Goal: Transaction & Acquisition: Purchase product/service

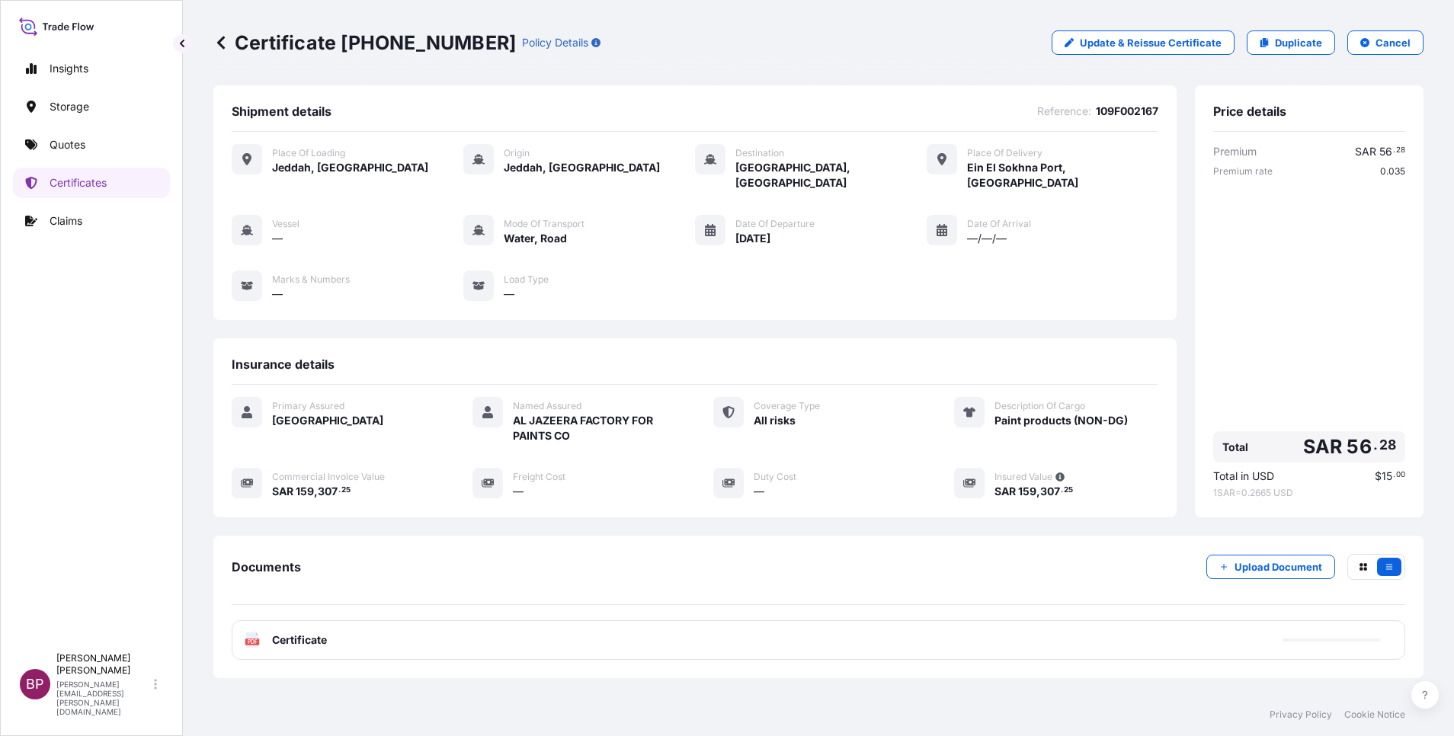
scroll to position [65, 0]
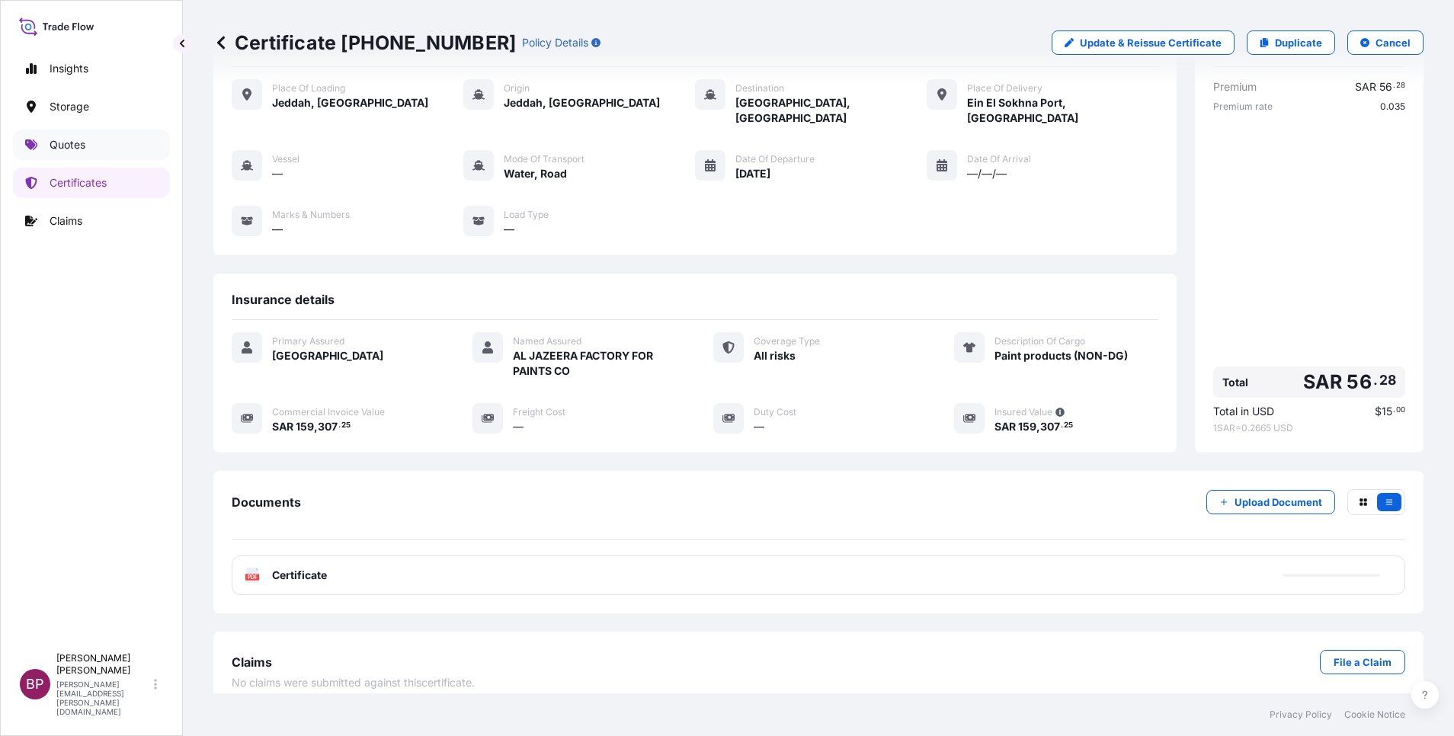
click at [83, 148] on p "Quotes" at bounding box center [68, 144] width 36 height 15
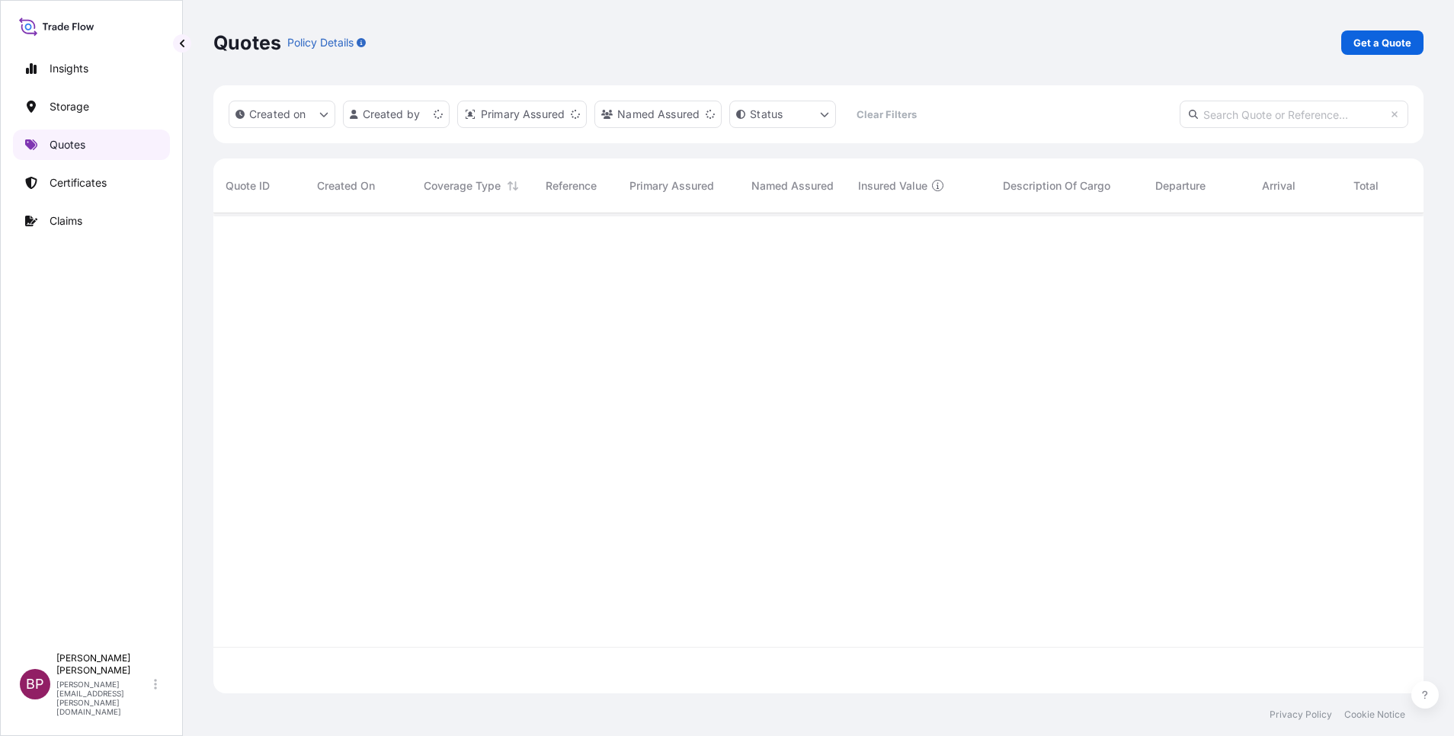
scroll to position [471, 1193]
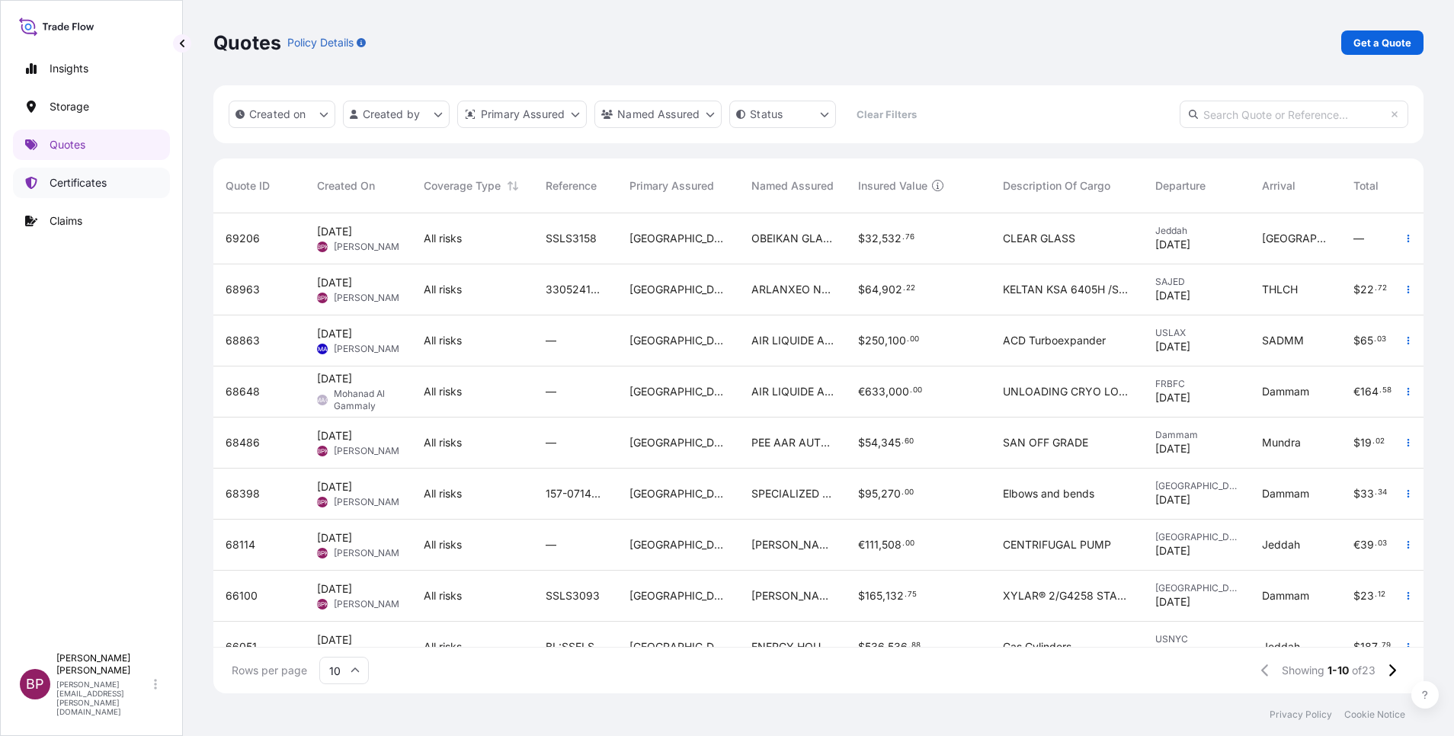
click at [104, 188] on p "Certificates" at bounding box center [78, 182] width 57 height 15
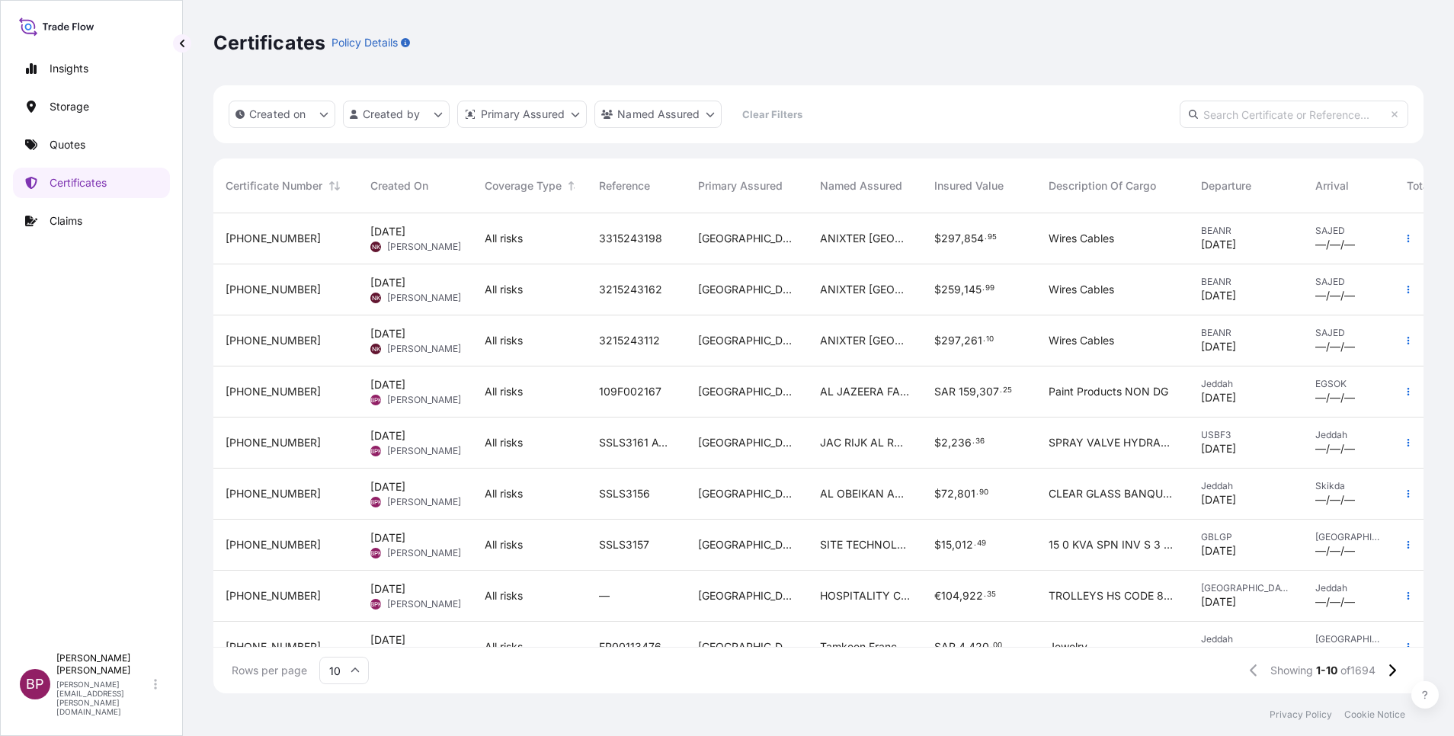
scroll to position [95, 0]
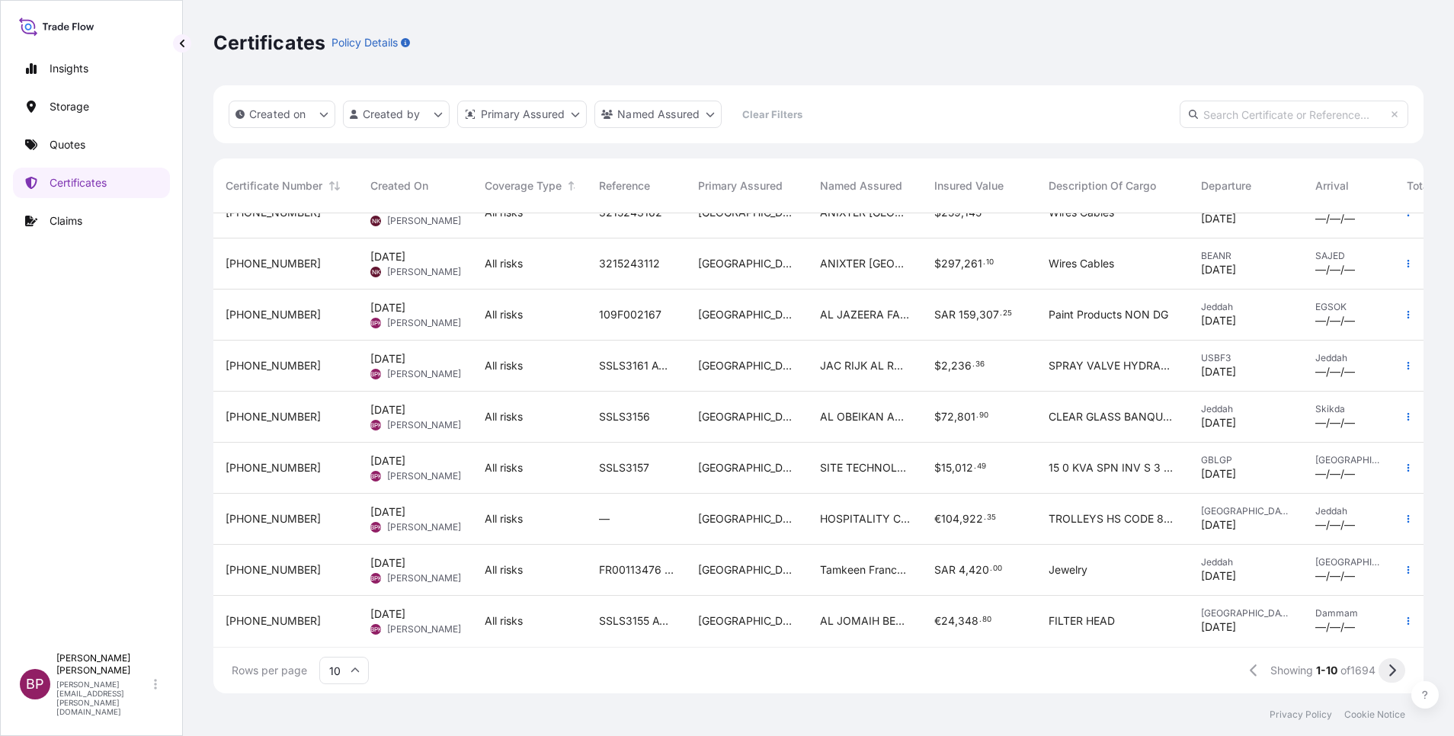
click at [1394, 674] on icon at bounding box center [1392, 671] width 8 height 14
click at [358, 671] on icon at bounding box center [355, 670] width 8 height 5
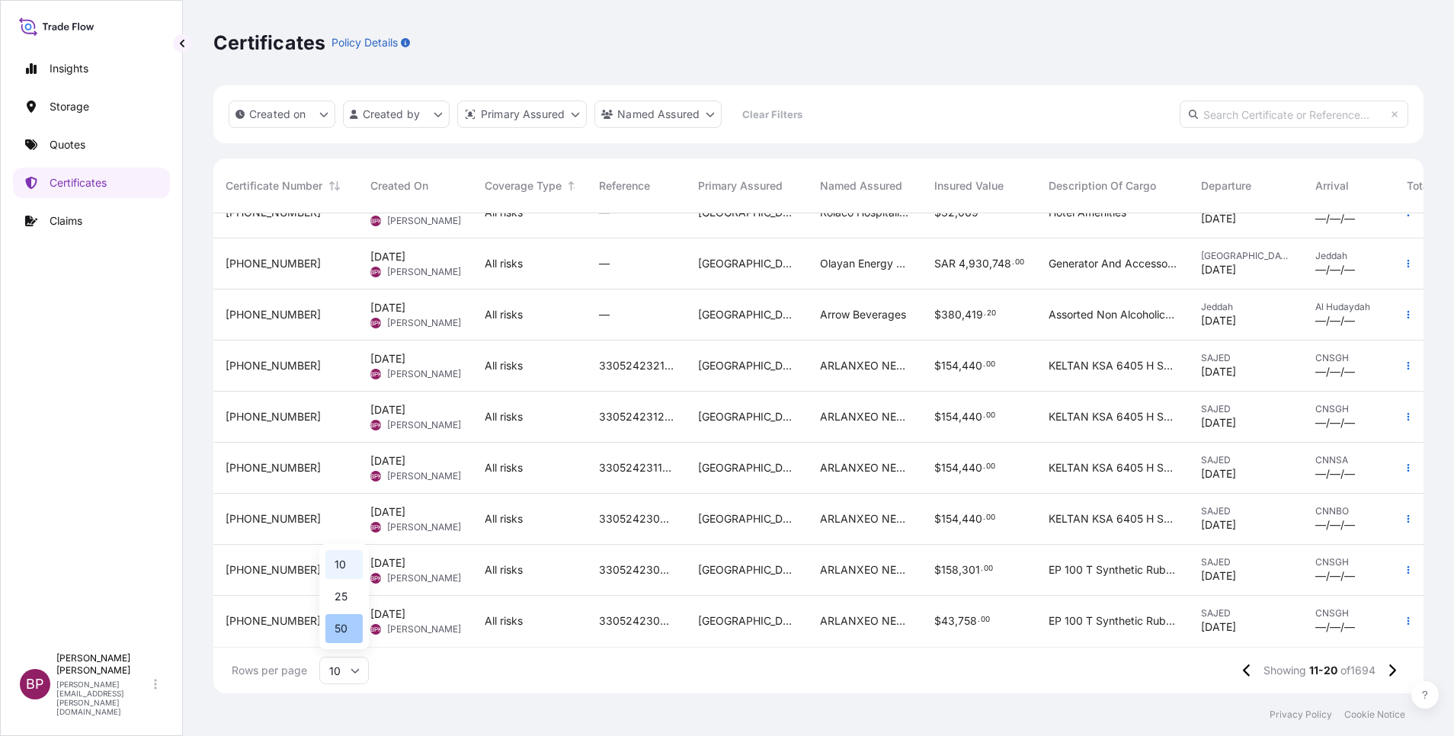
click at [349, 627] on div "50" at bounding box center [343, 628] width 37 height 29
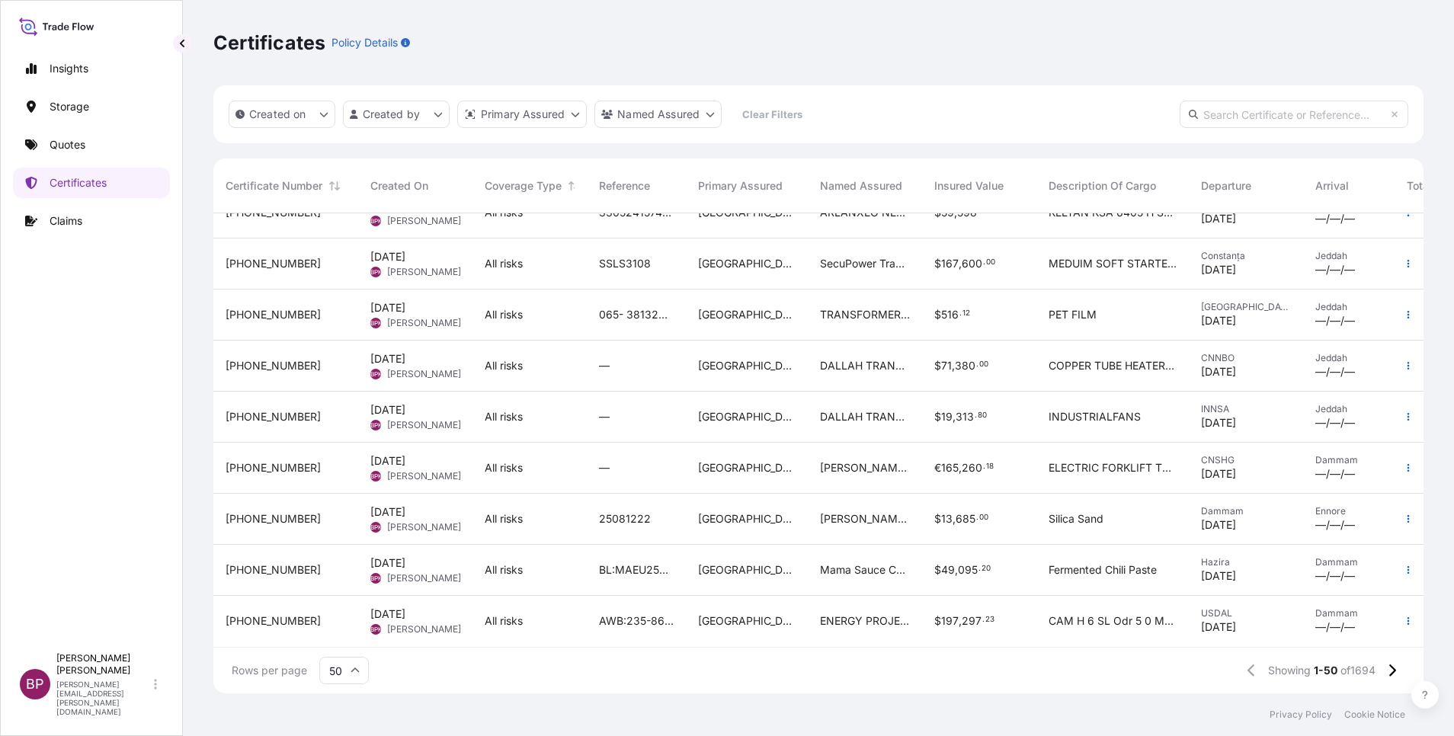
scroll to position [2137, 0]
click at [1397, 671] on button at bounding box center [1392, 670] width 27 height 24
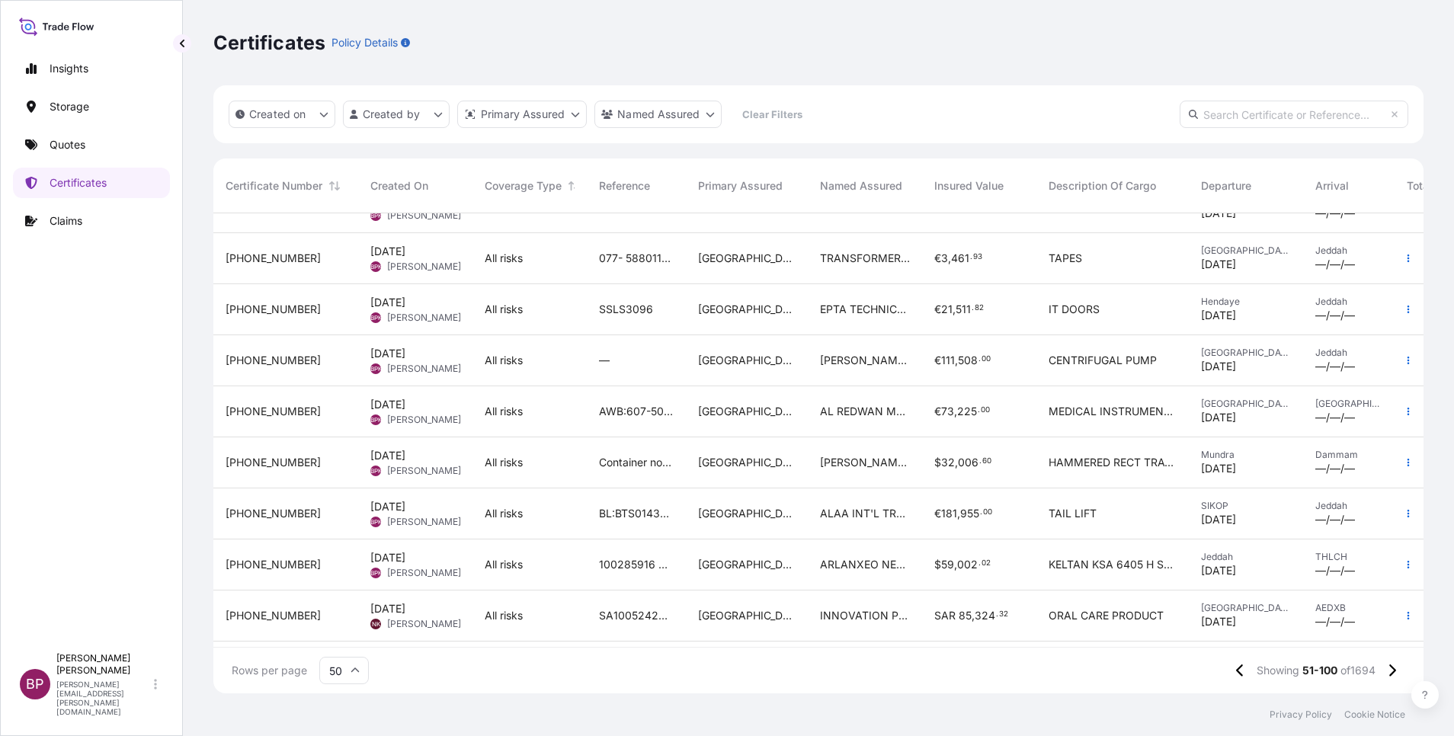
scroll to position [1908, 0]
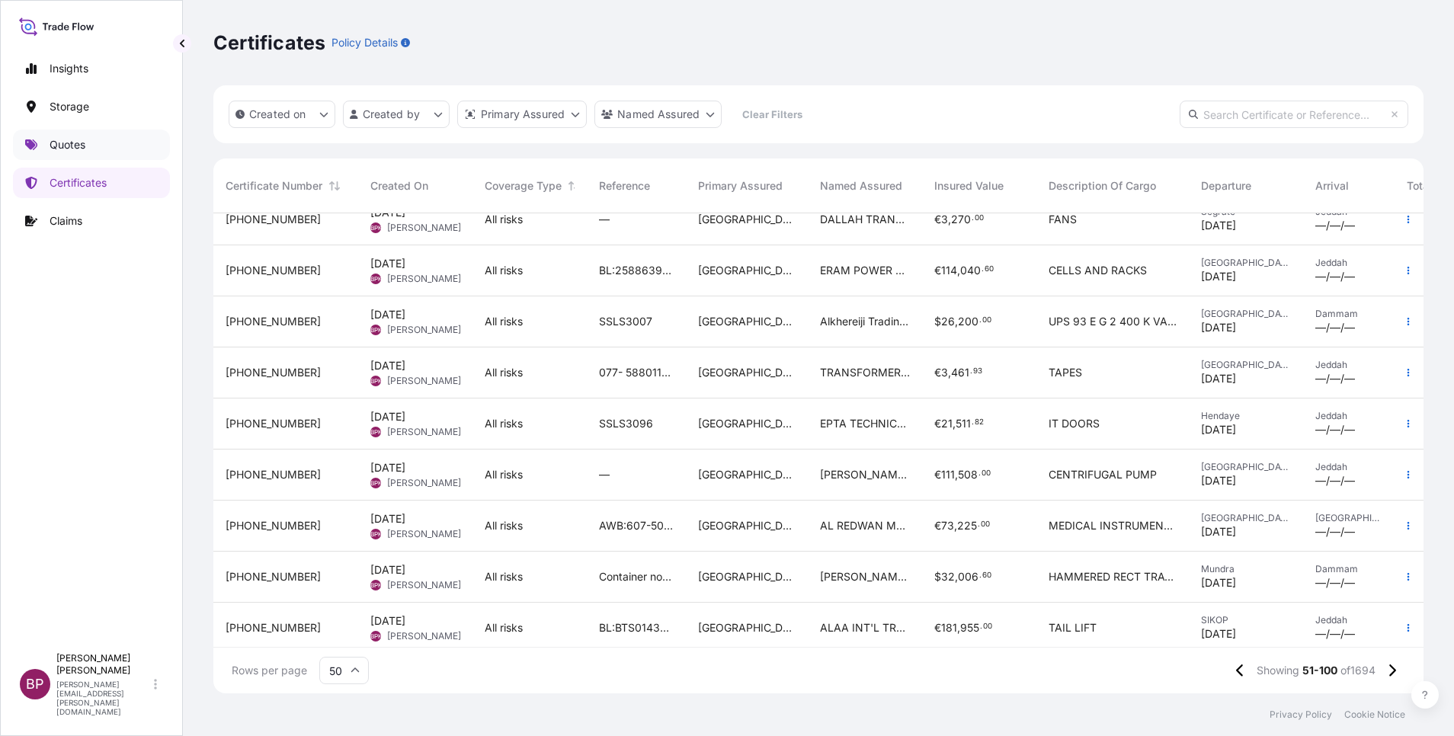
click at [66, 141] on p "Quotes" at bounding box center [68, 144] width 36 height 15
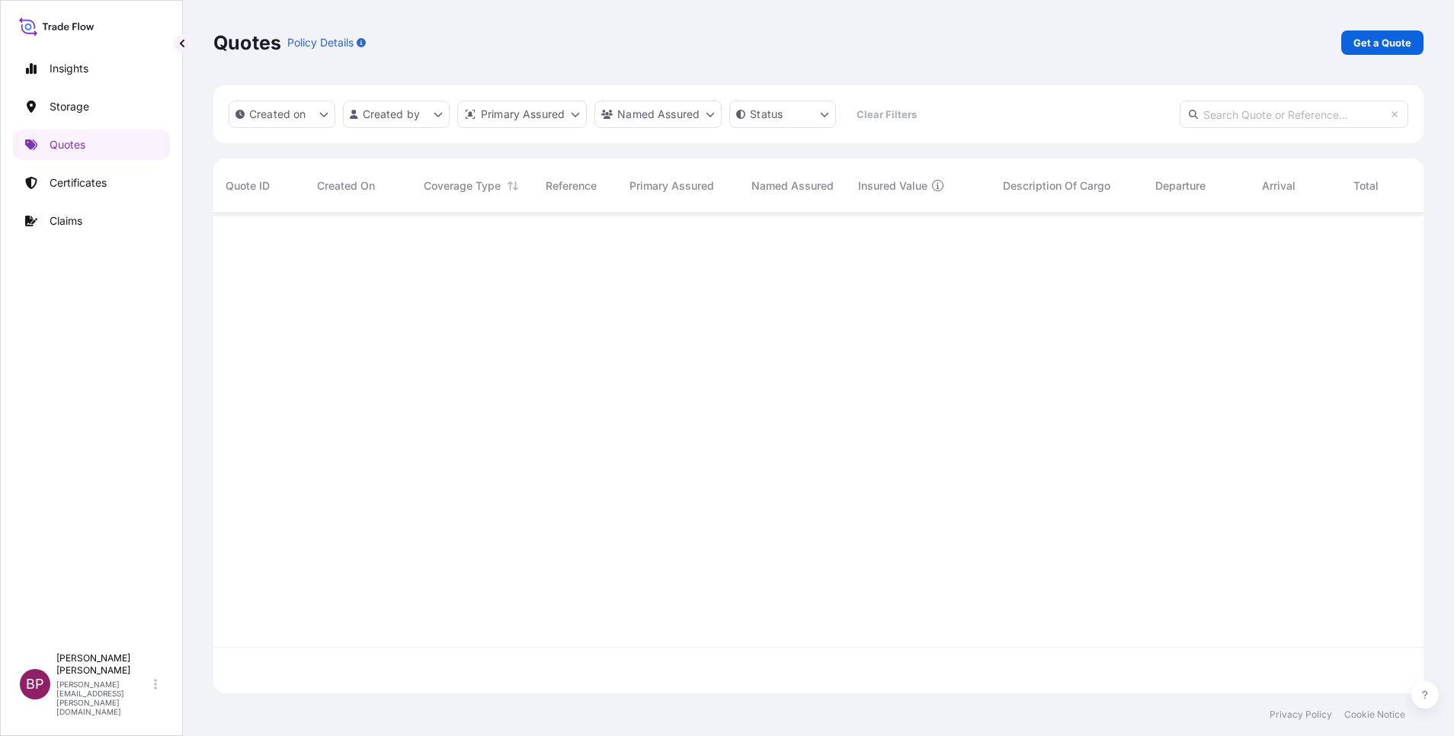
scroll to position [471, 1193]
click at [1403, 40] on p "Get a Quote" at bounding box center [1383, 42] width 58 height 15
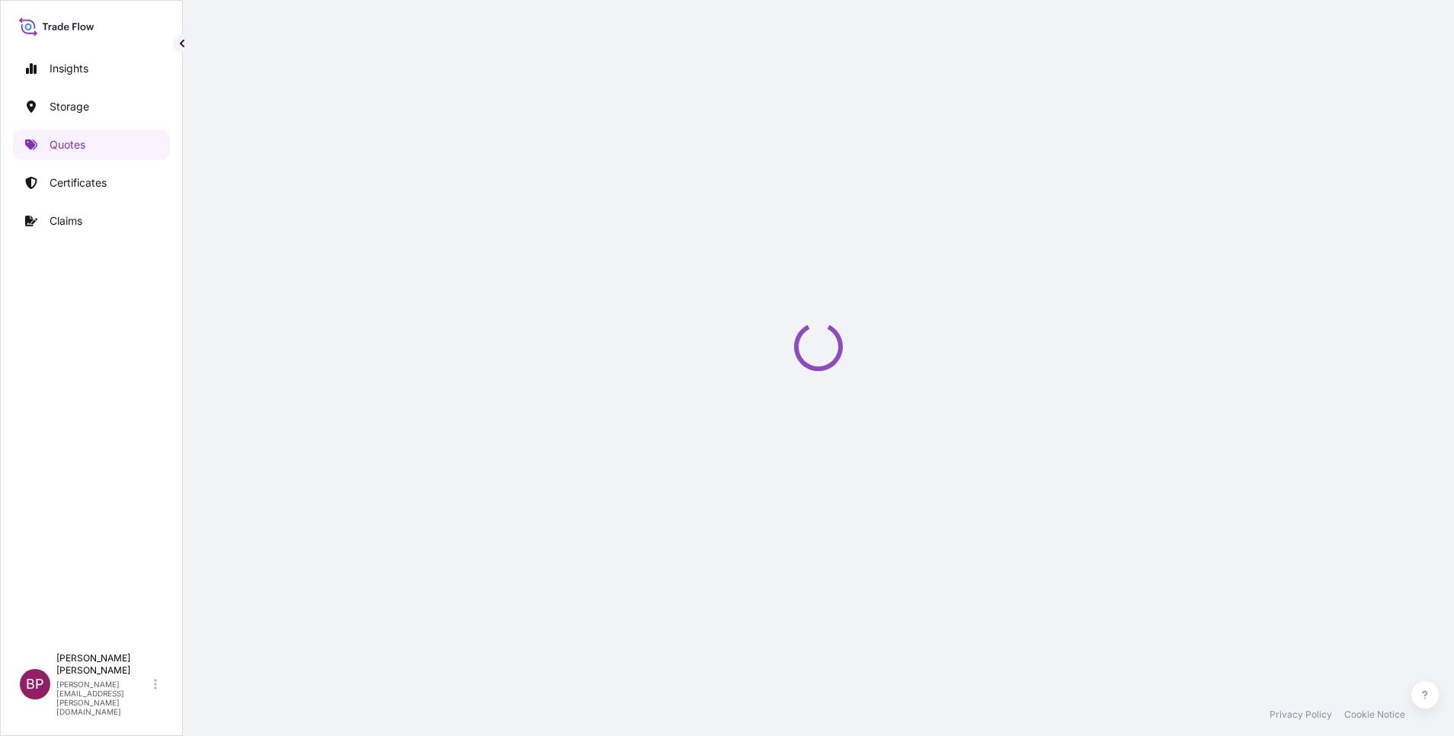
select select "Water"
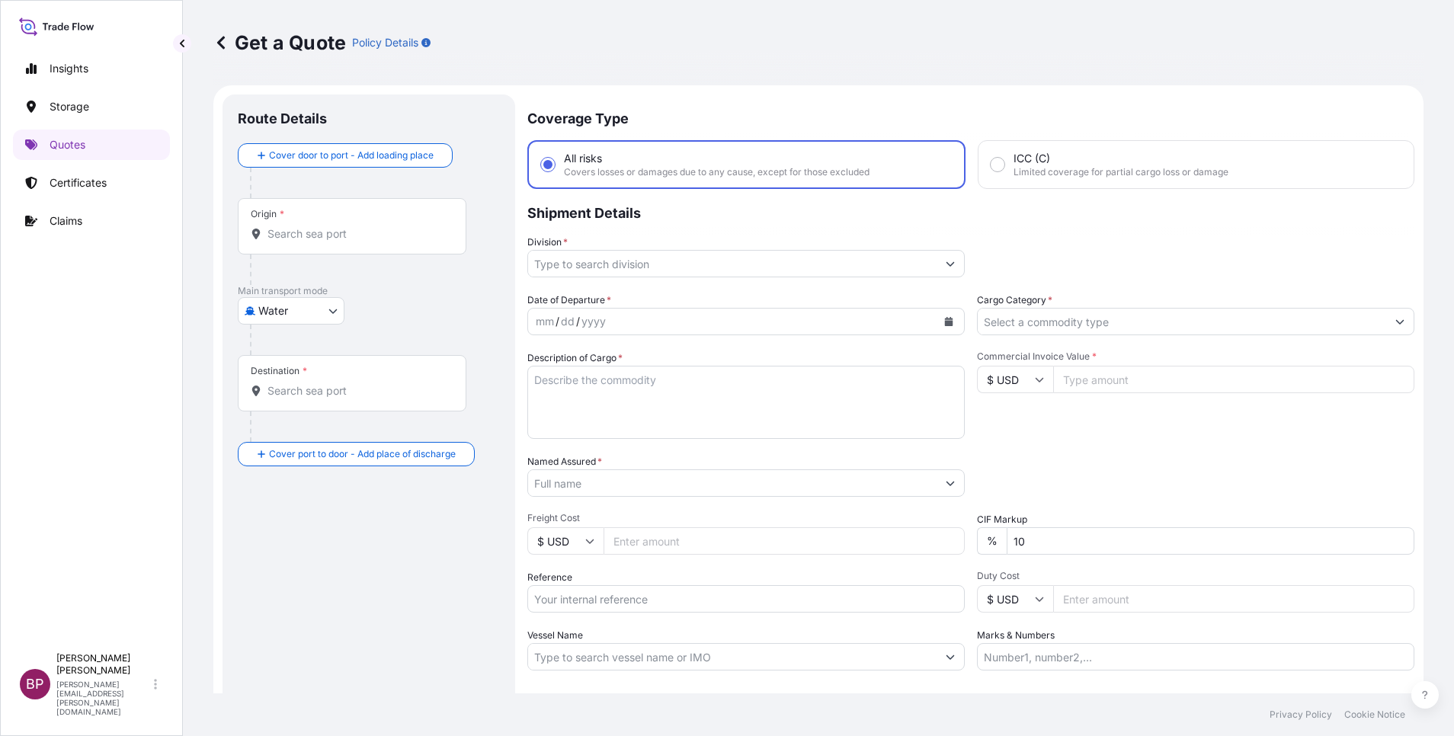
scroll to position [24, 0]
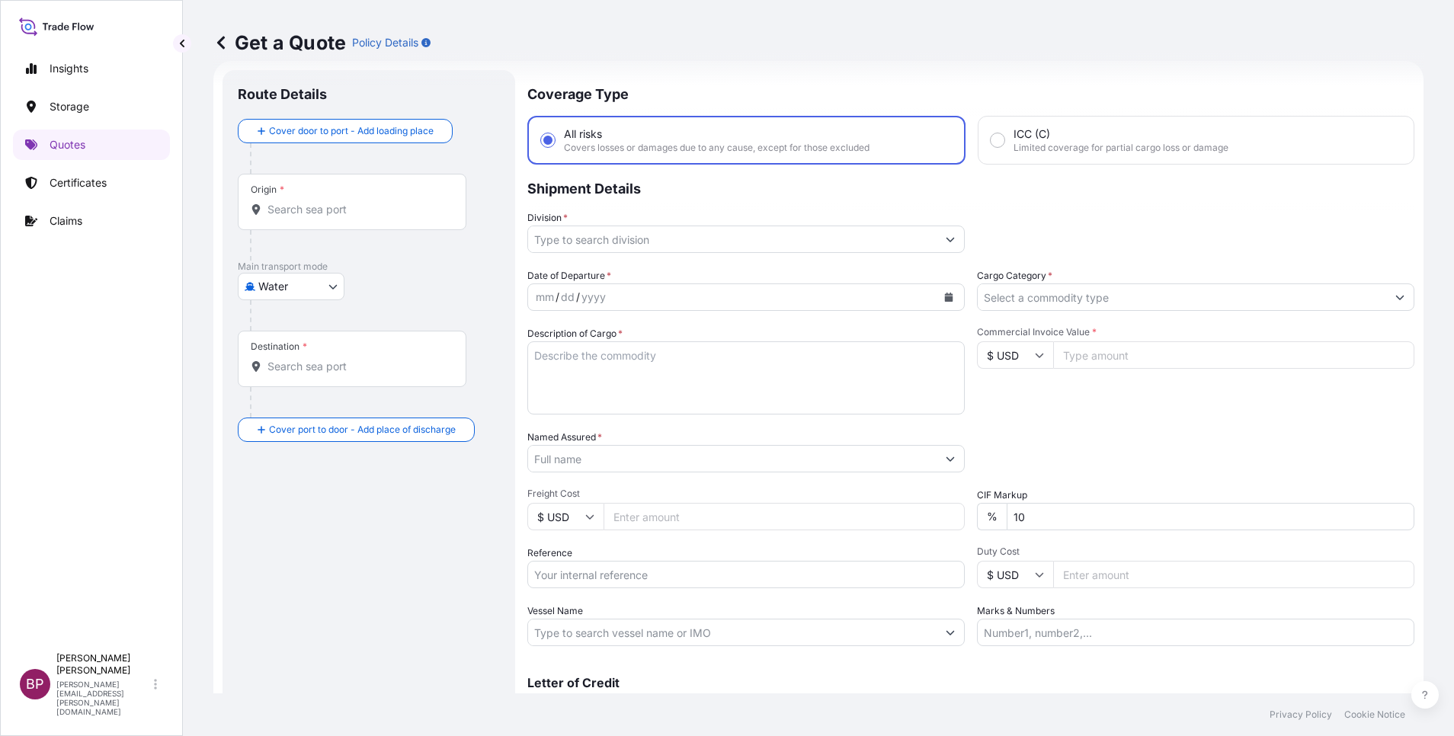
click at [696, 395] on textarea "Description of Cargo *" at bounding box center [745, 377] width 437 height 73
paste textarea "SSLS3167 BL:258254511"
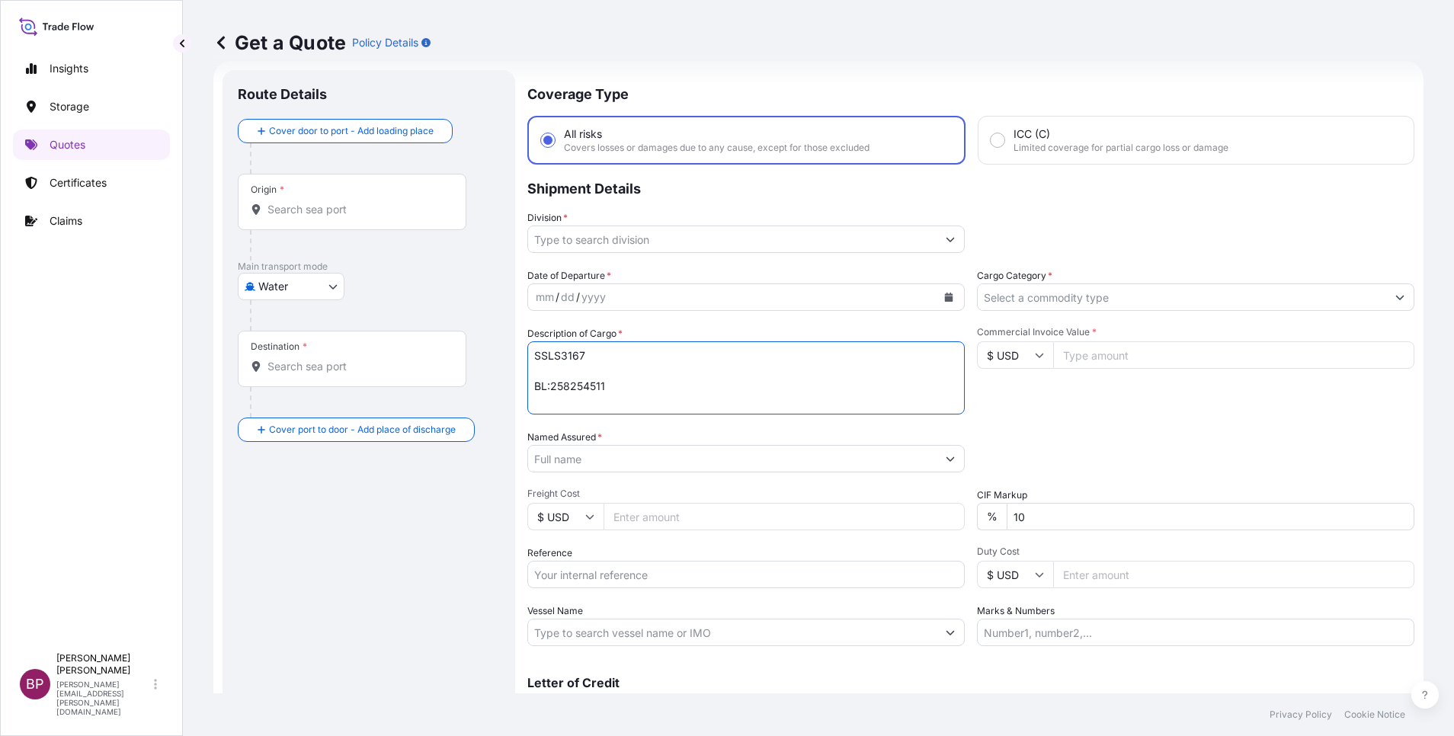
type textarea "SSLS3167 BL:258254511"
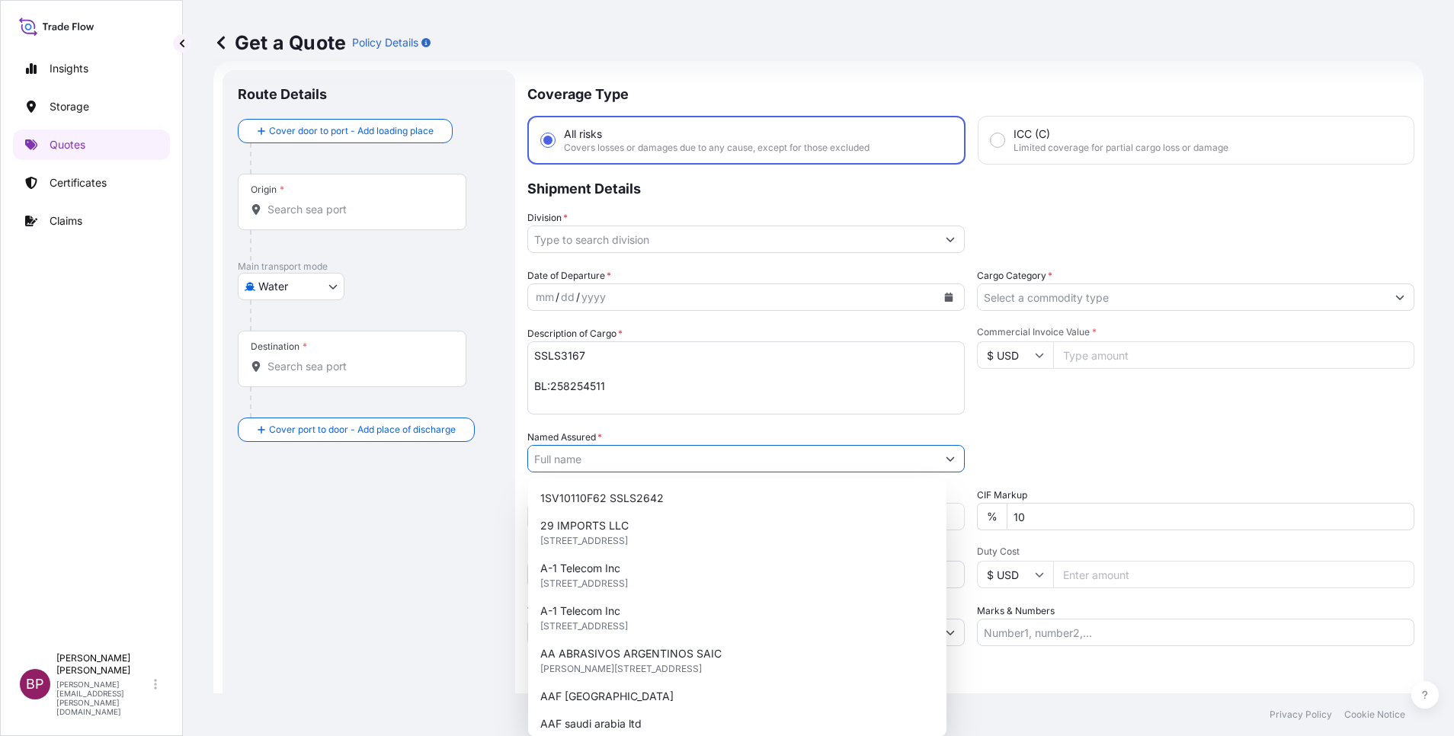
click at [652, 463] on input "Named Assured *" at bounding box center [732, 458] width 408 height 27
paste input "GULF LIFE SCIENCE FOR CHEMICALS CO."
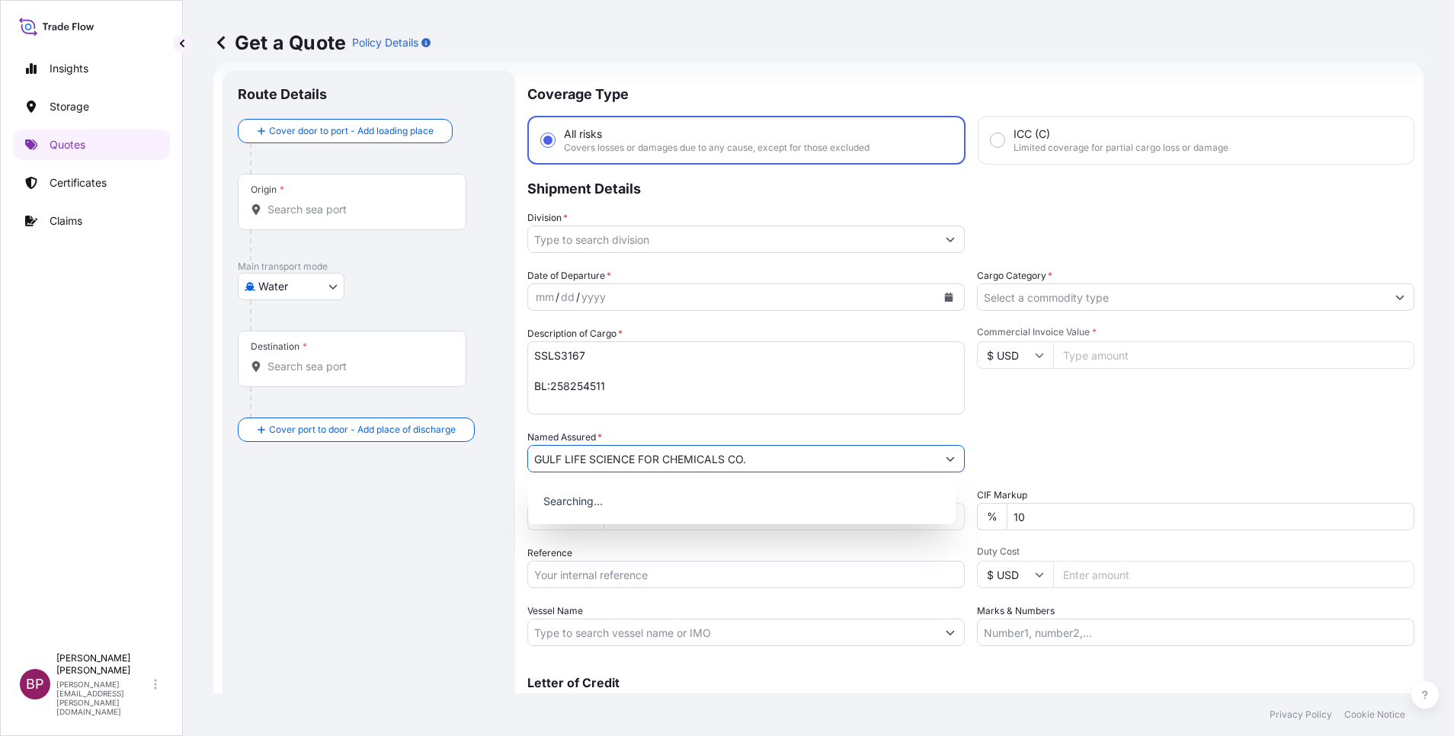
type input "GULF LIFE SCIENCE FOR CHEMICALS CO."
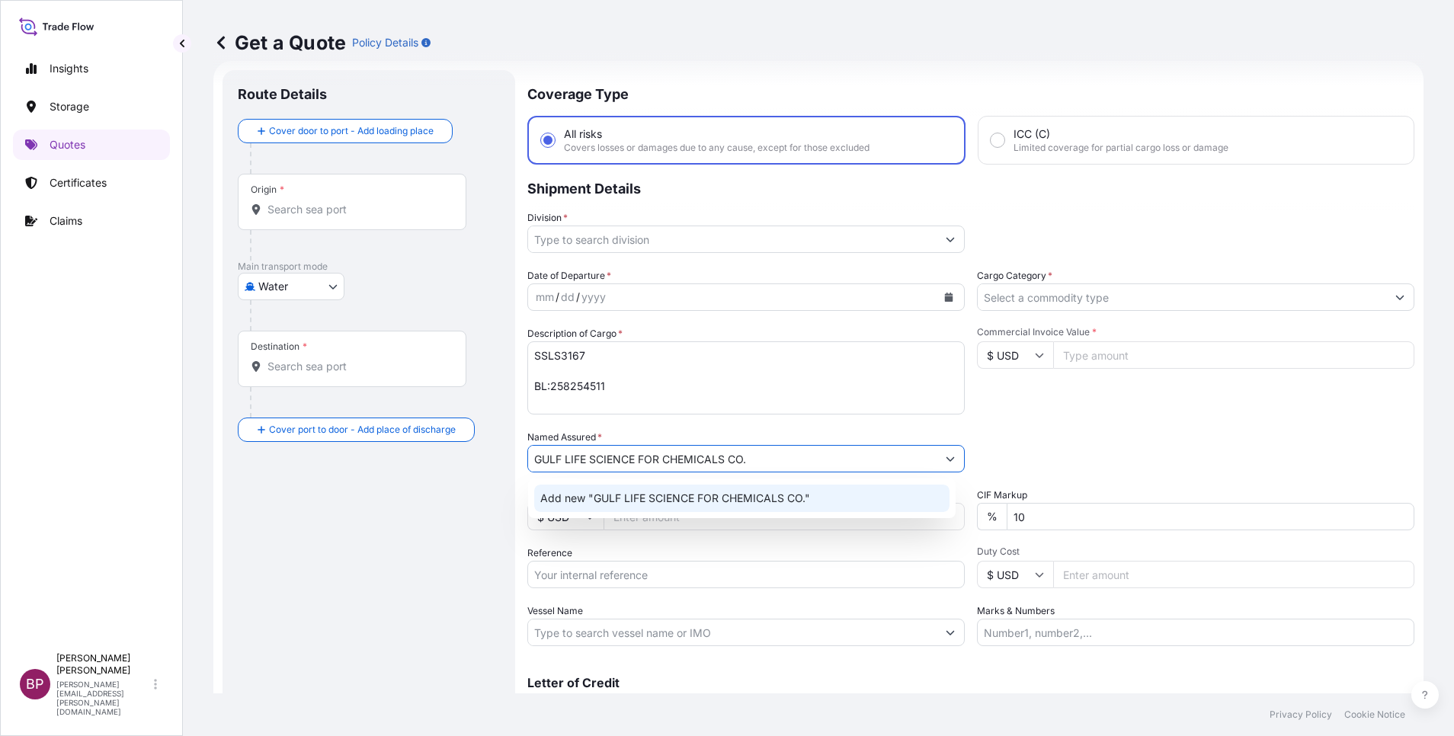
click at [652, 580] on input "Reference" at bounding box center [745, 574] width 437 height 27
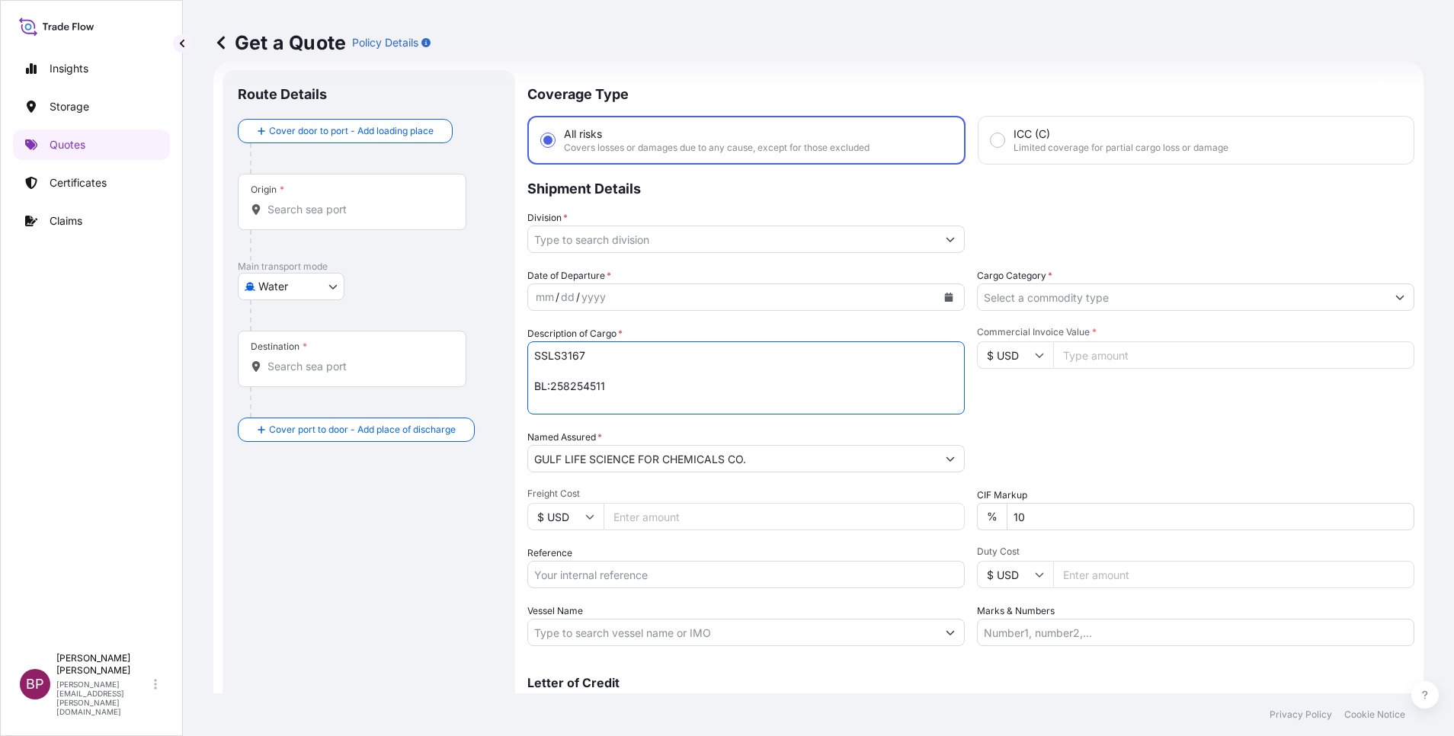
drag, startPoint x: 649, startPoint y: 402, endPoint x: 514, endPoint y: 335, distance: 151.0
click at [514, 336] on form "Route Details Cover door to port - Add loading place Place of loading Road / In…" at bounding box center [818, 415] width 1210 height 708
click at [604, 573] on input "Reference" at bounding box center [745, 574] width 437 height 27
paste input "CHEMICALS (Dry Cargo-Non-DG)"
type input "CHEMICALS (Dry Cargo-Non-DG)"
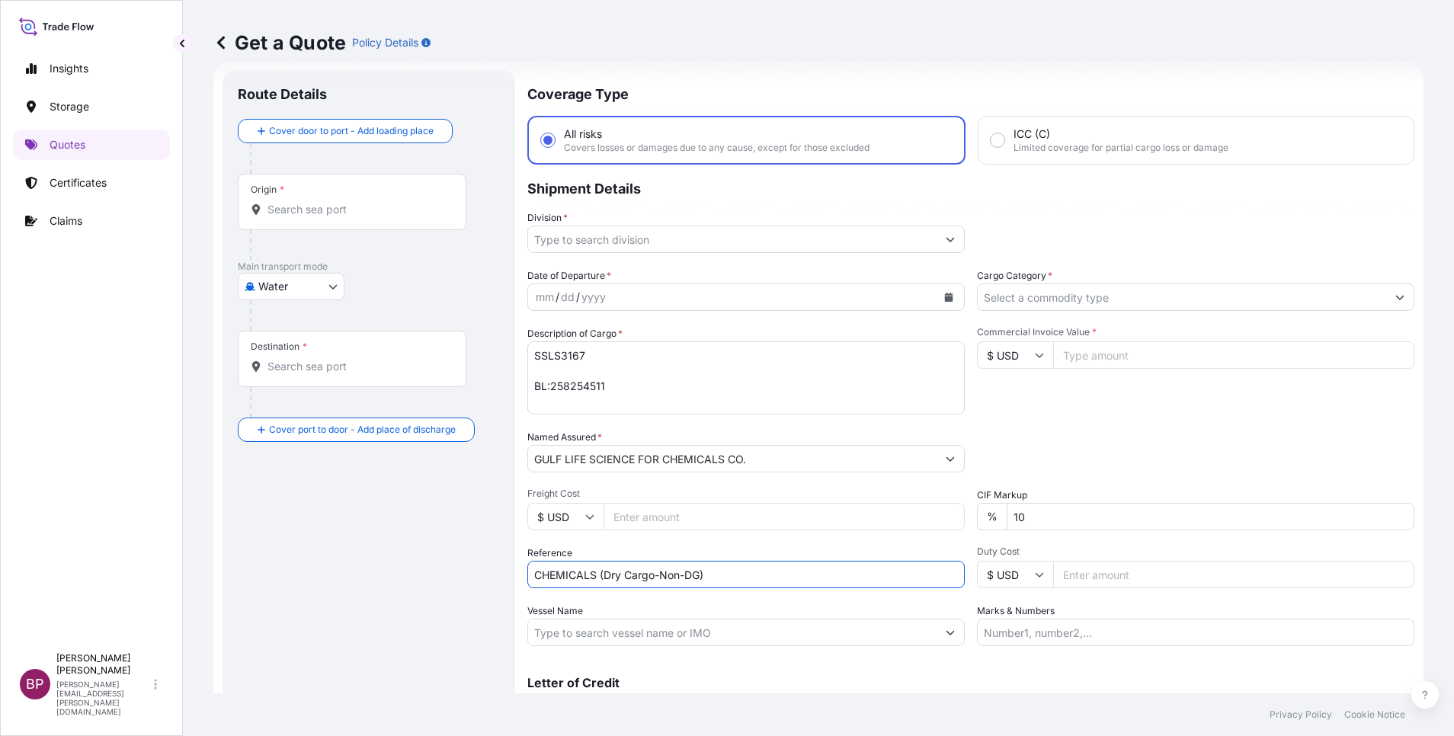
drag, startPoint x: 514, startPoint y: 570, endPoint x: 428, endPoint y: 559, distance: 87.5
click at [434, 562] on form "Route Details Cover door to port - Add loading place Place of loading Road / In…" at bounding box center [818, 415] width 1210 height 708
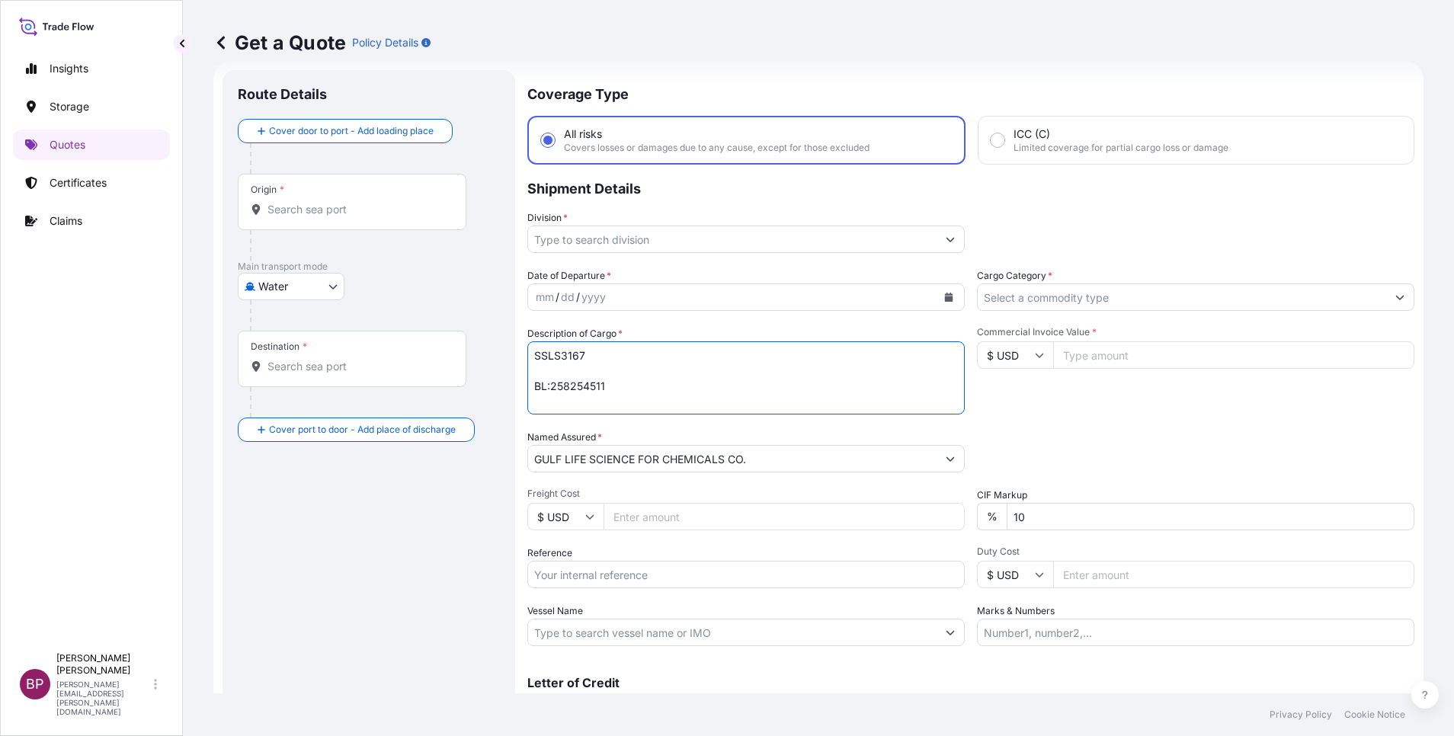
drag, startPoint x: 646, startPoint y: 390, endPoint x: 517, endPoint y: 347, distance: 136.6
click at [517, 348] on form "Route Details Cover door to port - Add loading place Place of loading Road / In…" at bounding box center [818, 415] width 1210 height 708
paste textarea "CHEMICALS (Dry Cargo-Non-DG)"
type textarea "CHEMICALS (Dry Cargo-Non-DG)"
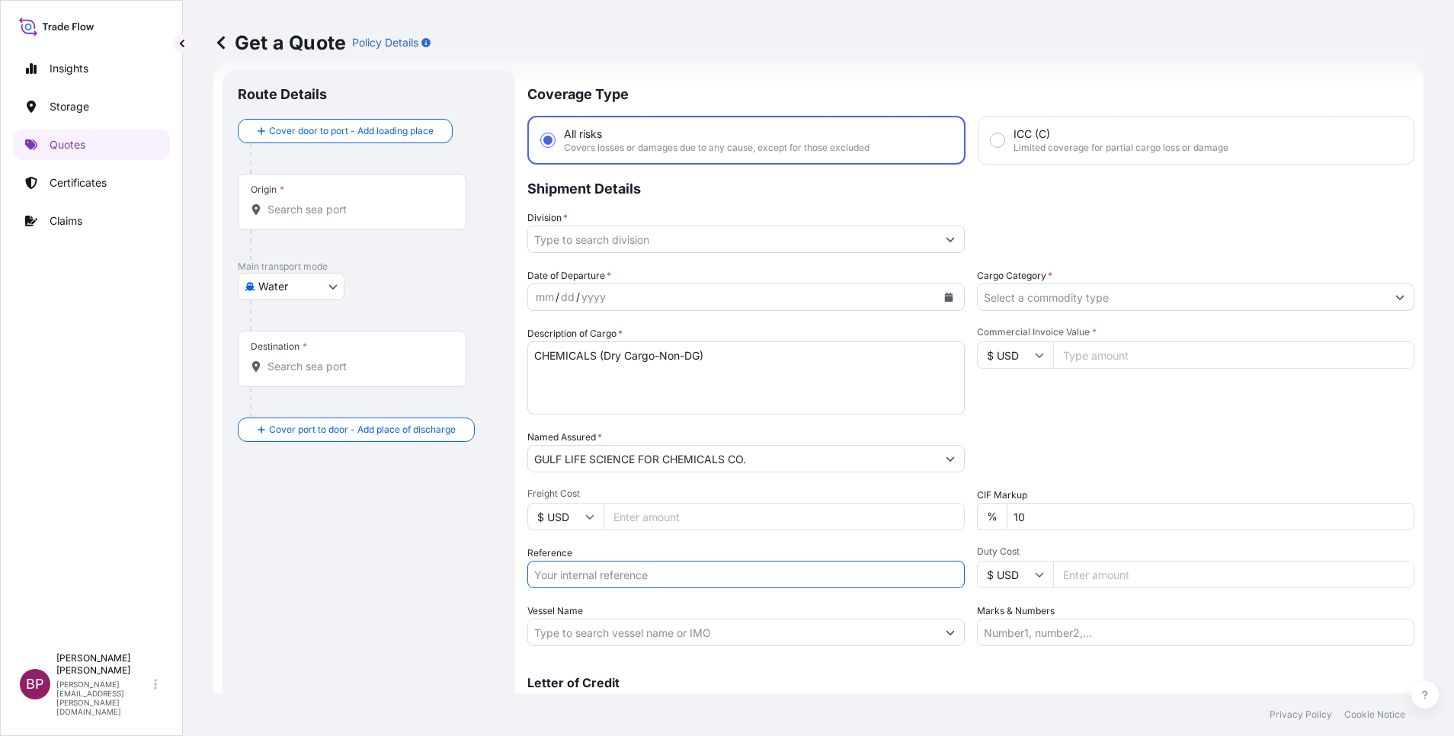
click at [574, 580] on input "Reference" at bounding box center [745, 574] width 437 height 27
paste input "GULF LIFE SCIENCE FOR CHEMICALS CO."
type input "GULF LIFE SCIENCE FOR CHEMICALS CO."
drag, startPoint x: 774, startPoint y: 567, endPoint x: 402, endPoint y: 566, distance: 371.9
click at [403, 566] on form "Route Details Cover door to port - Add loading place Place of loading Road / [G…" at bounding box center [818, 415] width 1210 height 708
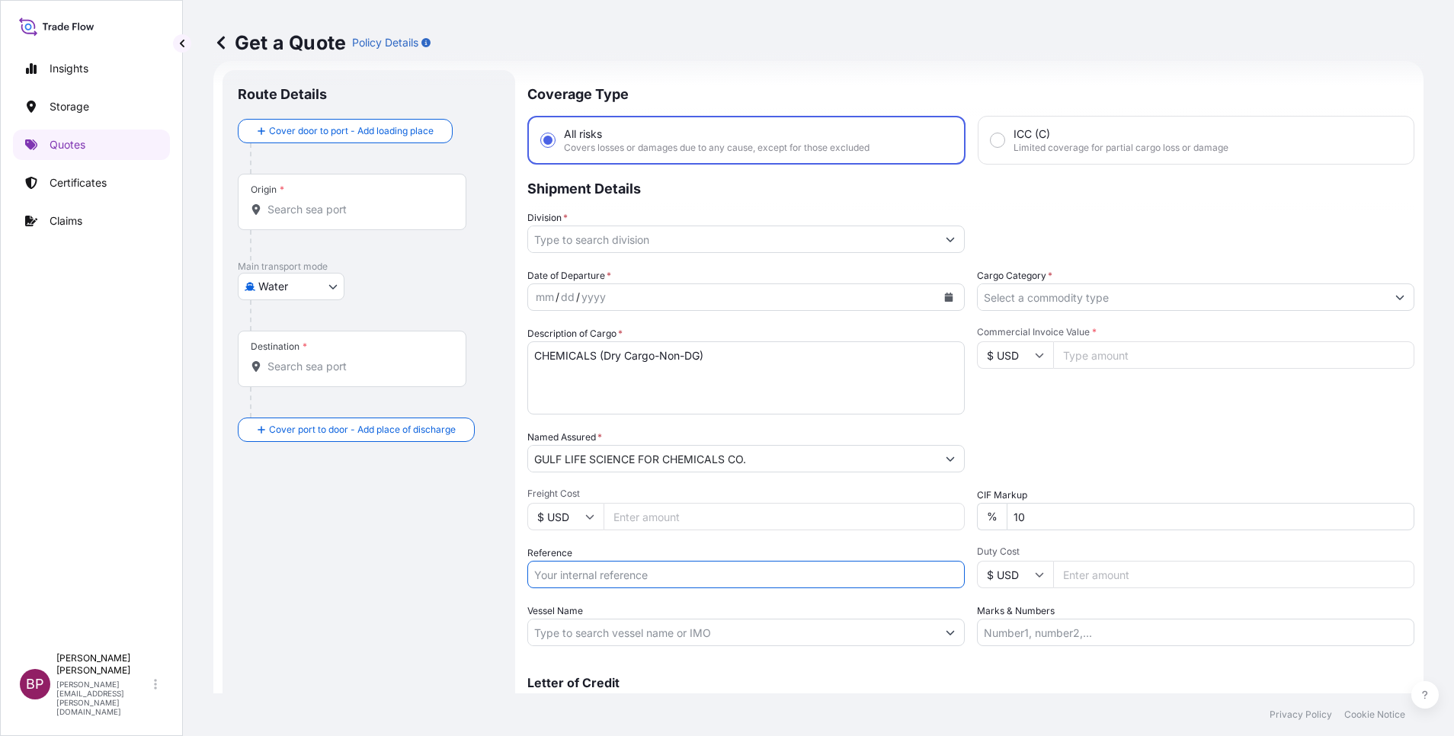
click at [728, 407] on textarea "CHEMICALS (Dry Cargo-Non-DG)" at bounding box center [745, 377] width 437 height 73
click at [939, 302] on button "Calendar" at bounding box center [949, 297] width 24 height 24
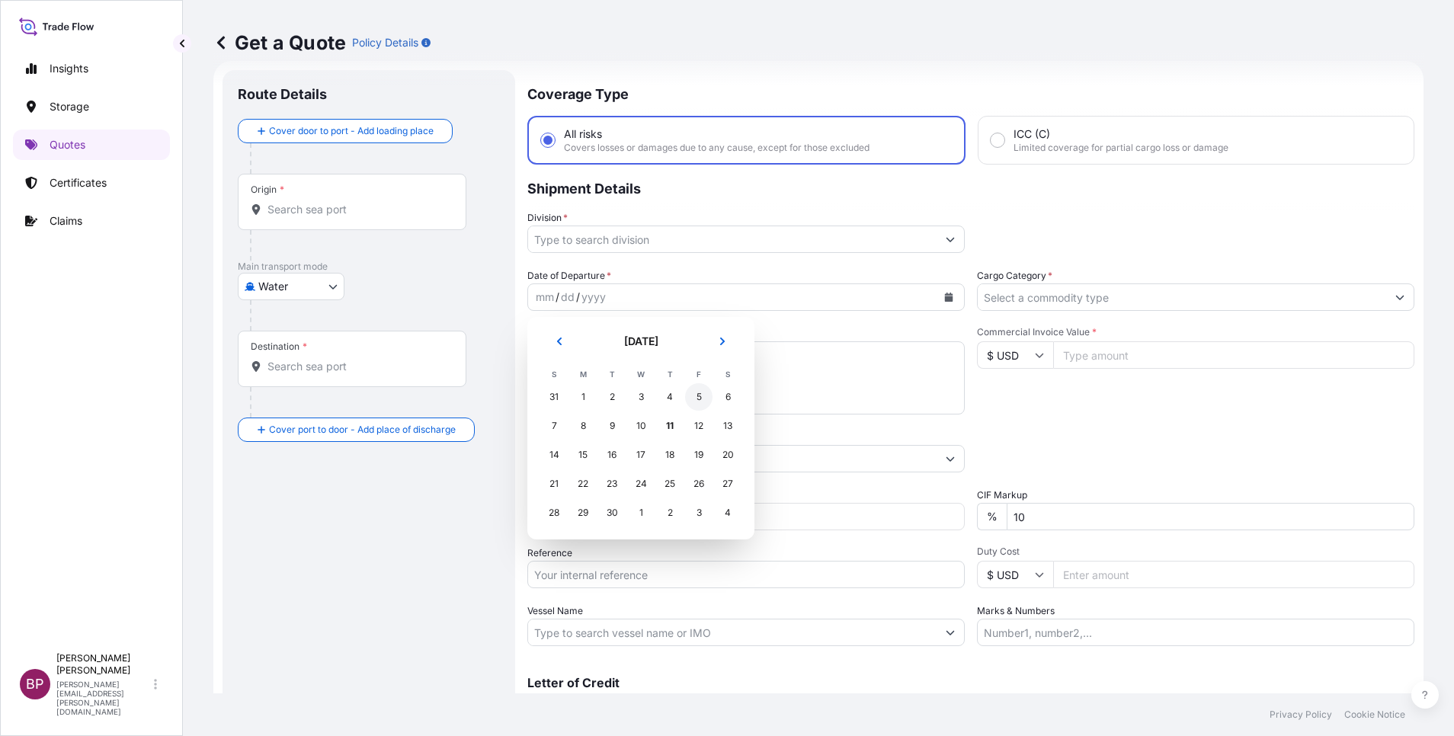
click at [702, 402] on div "5" at bounding box center [698, 396] width 27 height 27
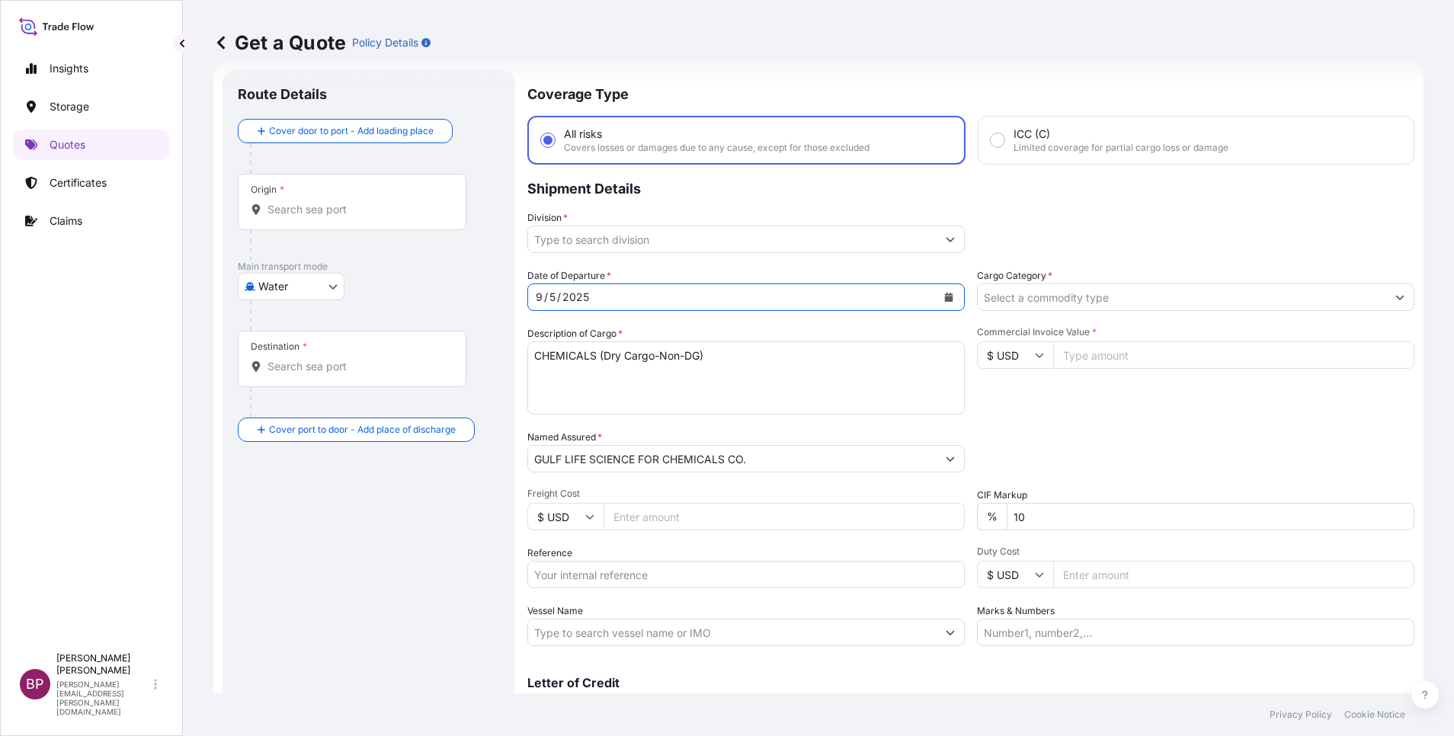
click at [1209, 299] on input "Cargo Category *" at bounding box center [1182, 297] width 408 height 27
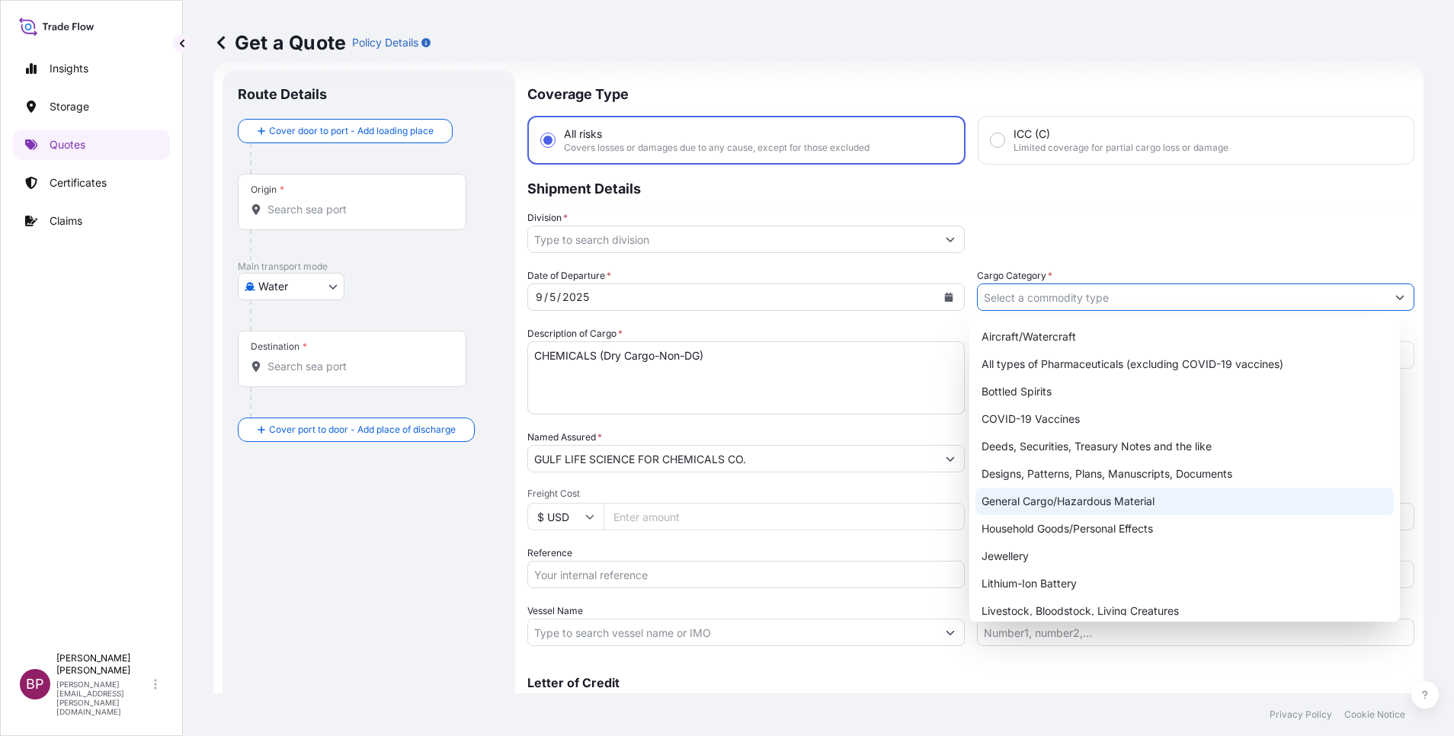
click at [1097, 504] on div "General Cargo/Hazardous Material" at bounding box center [1185, 501] width 418 height 27
type input "General Cargo/Hazardous Material"
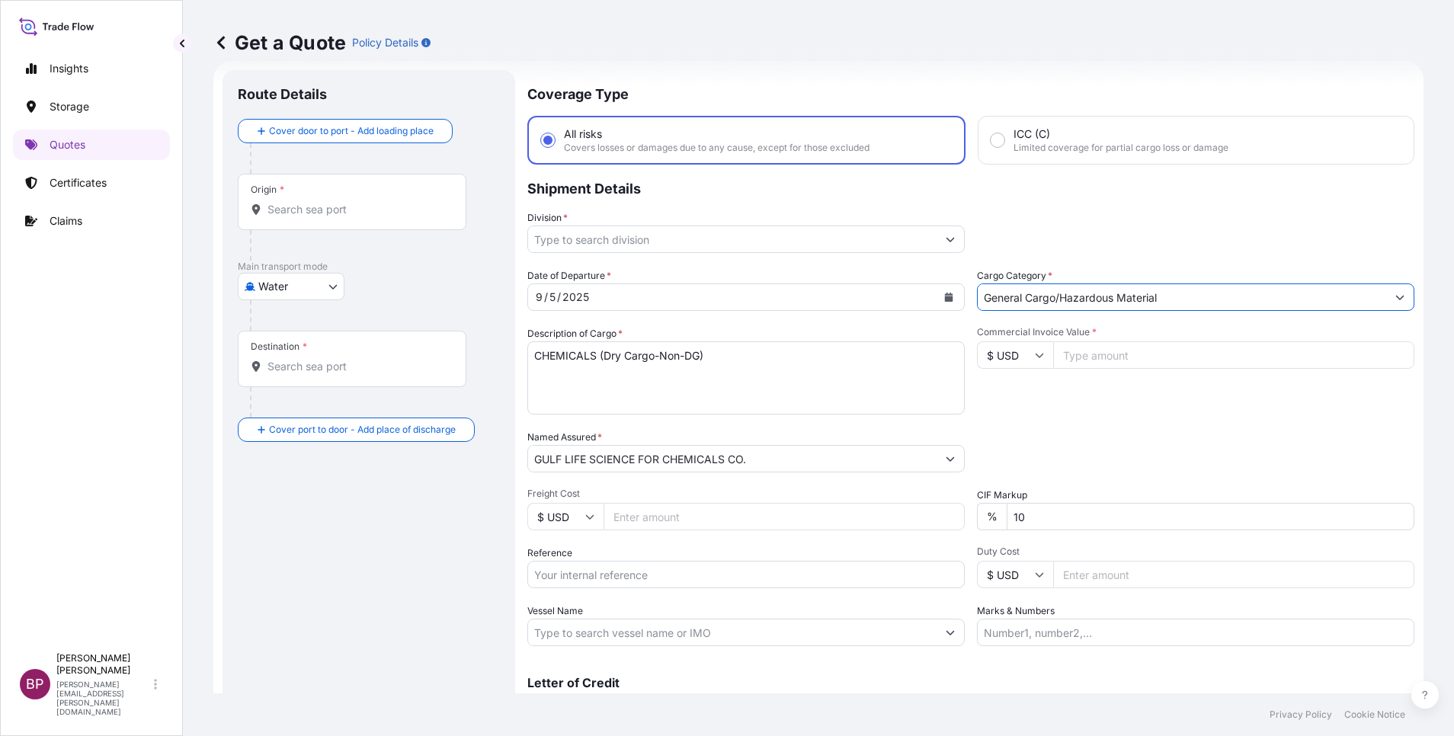
click at [946, 242] on icon "Show suggestions" at bounding box center [950, 239] width 9 height 9
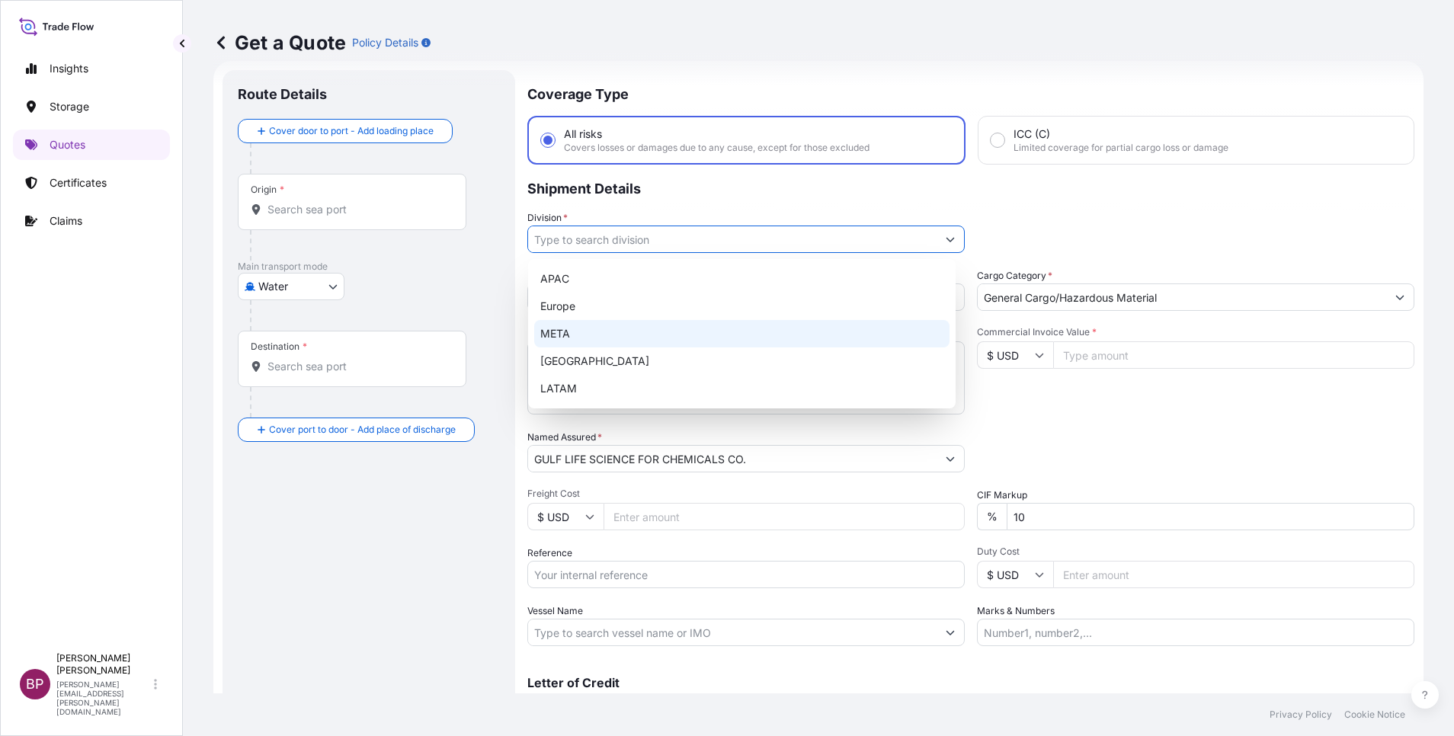
click at [590, 328] on div "META" at bounding box center [741, 333] width 415 height 27
type input "META"
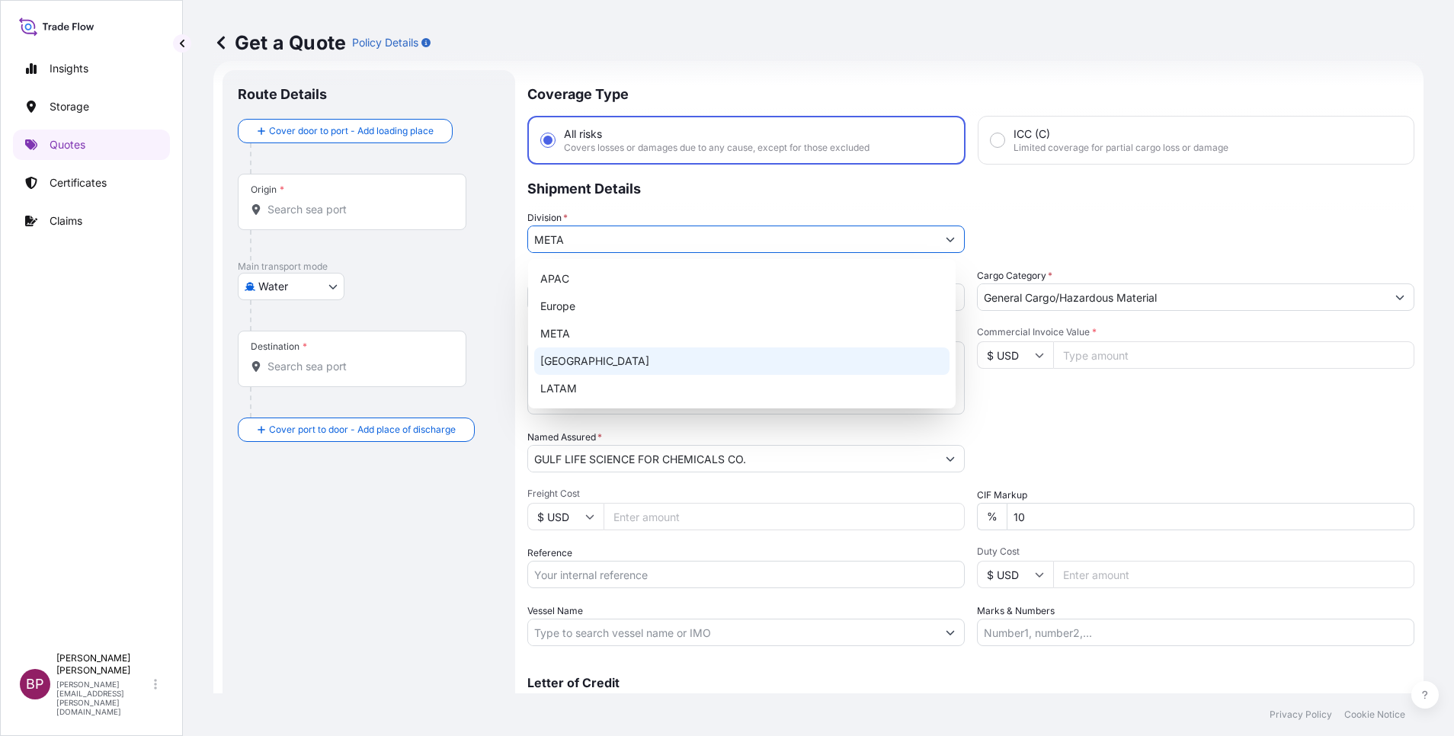
click at [1035, 357] on icon at bounding box center [1039, 355] width 9 height 9
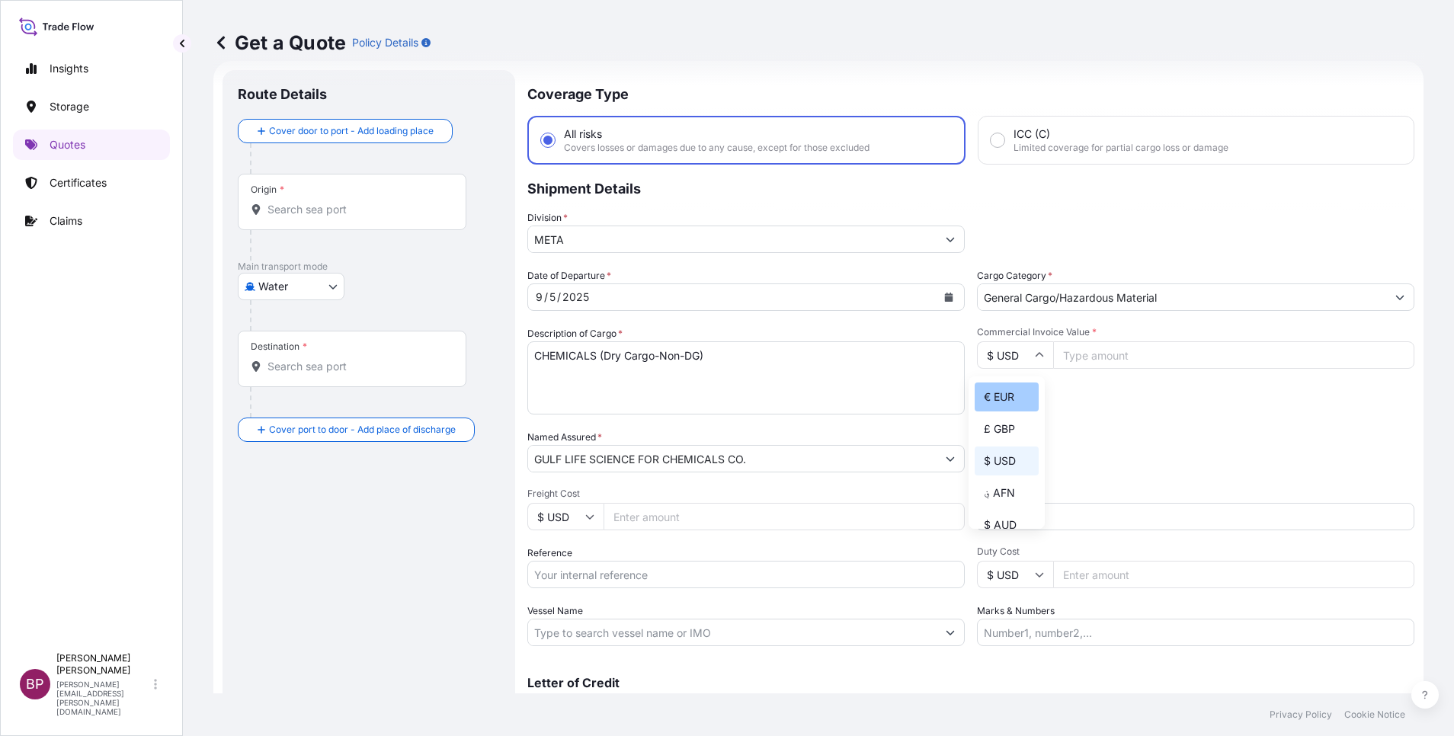
click at [994, 412] on div "€ EUR" at bounding box center [1007, 397] width 64 height 29
type input "€ EUR"
click at [1124, 360] on input "Commercial Invoice Value *" at bounding box center [1233, 354] width 361 height 27
paste input "66792"
type input "66792"
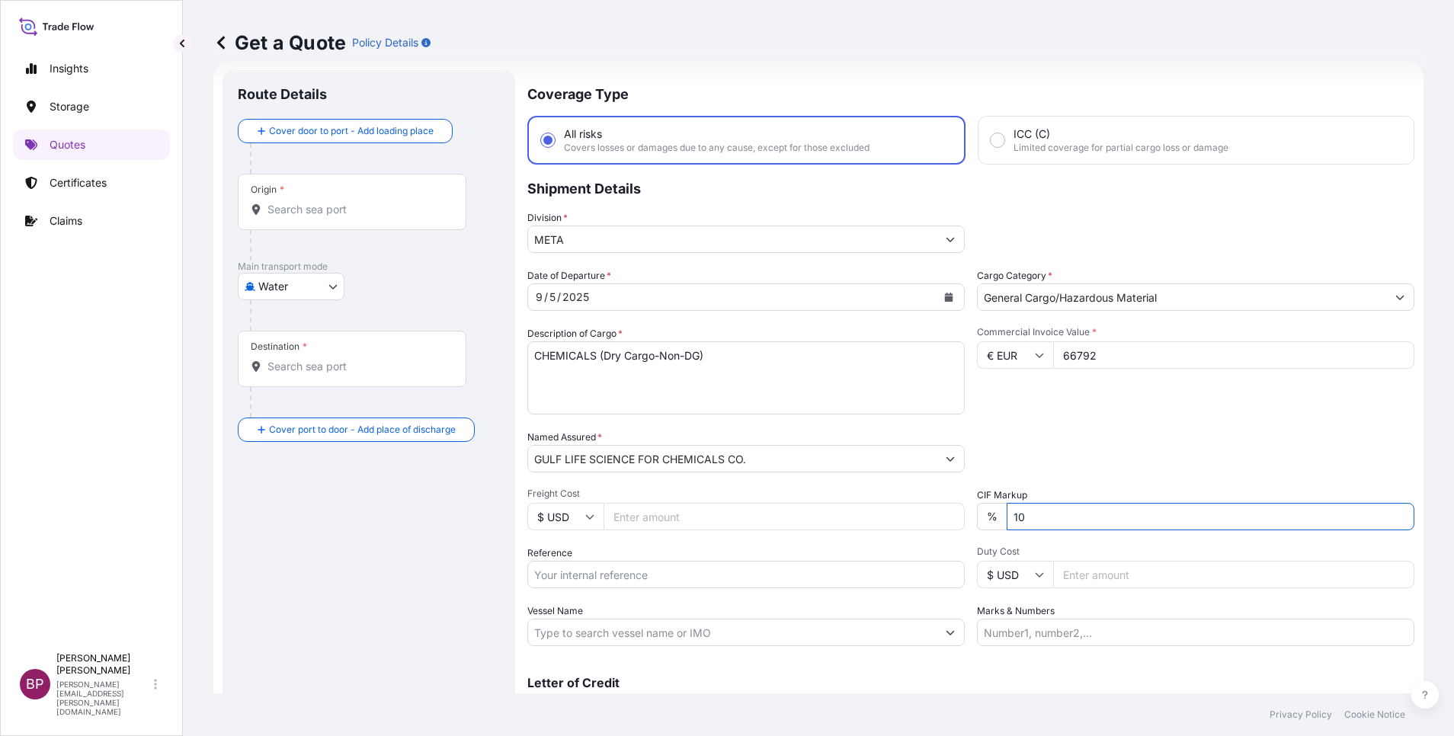
drag, startPoint x: 1035, startPoint y: 517, endPoint x: 728, endPoint y: 487, distance: 308.6
click at [786, 488] on div "Date of Departure * [DATE] Cargo Category * General Cargo/Hazardous Material De…" at bounding box center [970, 457] width 887 height 378
type input "0"
click at [1081, 460] on div "Packing Category Type to search a container mode Please select a primary mode o…" at bounding box center [1195, 451] width 437 height 43
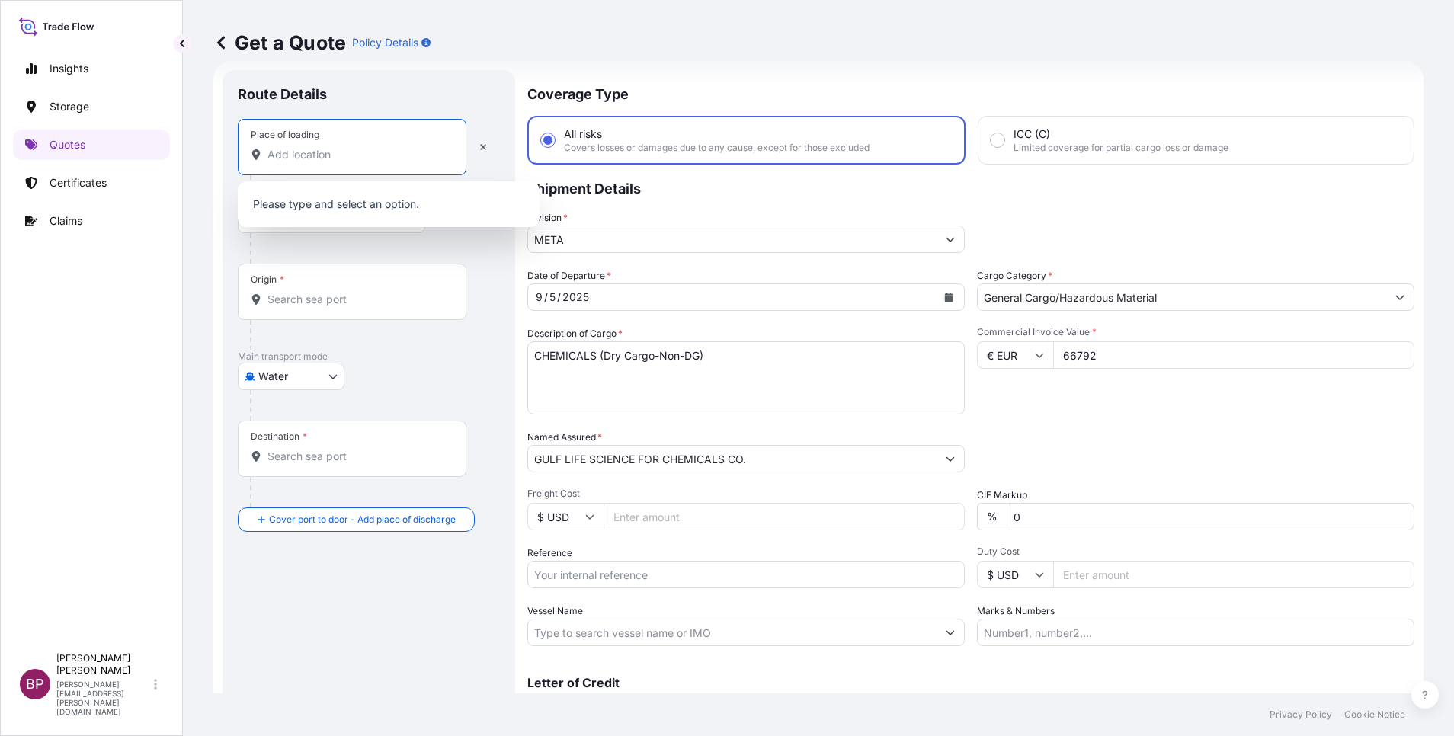
click at [334, 152] on input "Place of loading" at bounding box center [358, 154] width 180 height 15
paste input "[GEOGRAPHIC_DATA]"
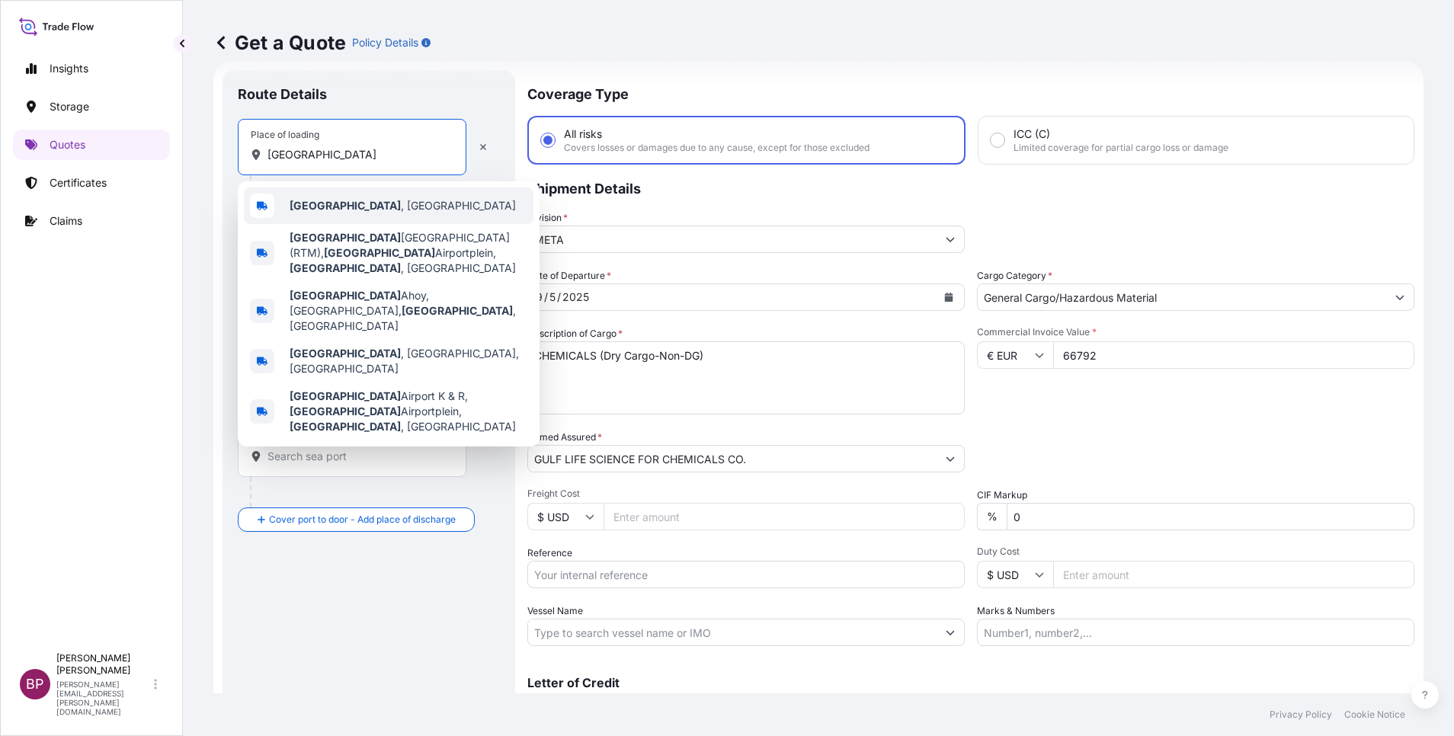
click at [383, 209] on span "[GEOGRAPHIC_DATA] , [GEOGRAPHIC_DATA]" at bounding box center [403, 205] width 226 height 15
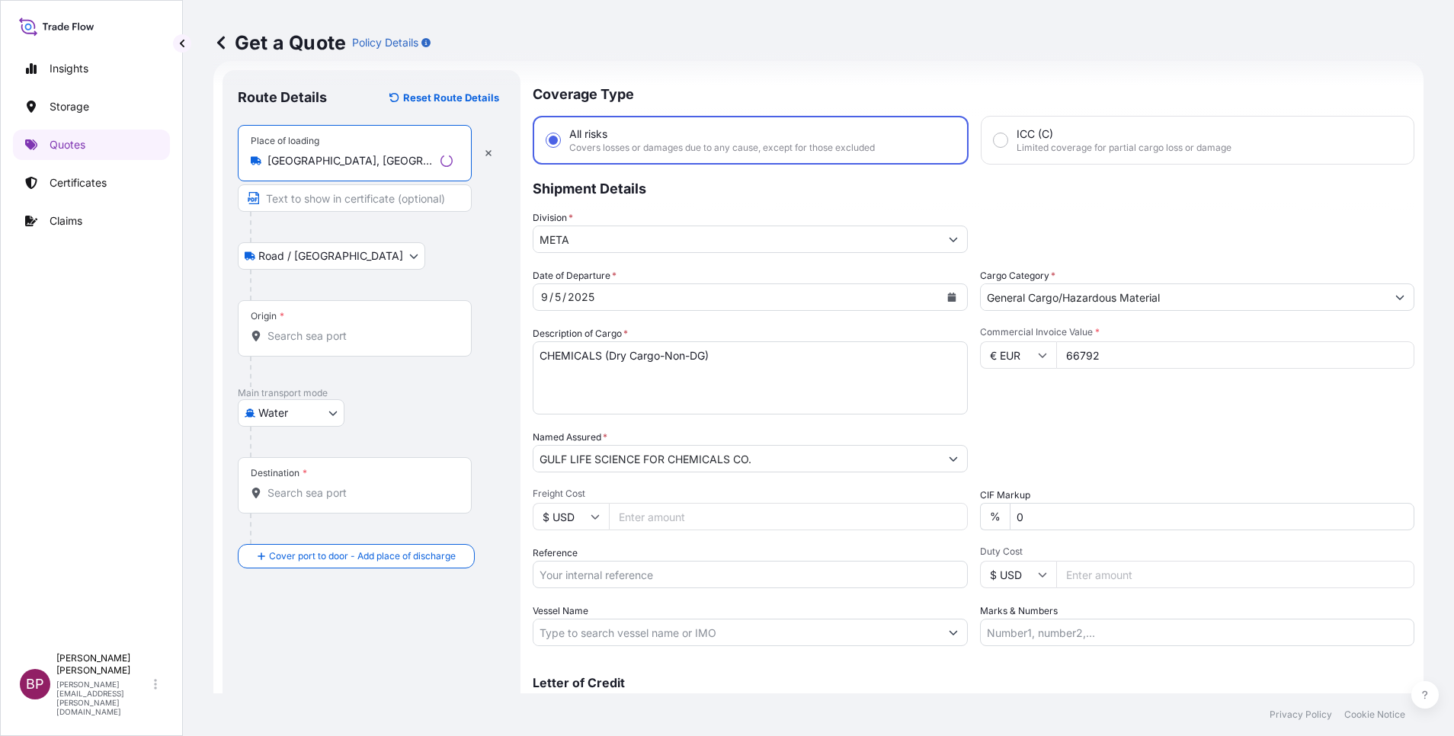
type input "[GEOGRAPHIC_DATA], [GEOGRAPHIC_DATA]"
click at [332, 347] on div "Origin *" at bounding box center [355, 328] width 234 height 56
click at [332, 344] on input "Origin *" at bounding box center [360, 335] width 185 height 15
paste input "[GEOGRAPHIC_DATA]"
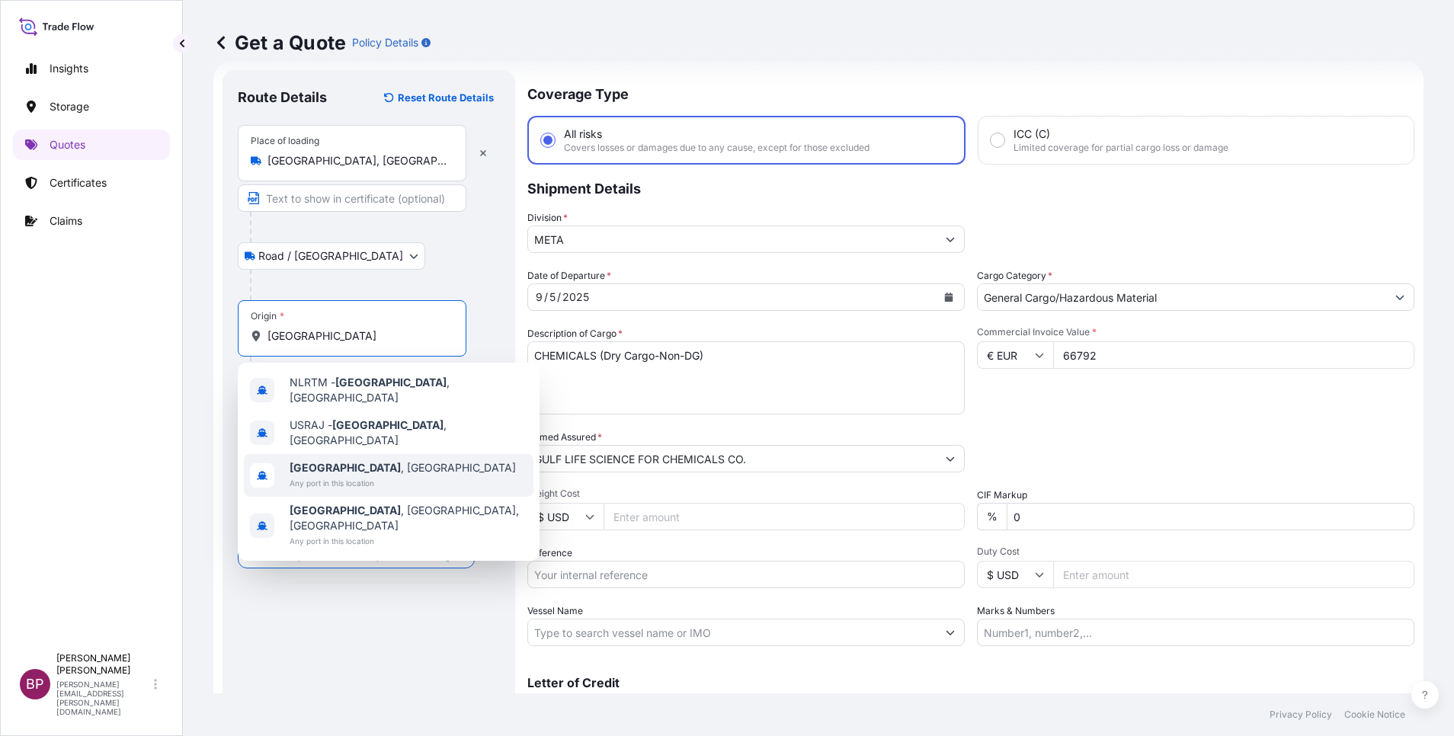
click at [372, 460] on span "[GEOGRAPHIC_DATA] , [GEOGRAPHIC_DATA]" at bounding box center [403, 467] width 226 height 15
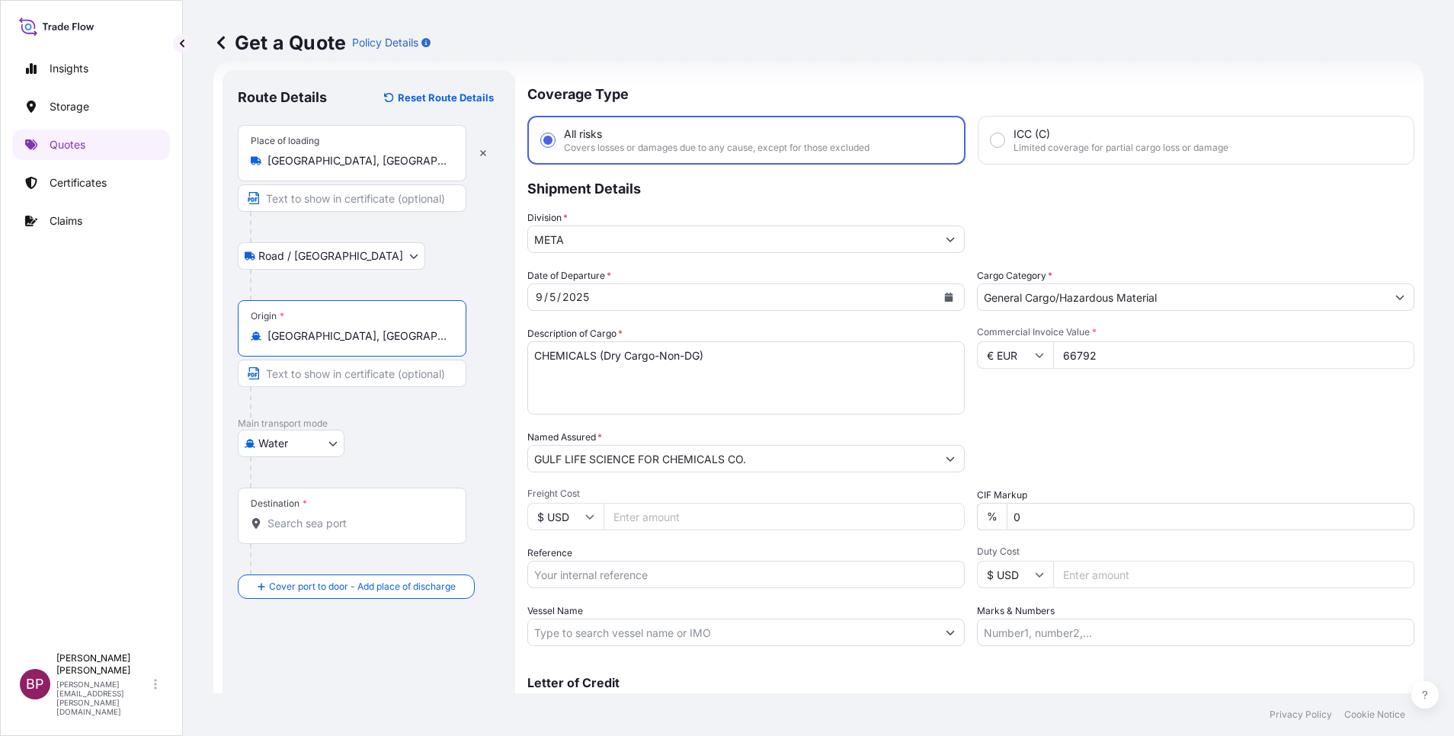
type input "[GEOGRAPHIC_DATA], [GEOGRAPHIC_DATA]"
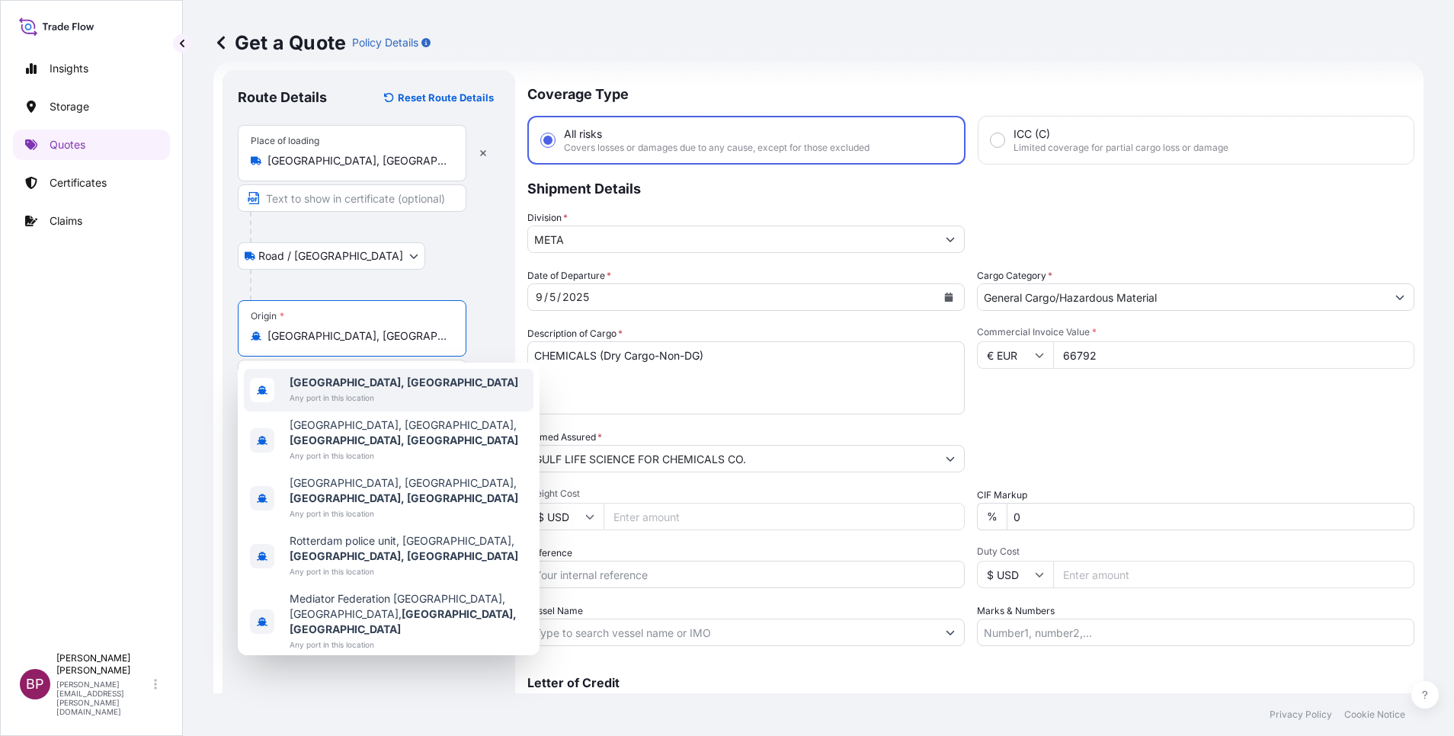
click at [396, 389] on span "[GEOGRAPHIC_DATA], [GEOGRAPHIC_DATA]" at bounding box center [404, 382] width 229 height 15
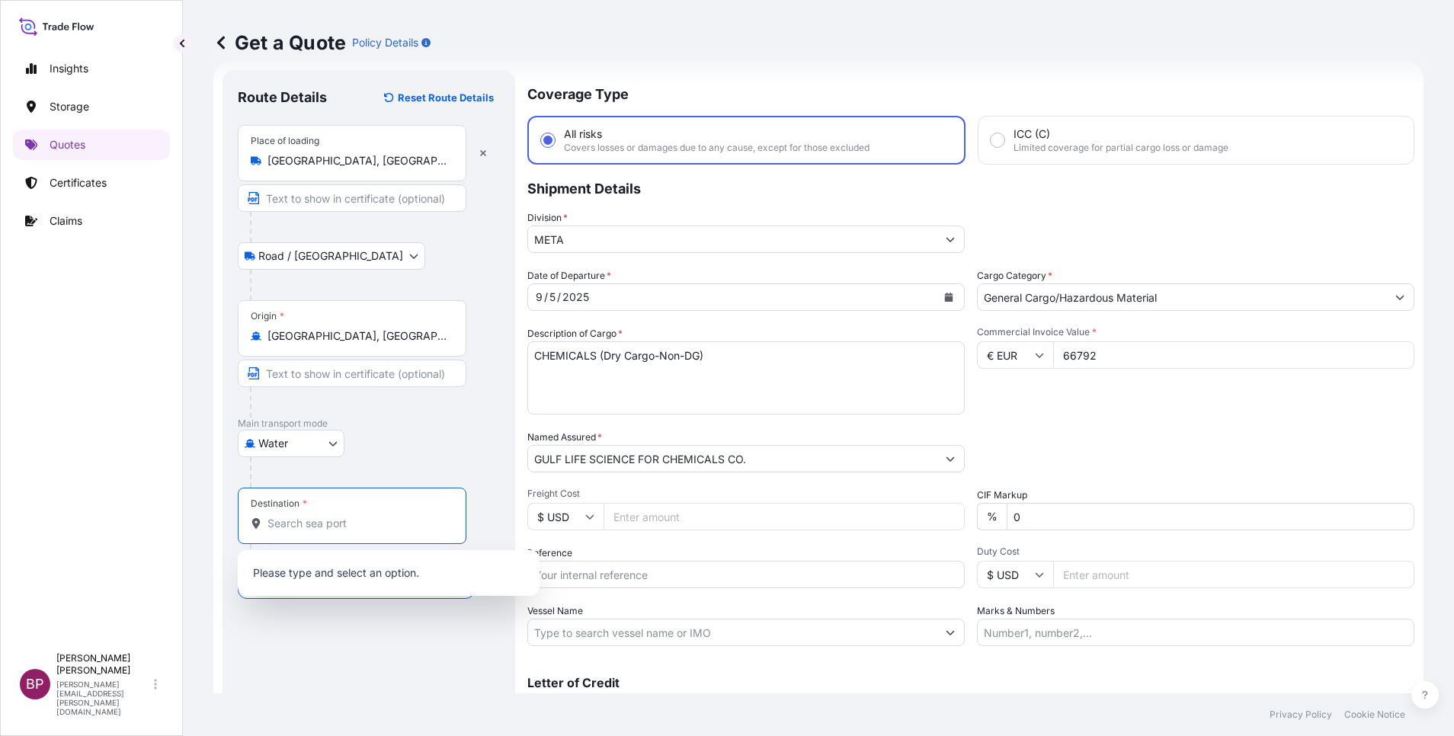
click at [358, 529] on input "Destination *" at bounding box center [358, 523] width 180 height 15
paste input "Dammam"
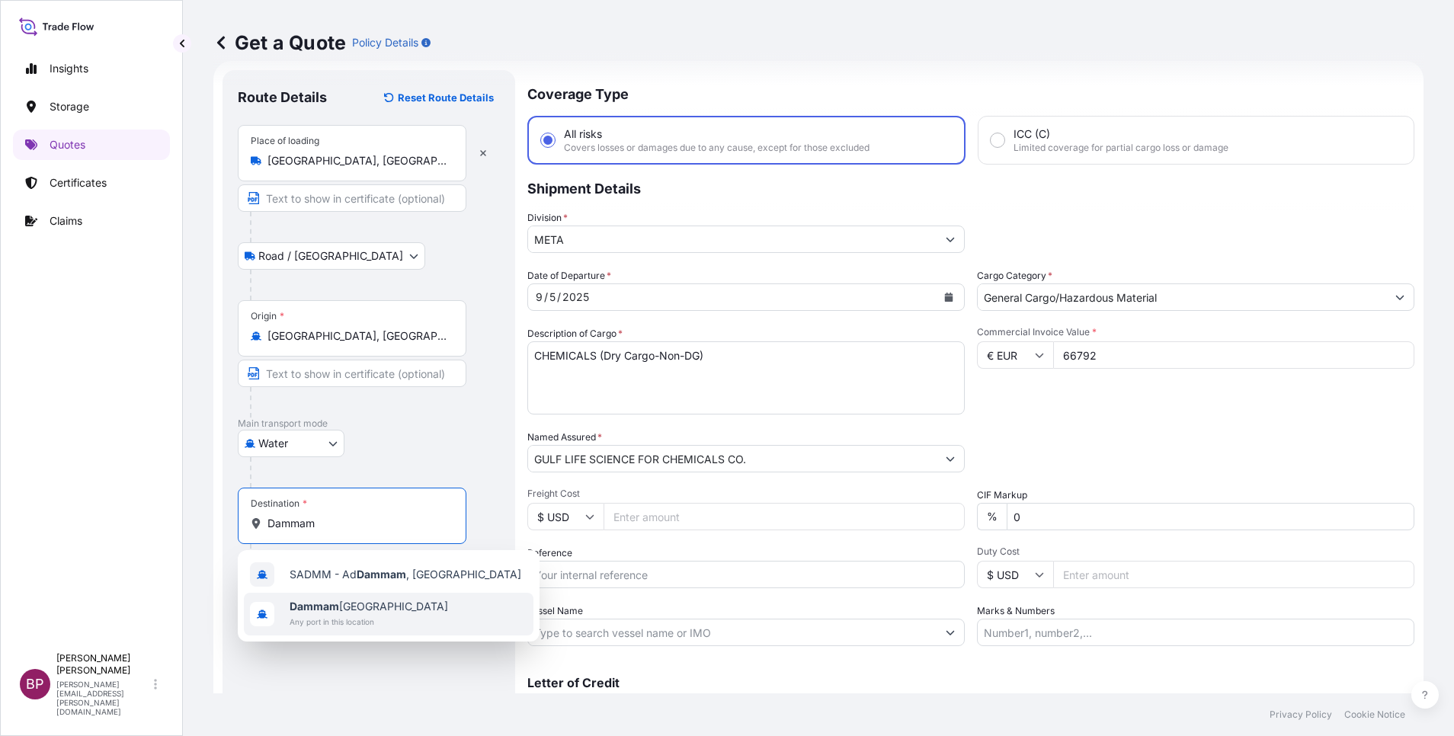
click at [359, 601] on span "Dammam [GEOGRAPHIC_DATA]" at bounding box center [369, 606] width 159 height 15
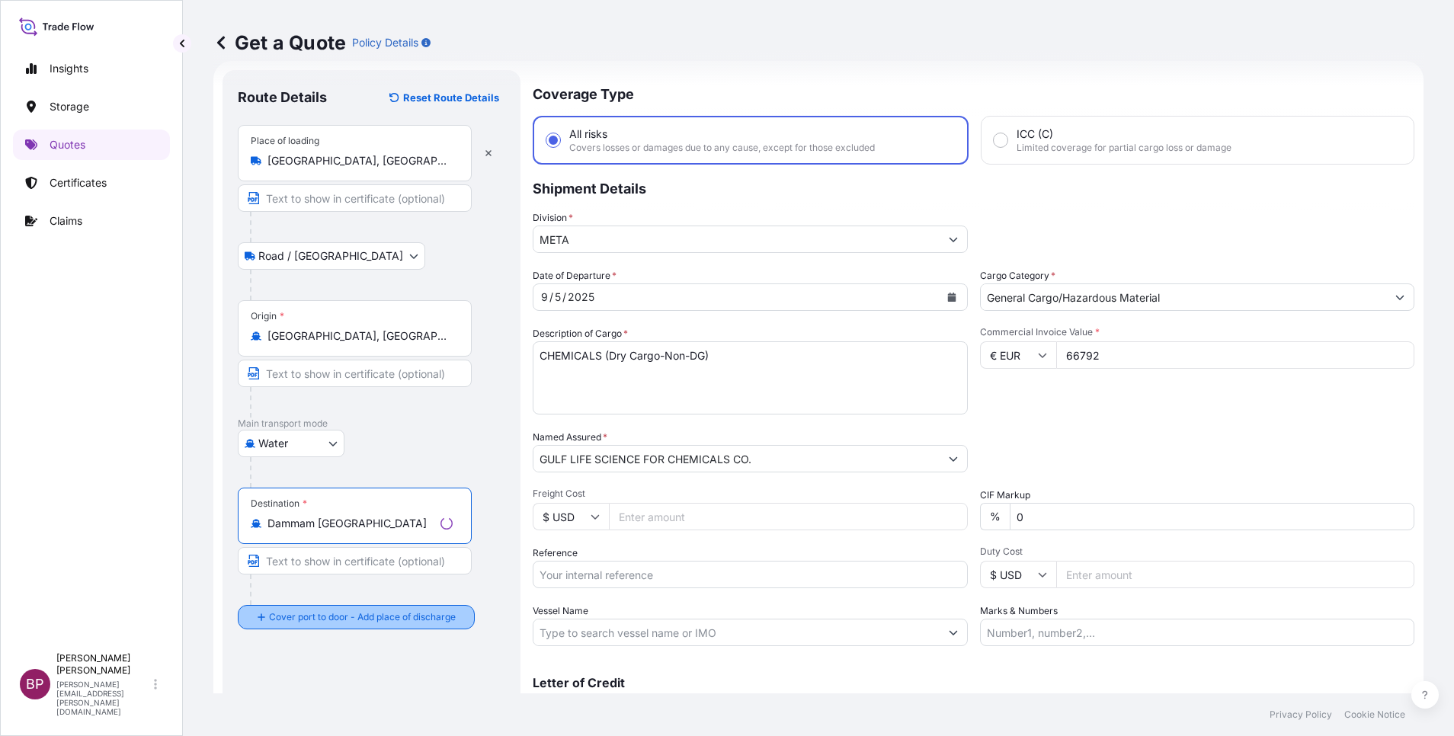
type input "Dammam [GEOGRAPHIC_DATA]"
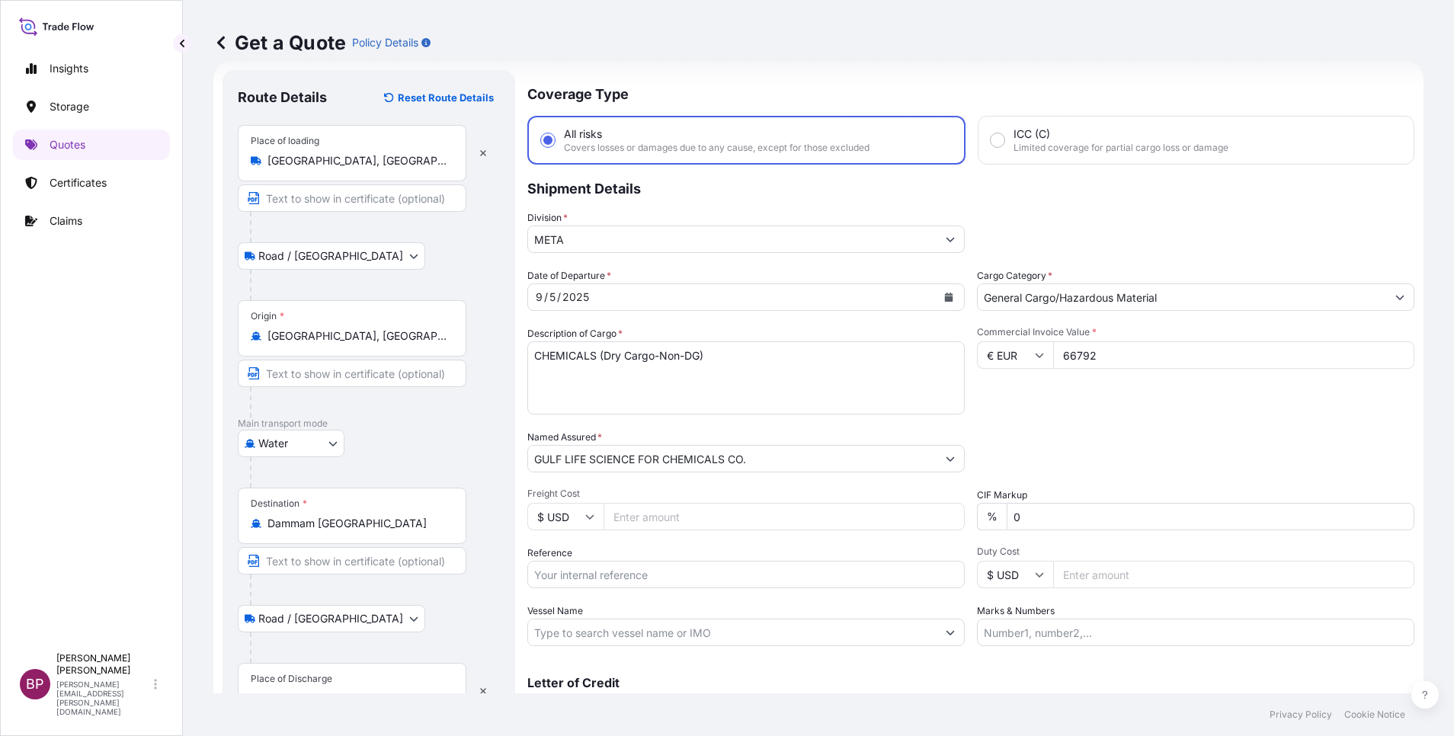
click at [319, 685] on div "Place of Discharge" at bounding box center [352, 691] width 229 height 56
click at [319, 691] on input "Place of Discharge" at bounding box center [358, 698] width 180 height 15
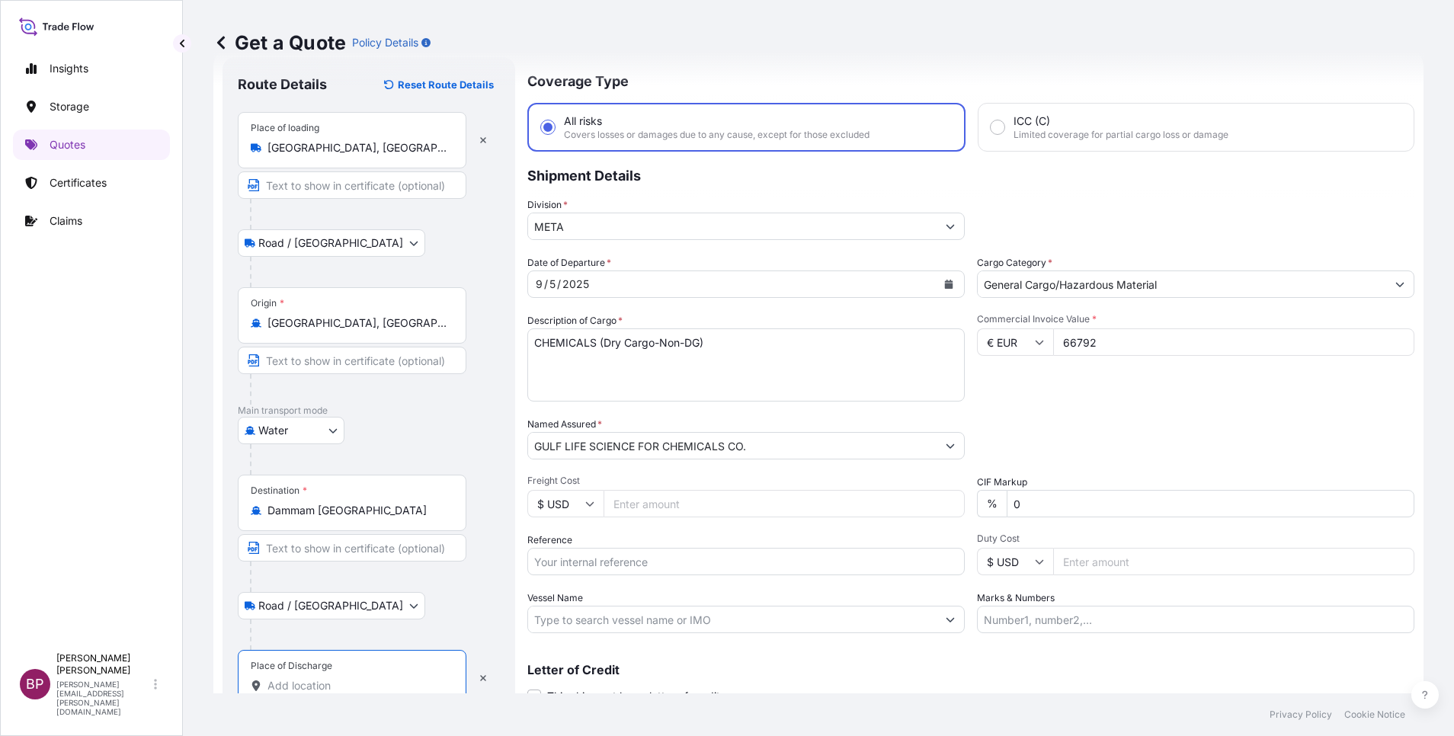
paste input "Dammam"
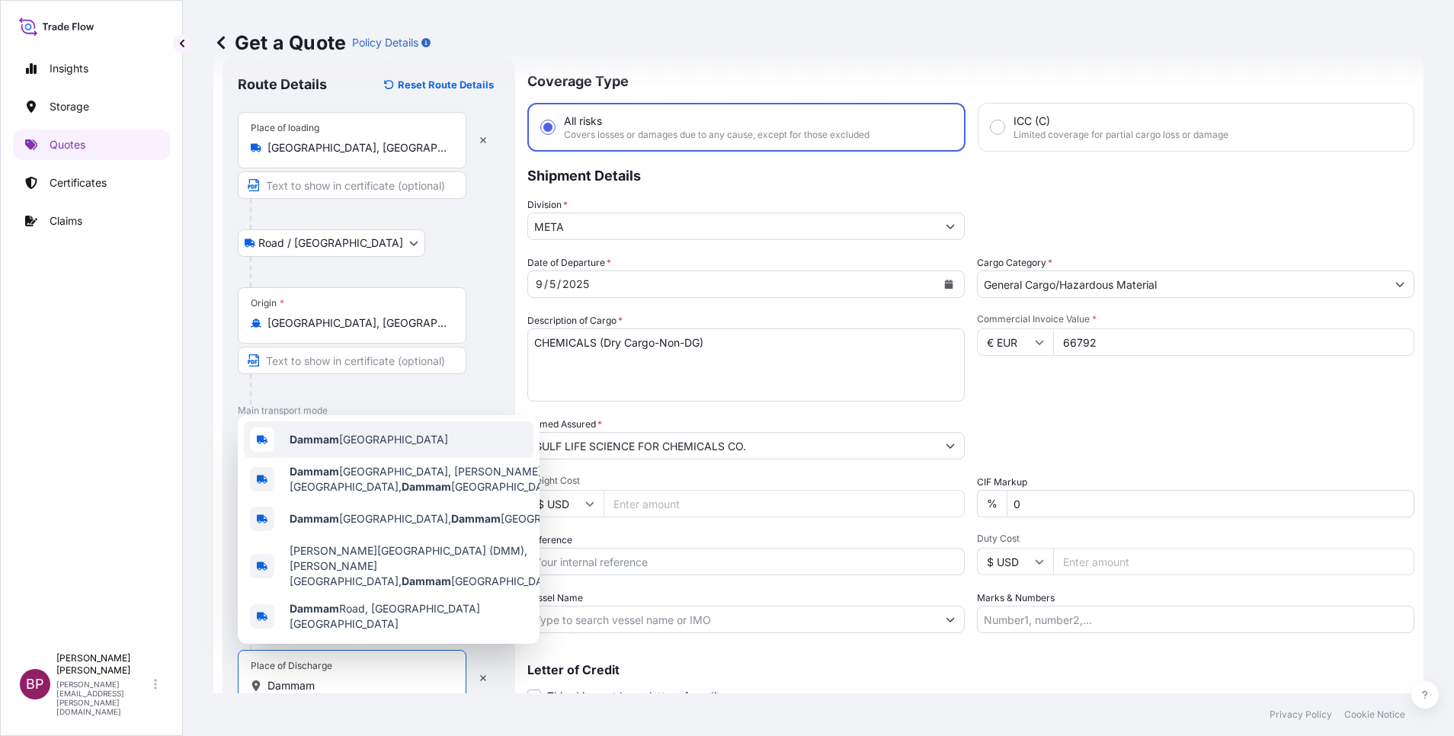
click at [397, 447] on span "Dammam [GEOGRAPHIC_DATA]" at bounding box center [369, 439] width 159 height 15
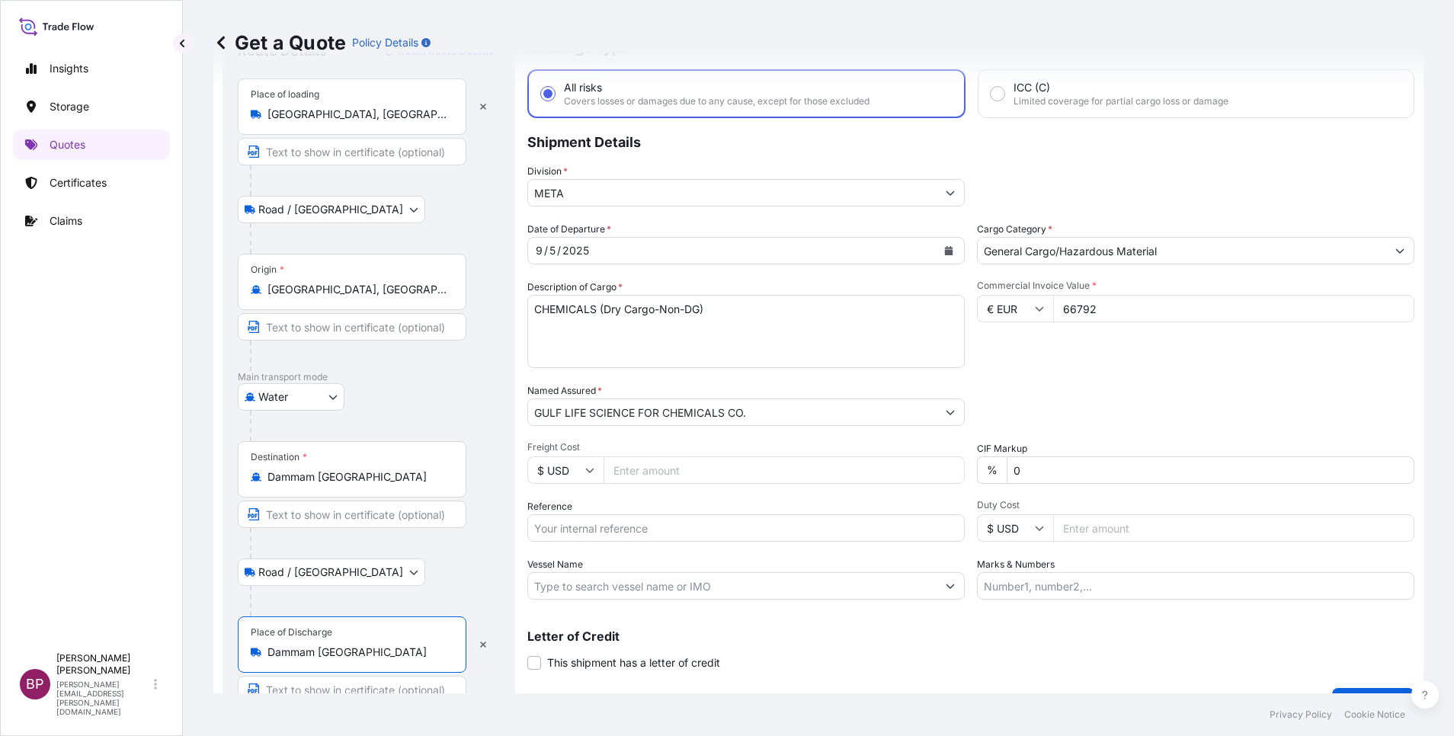
scroll to position [105, 0]
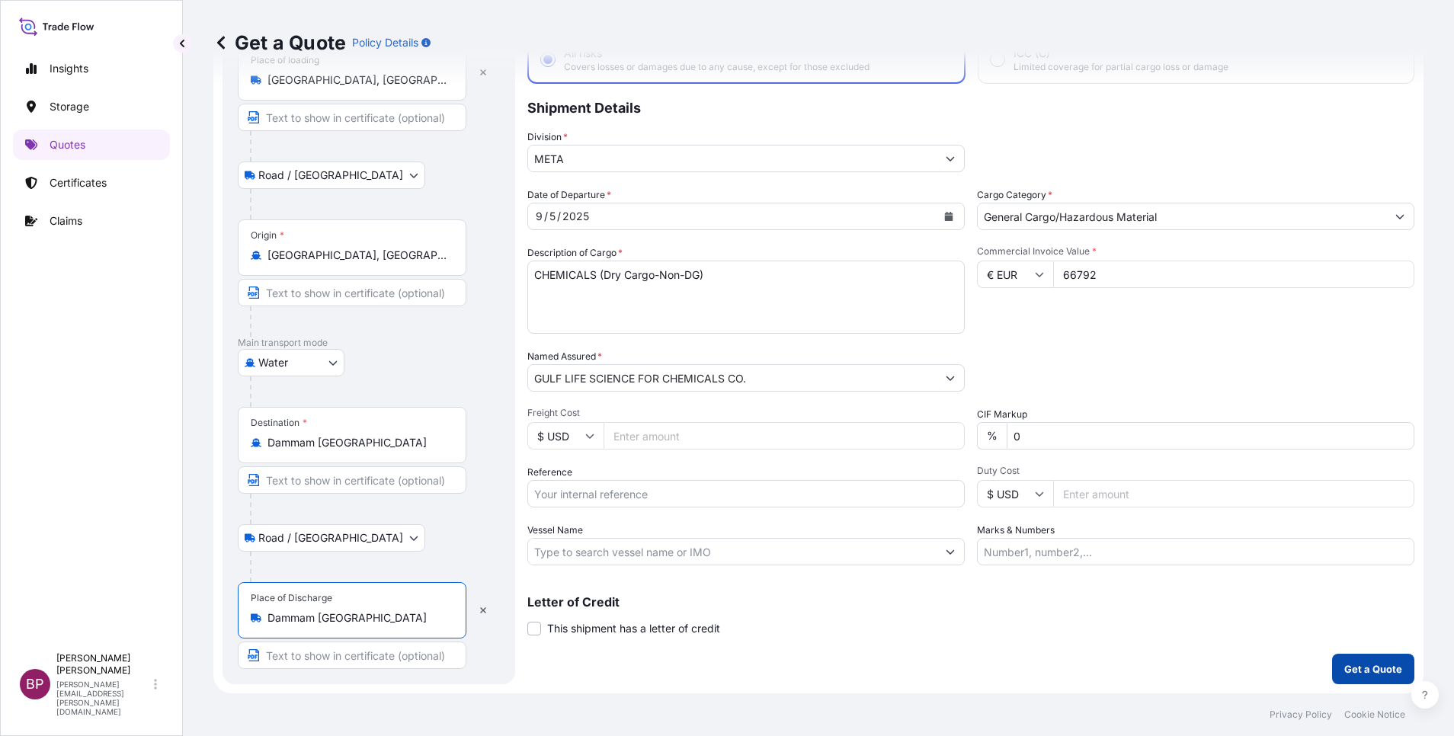
type input "Dammam [GEOGRAPHIC_DATA]"
click at [1348, 677] on button "Get a Quote" at bounding box center [1373, 669] width 82 height 30
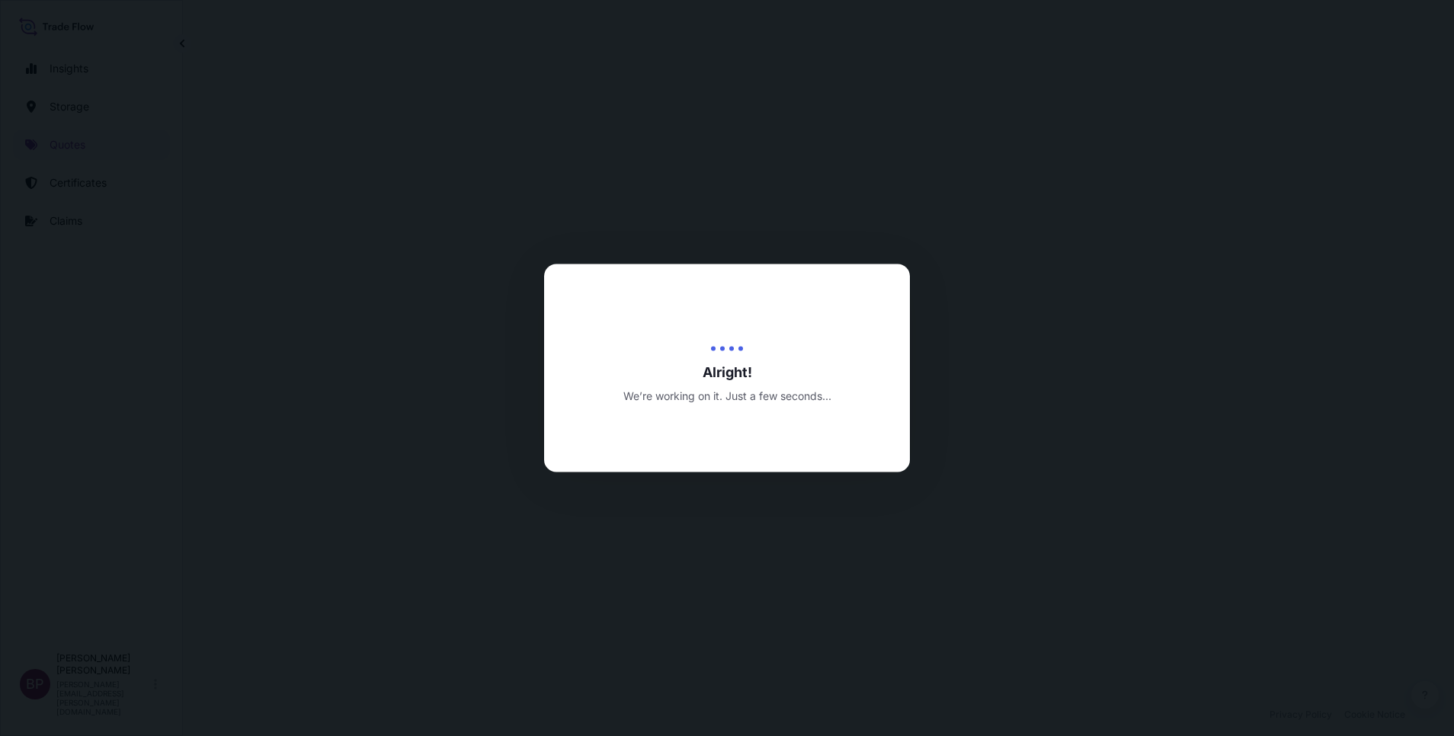
select select "Road / [GEOGRAPHIC_DATA]"
select select "Water"
select select "Road / [GEOGRAPHIC_DATA]"
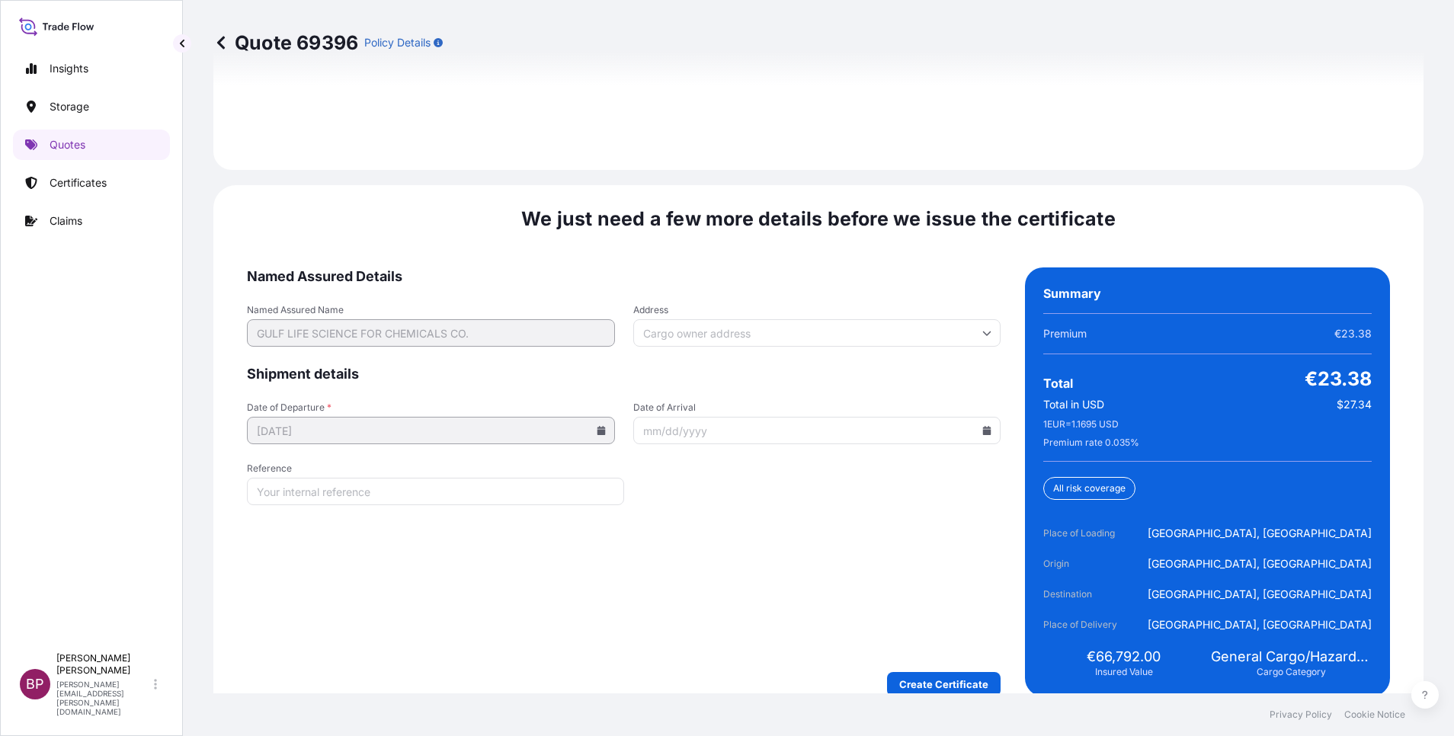
scroll to position [2338, 0]
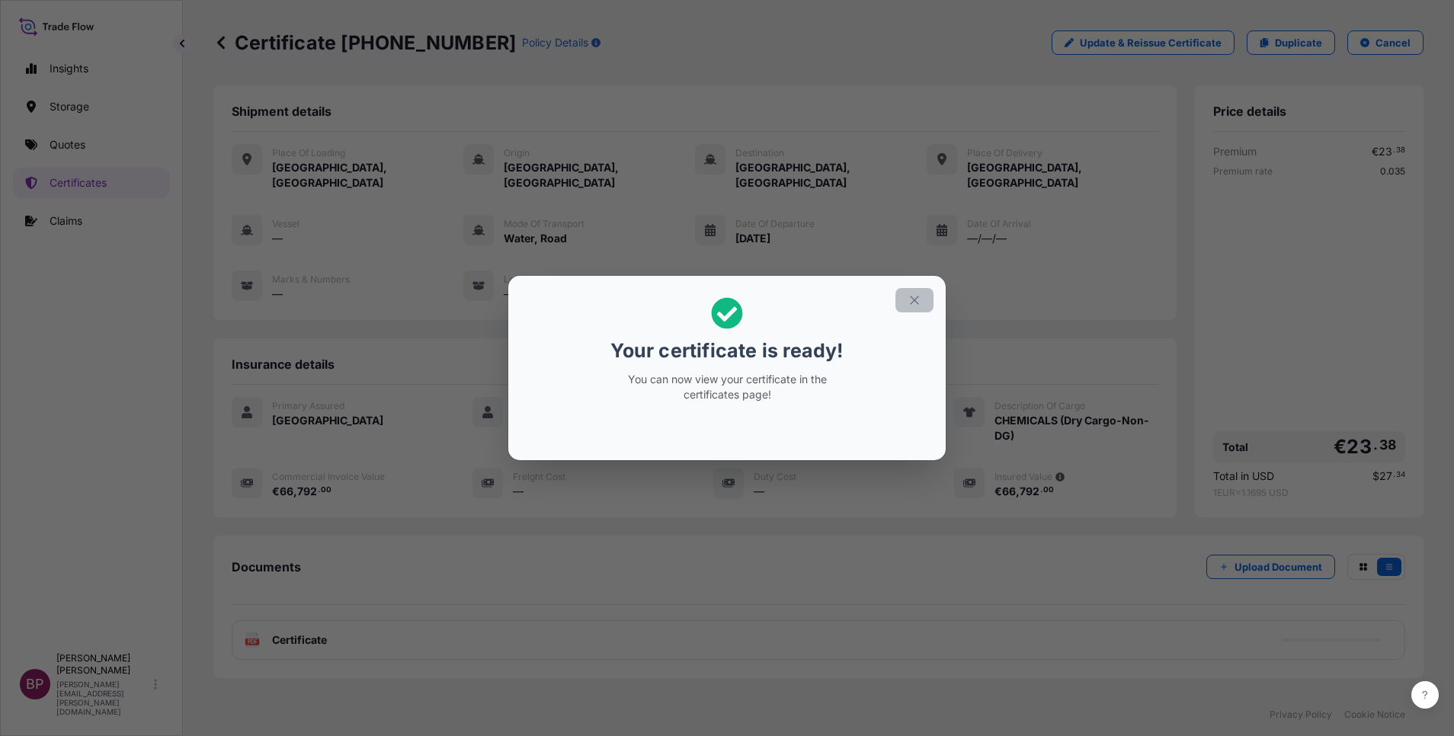
click at [911, 303] on icon "button" at bounding box center [914, 300] width 8 height 8
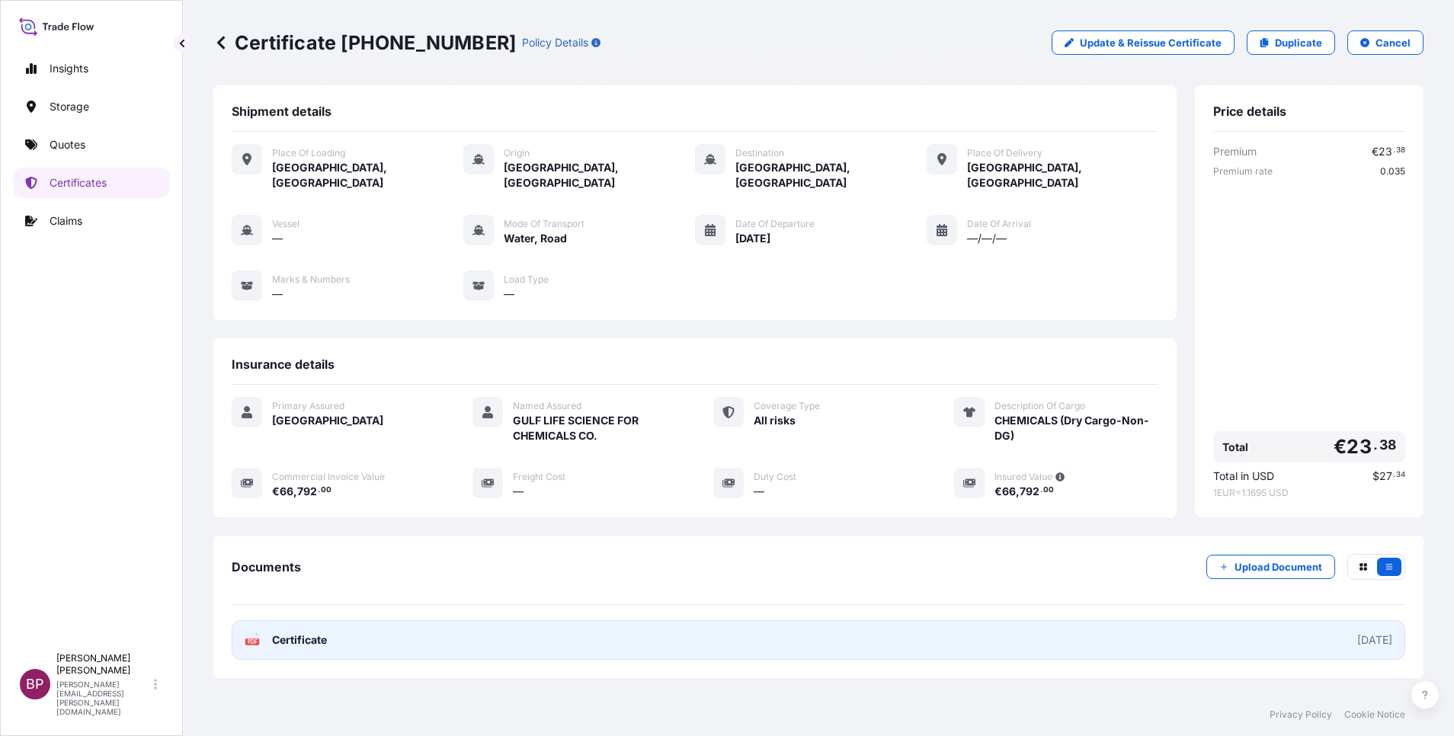
click at [323, 633] on span "Certificate" at bounding box center [299, 640] width 55 height 15
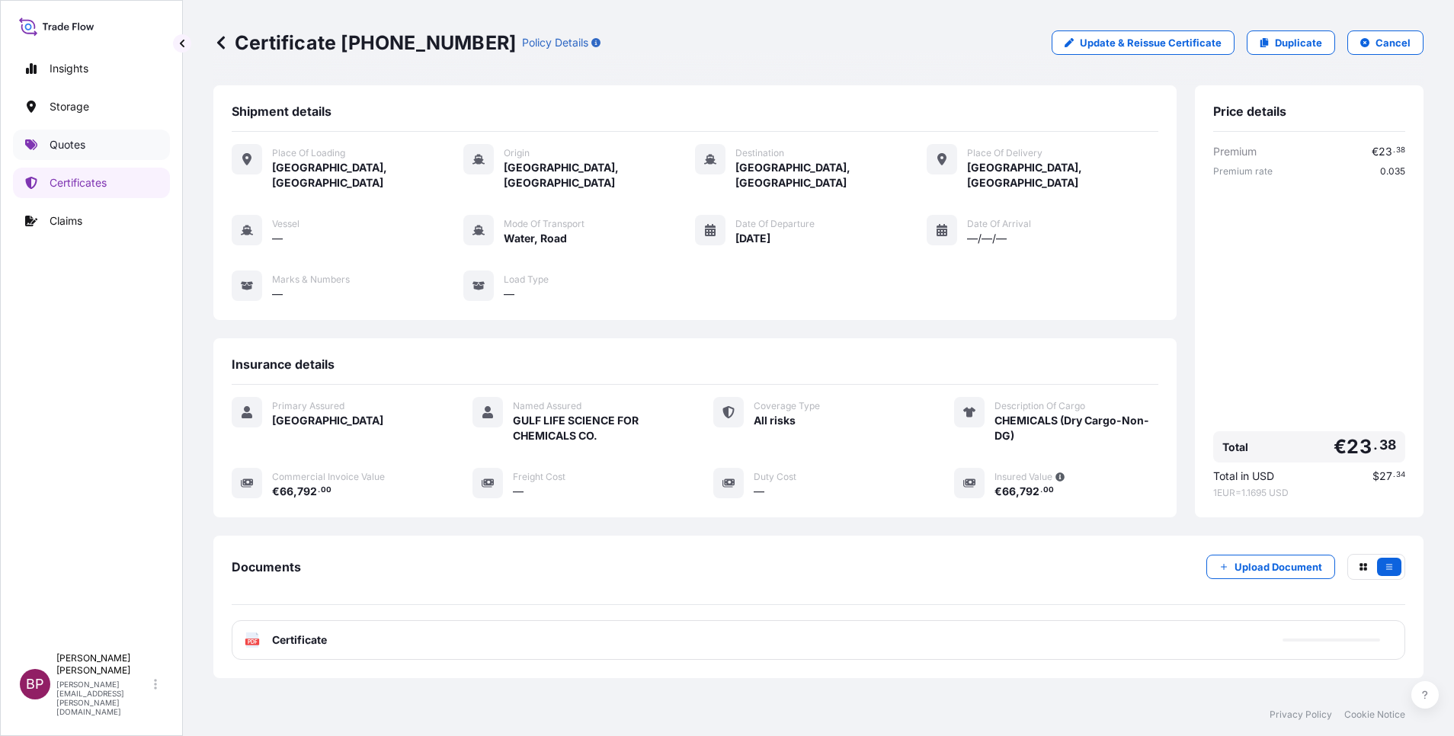
click at [71, 141] on p "Quotes" at bounding box center [68, 144] width 36 height 15
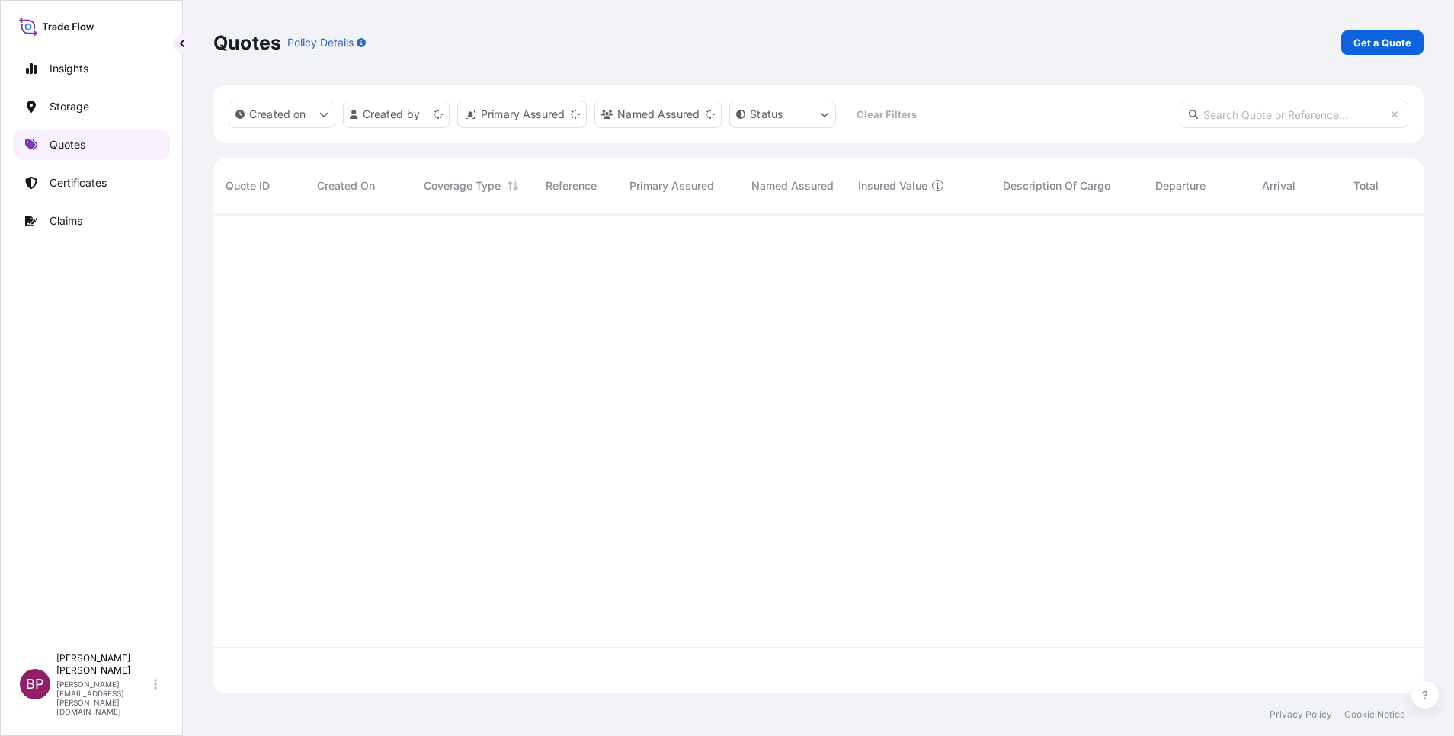
scroll to position [471, 1193]
click at [1381, 40] on p "Get a Quote" at bounding box center [1383, 42] width 58 height 15
select select "Water"
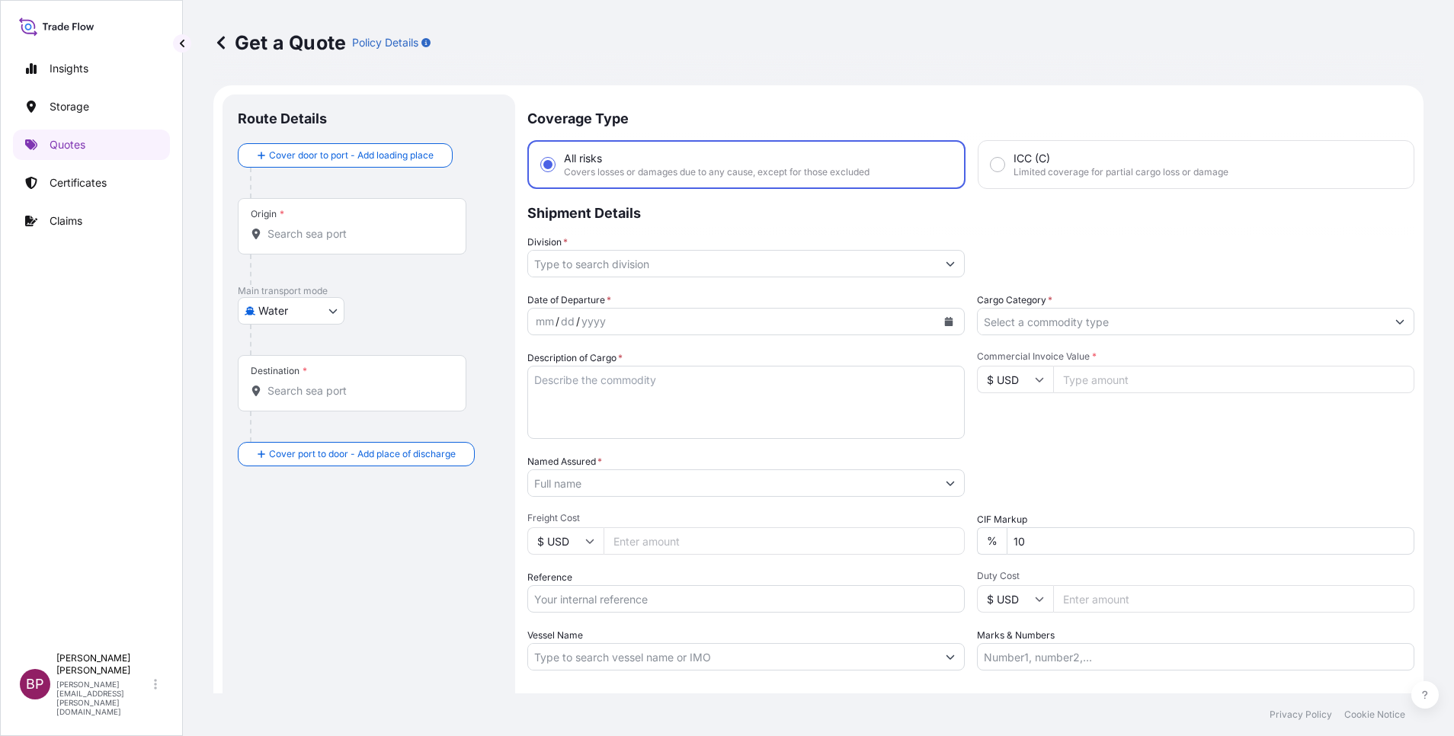
scroll to position [24, 0]
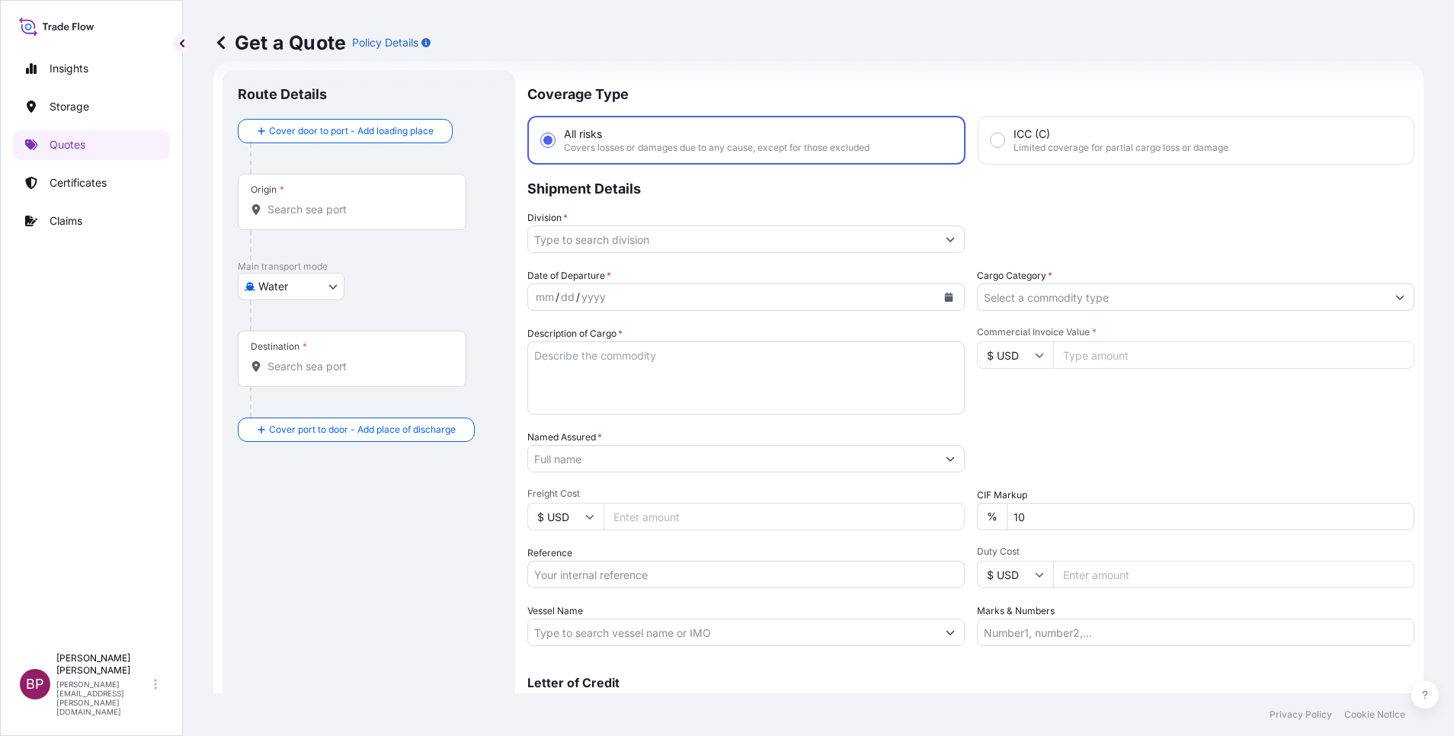
click at [1386, 295] on button "Show suggestions" at bounding box center [1399, 297] width 27 height 27
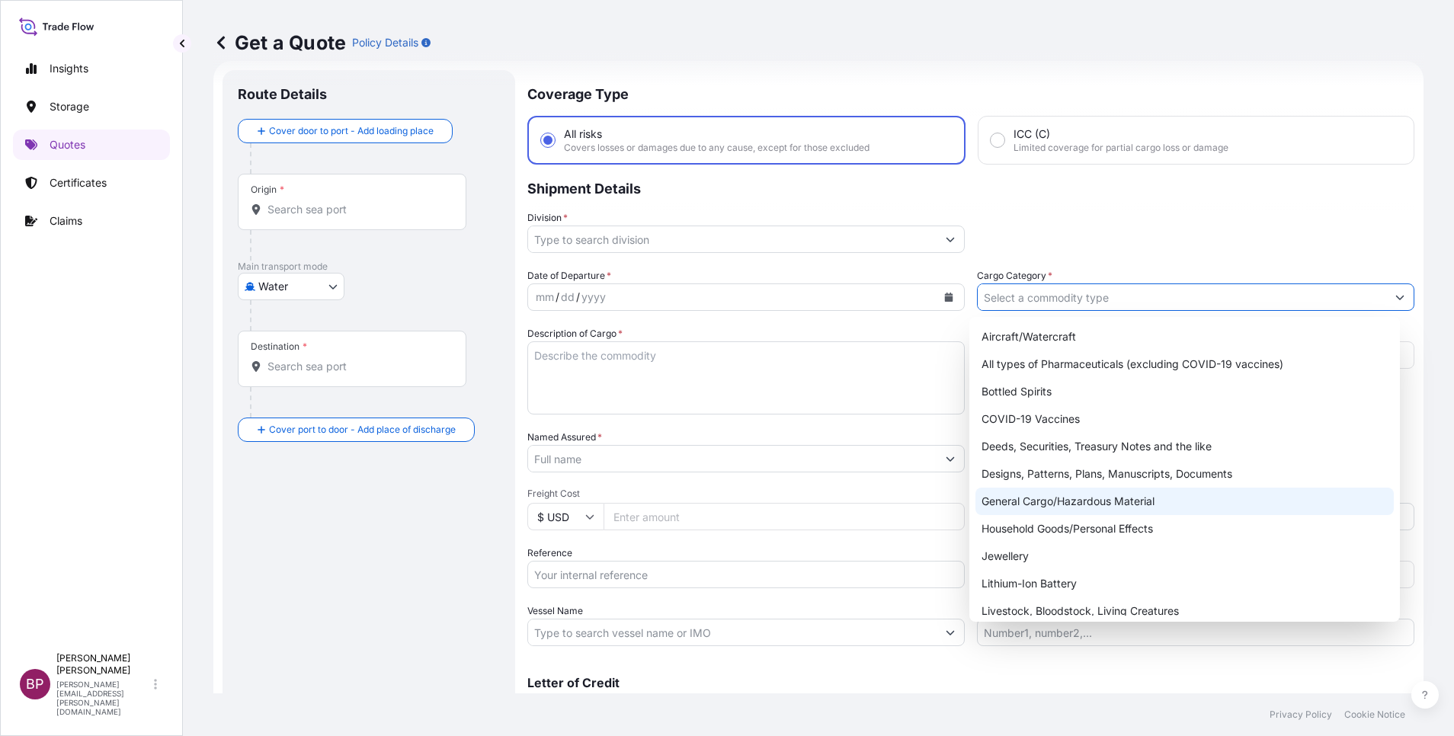
click at [1064, 504] on div "General Cargo/Hazardous Material" at bounding box center [1185, 501] width 418 height 27
type input "General Cargo/Hazardous Material"
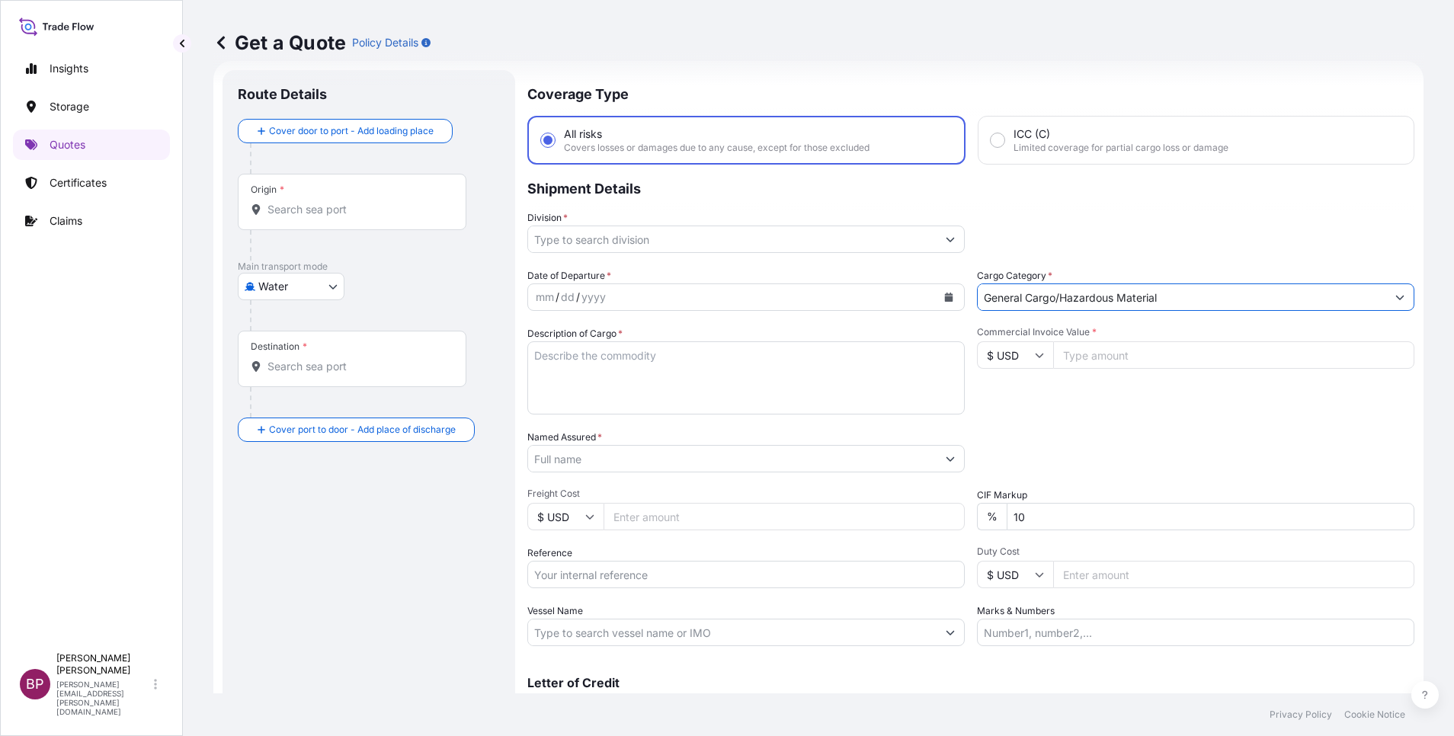
click at [946, 241] on icon "Show suggestions" at bounding box center [950, 239] width 9 height 9
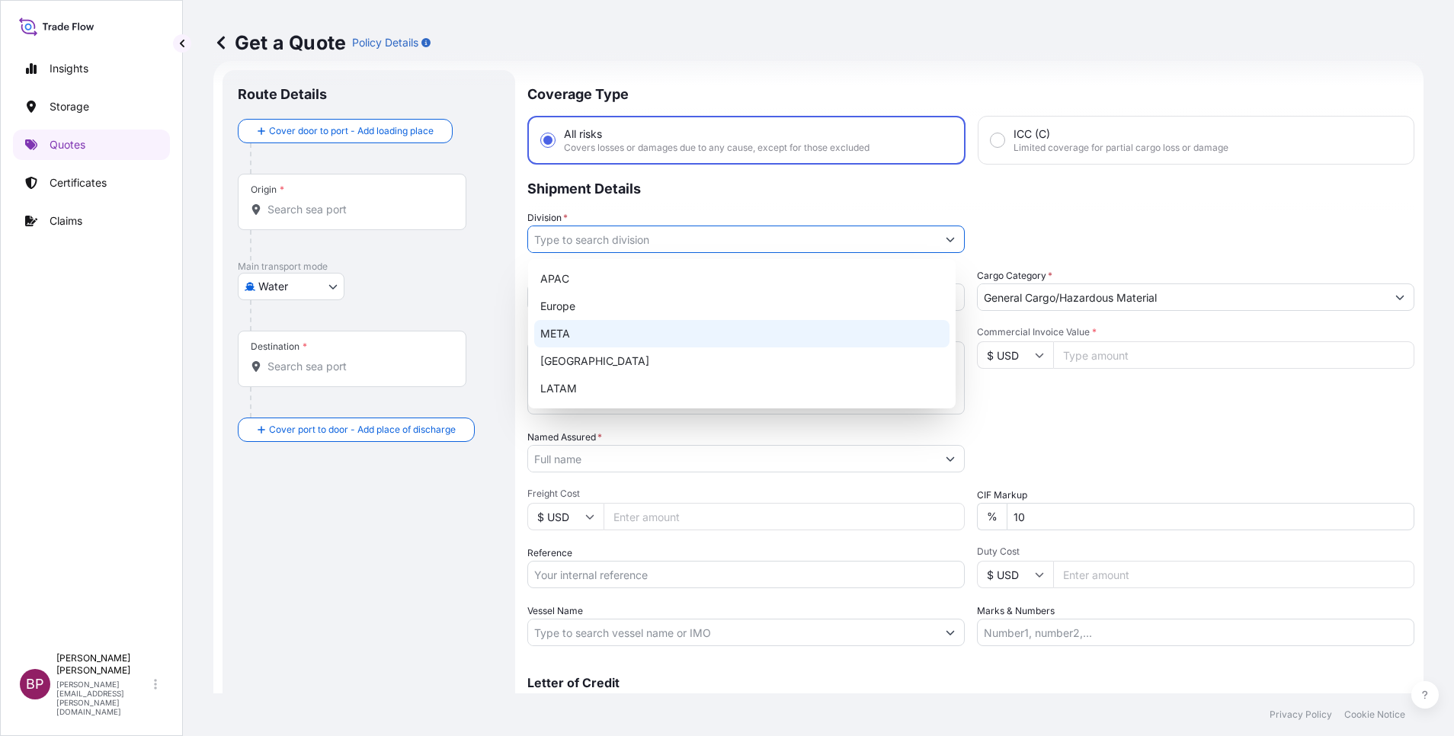
click at [642, 333] on div "META" at bounding box center [741, 333] width 415 height 27
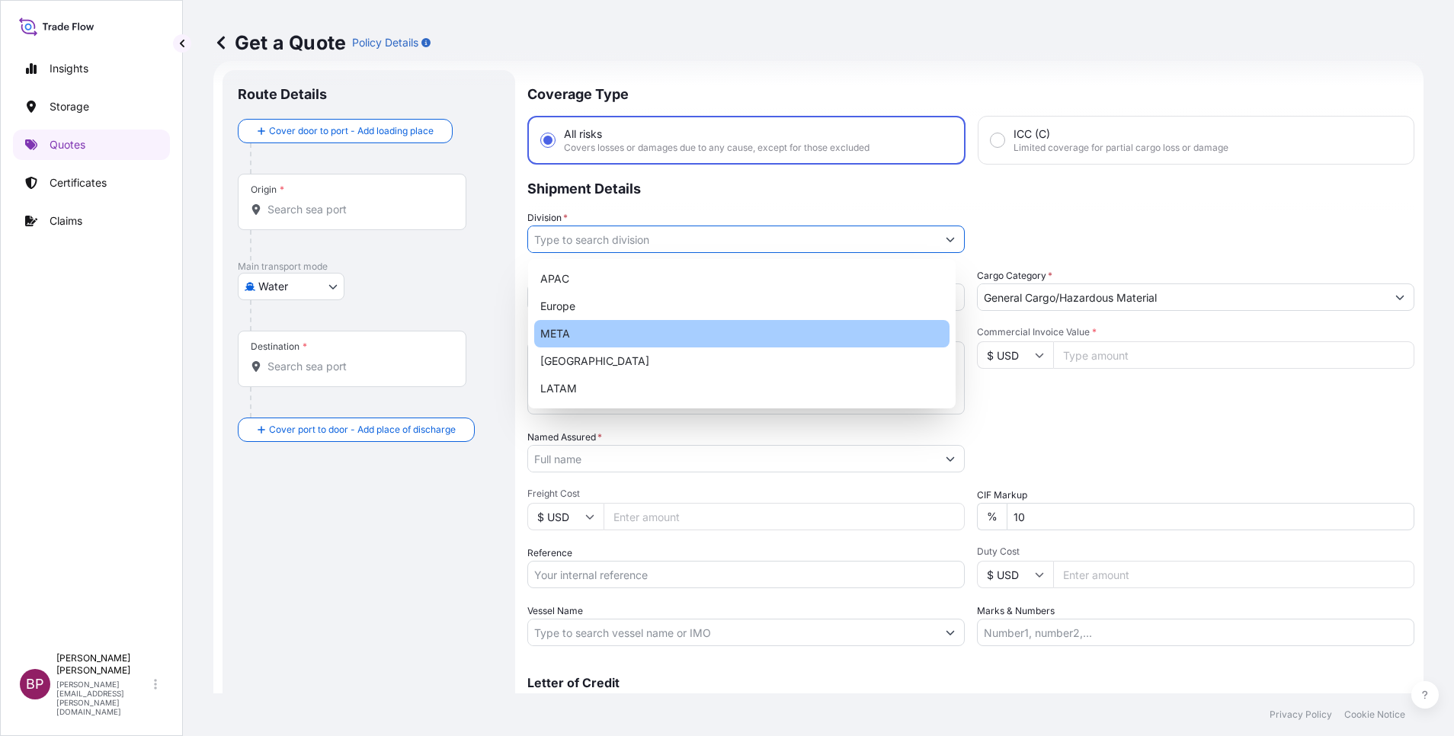
type input "META"
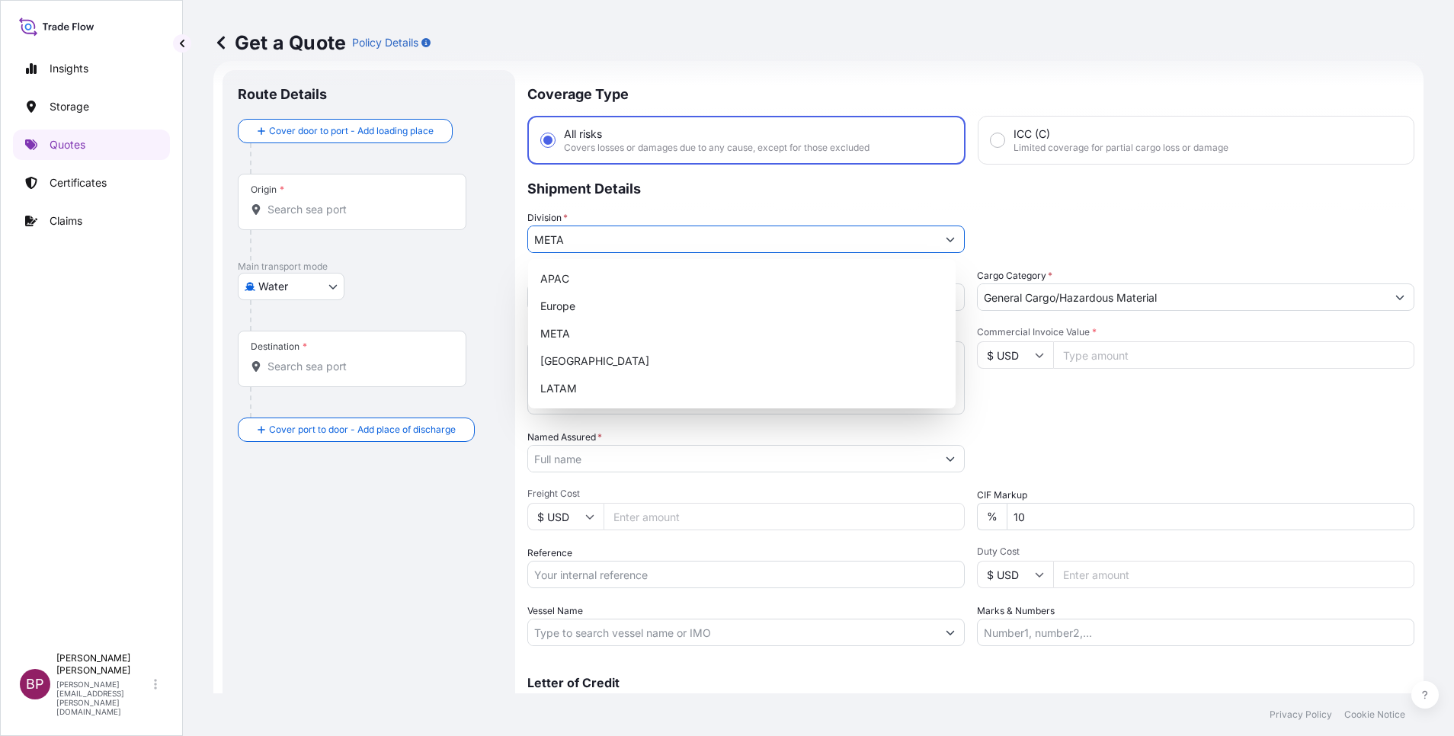
click at [1162, 358] on input "Commercial Invoice Value *" at bounding box center [1233, 354] width 361 height 27
paste input "90065.92"
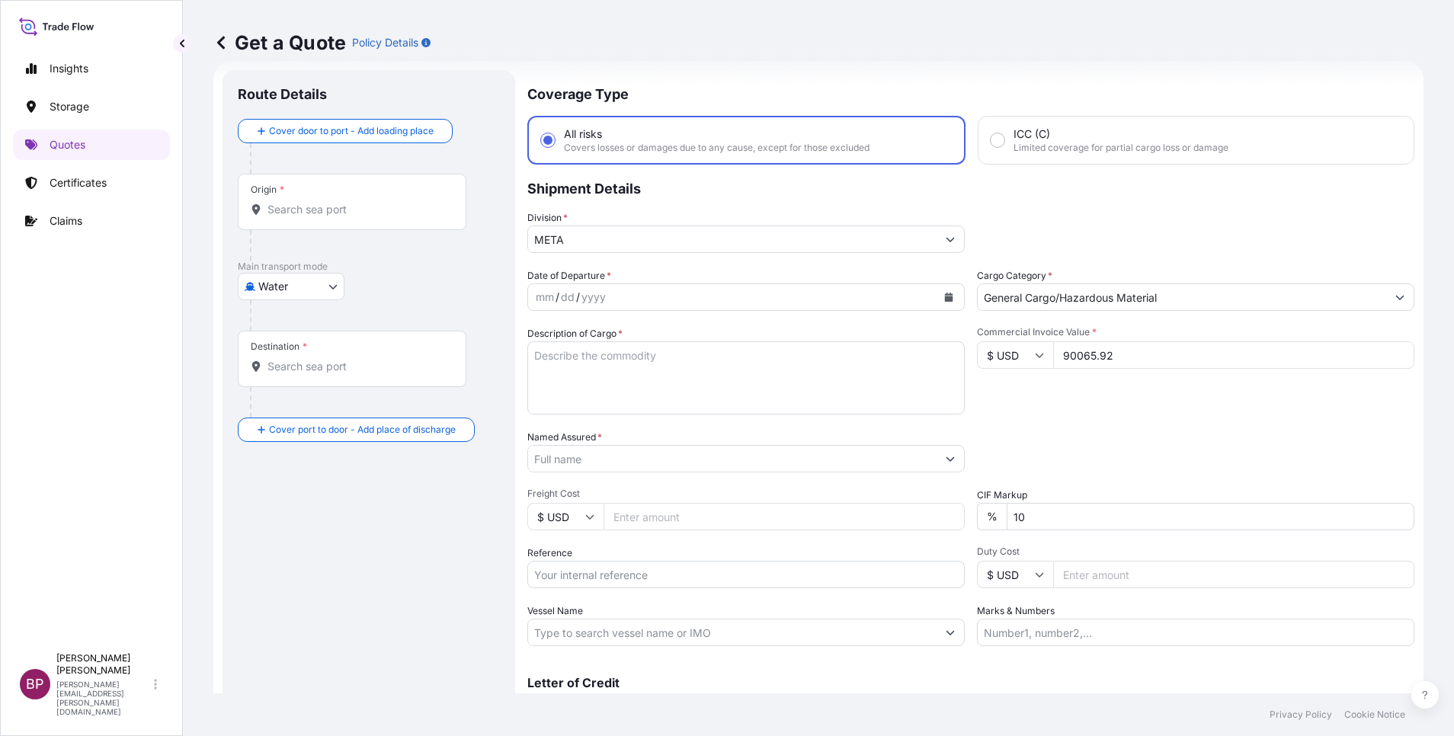
type input "90065.92"
drag, startPoint x: 1052, startPoint y: 524, endPoint x: 796, endPoint y: 476, distance: 259.6
click at [828, 489] on div "Date of Departure * mm / dd / yyyy Cargo Category * General Cargo/Hazardous Mat…" at bounding box center [970, 457] width 887 height 378
type input "0"
click at [1152, 442] on div "Packing Category Type to search a container mode Please select a primary mode o…" at bounding box center [1195, 451] width 437 height 43
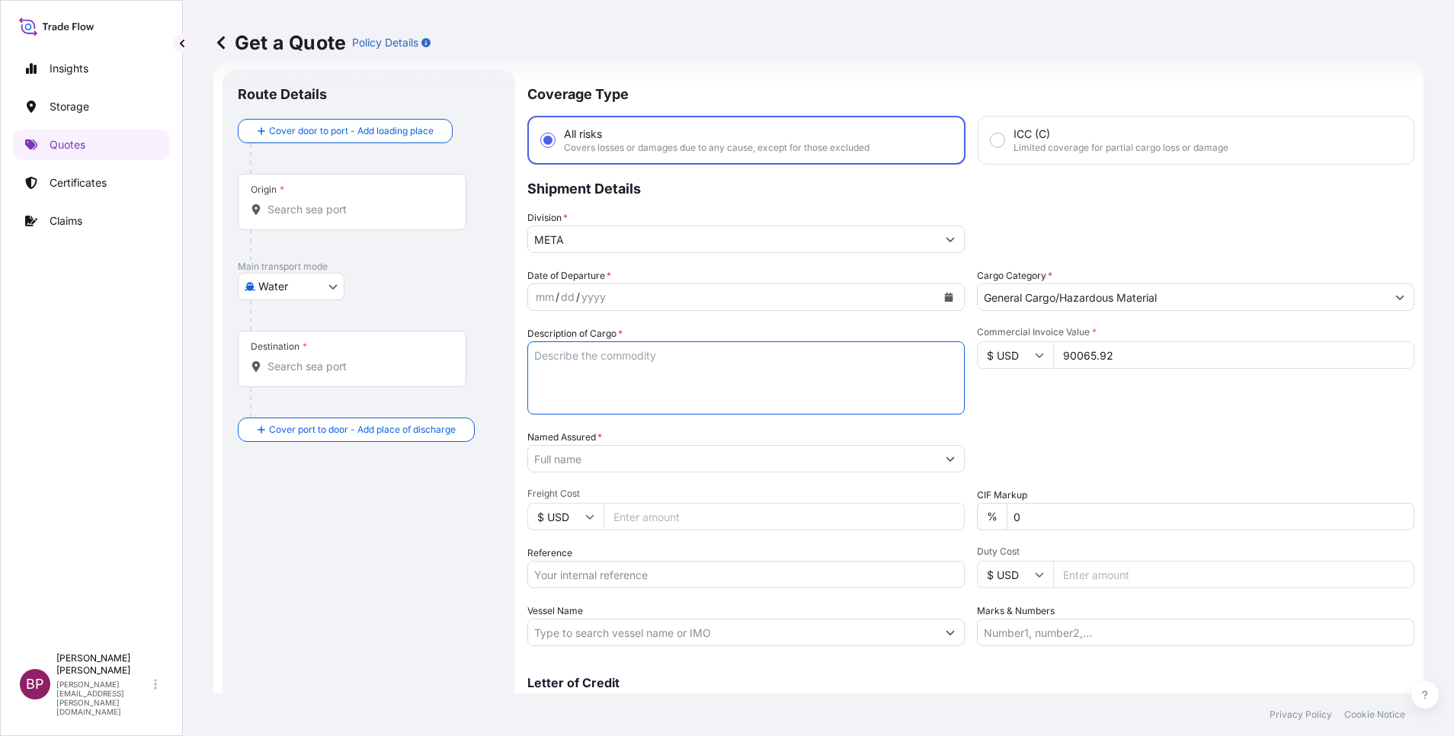
click at [636, 369] on textarea "Description of Cargo *" at bounding box center [745, 377] width 437 height 73
paste textarea "FURNITURE"
type textarea "FURNITURE"
click at [653, 574] on input "Reference" at bounding box center [745, 574] width 437 height 27
paste input "BL:JASC2503381 SSLS2988"
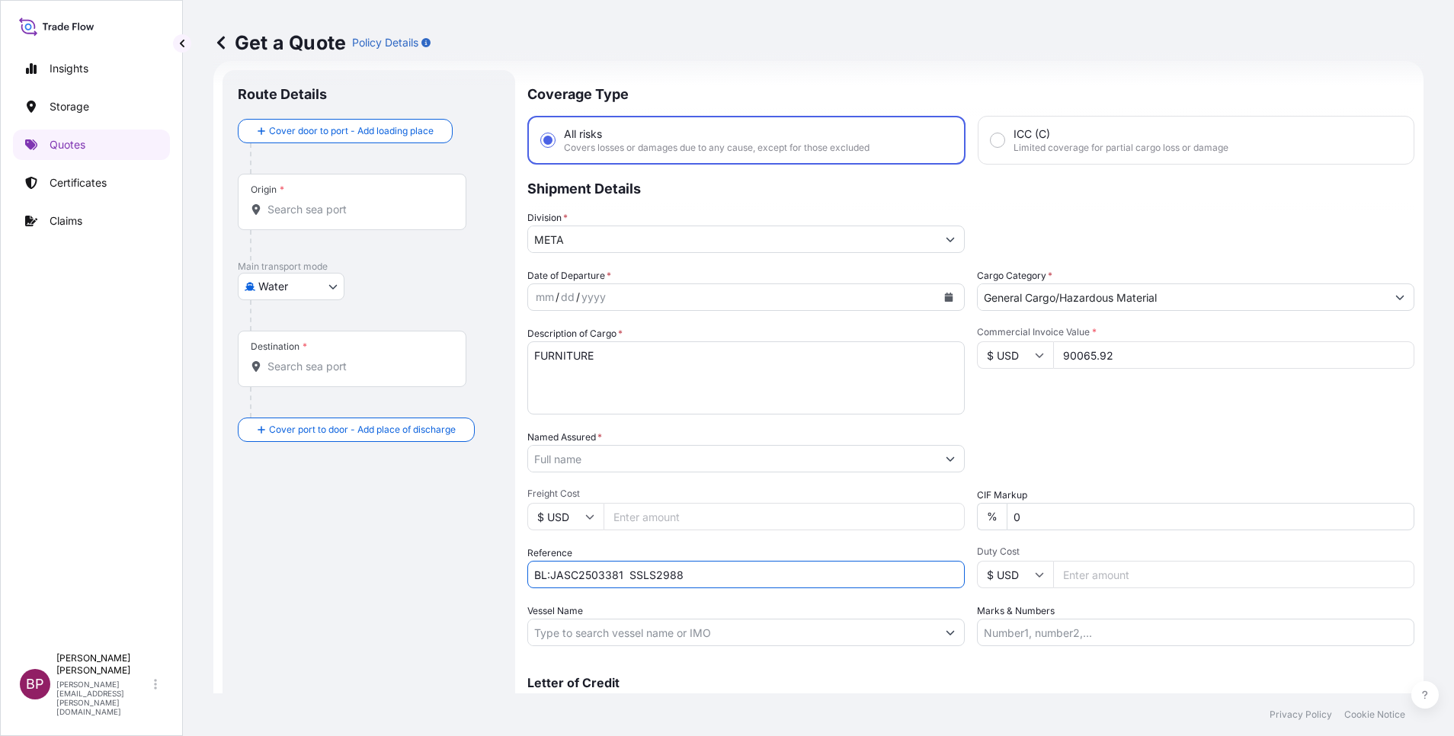
type input "BL:JASC2503381 SSLS2988"
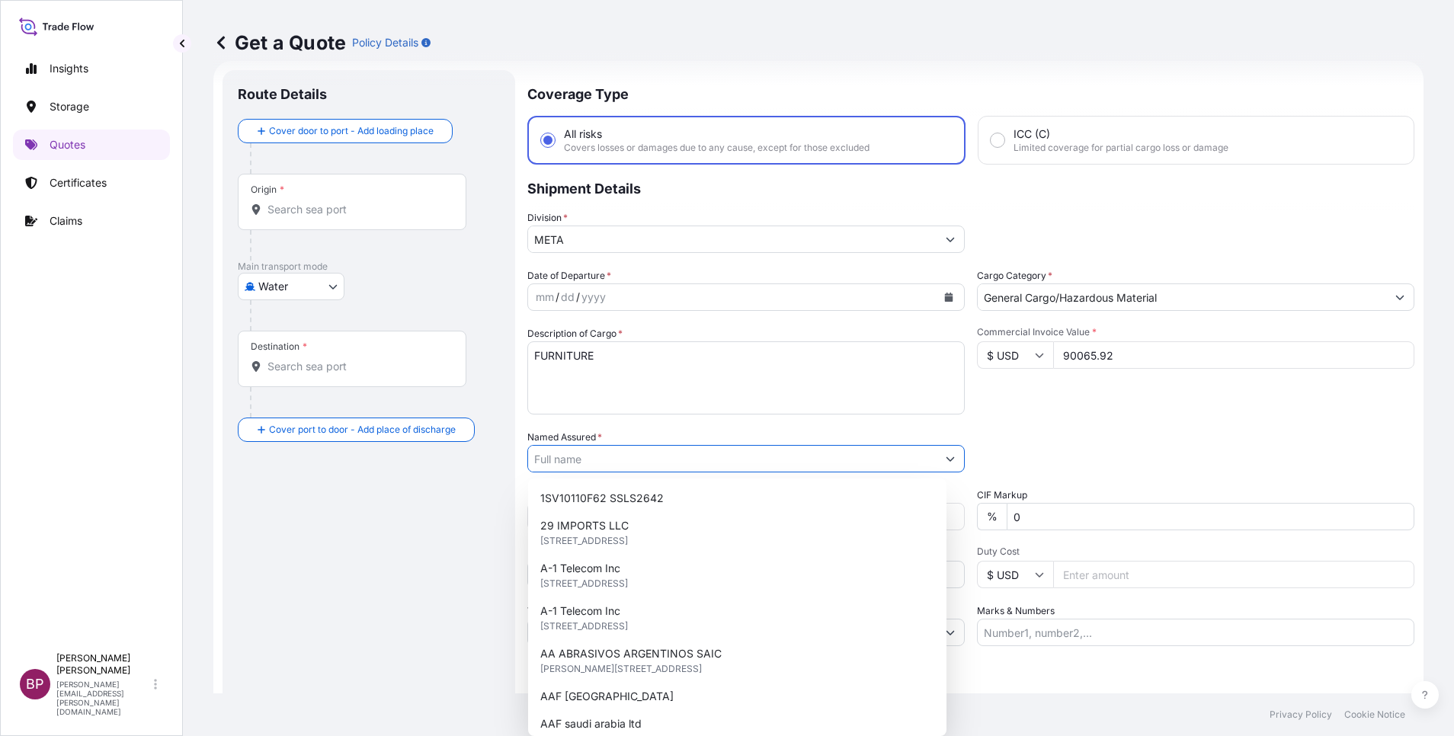
click at [643, 461] on input "Named Assured *" at bounding box center [732, 458] width 408 height 27
paste input "ETAB INTERNATIONAL TRADING CO"
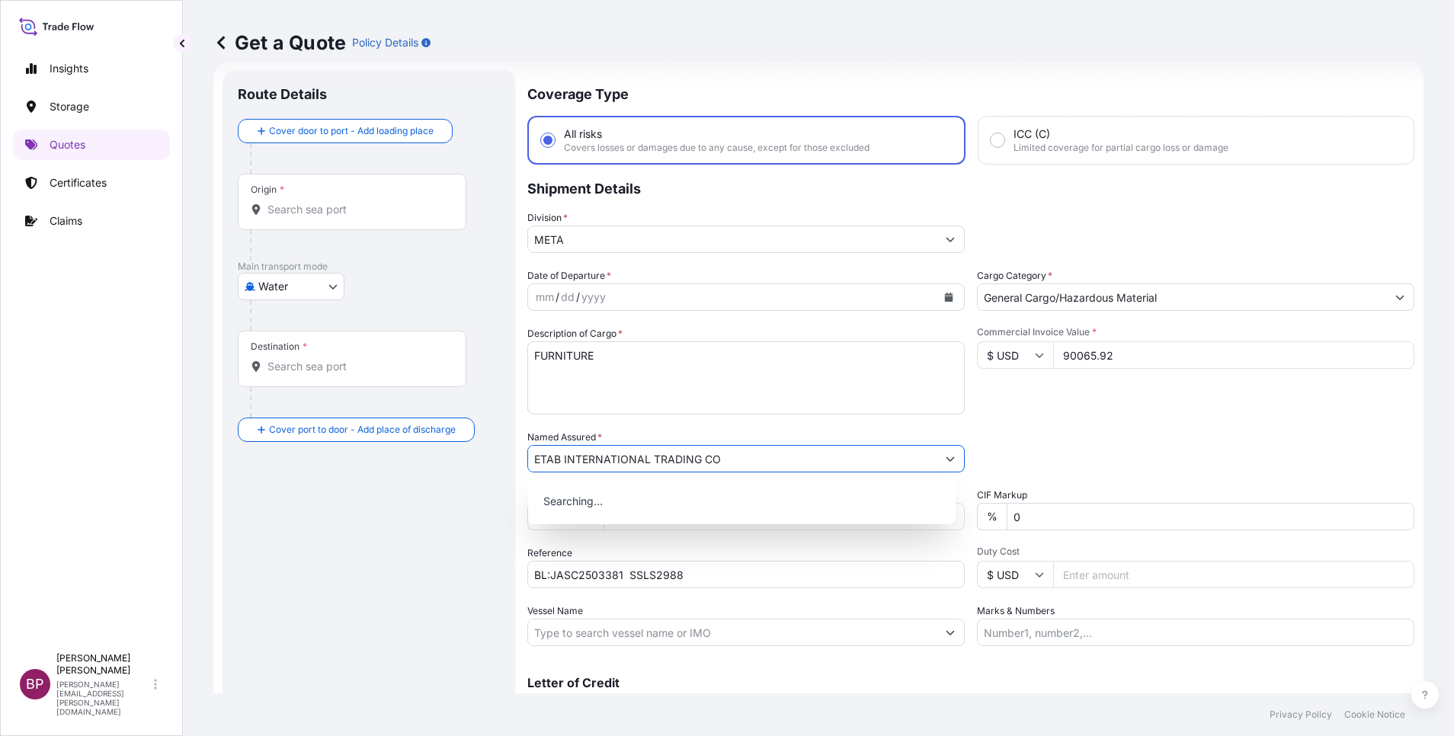
type input "ETAB INTERNATIONAL TRADING CO"
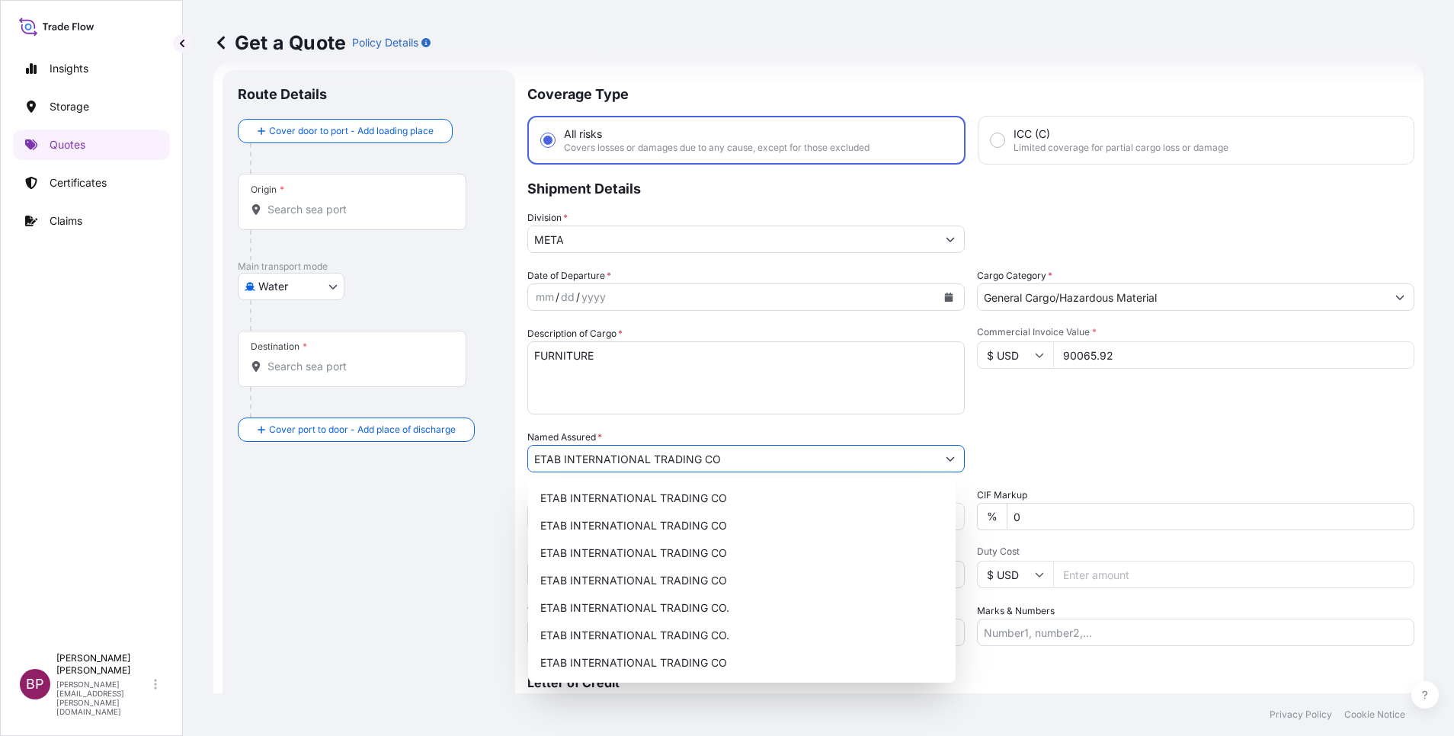
click at [940, 305] on button "Calendar" at bounding box center [949, 297] width 24 height 24
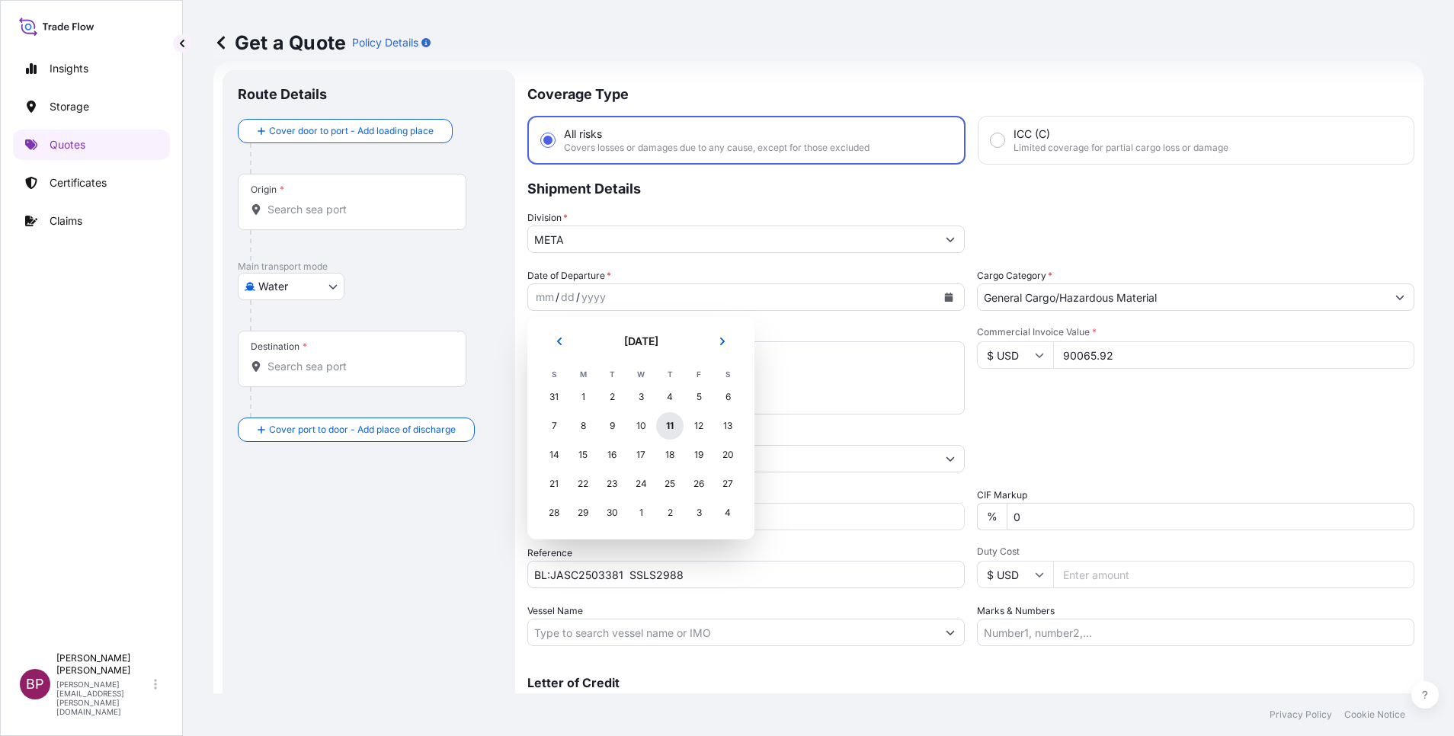
click at [671, 421] on div "11" at bounding box center [669, 425] width 27 height 27
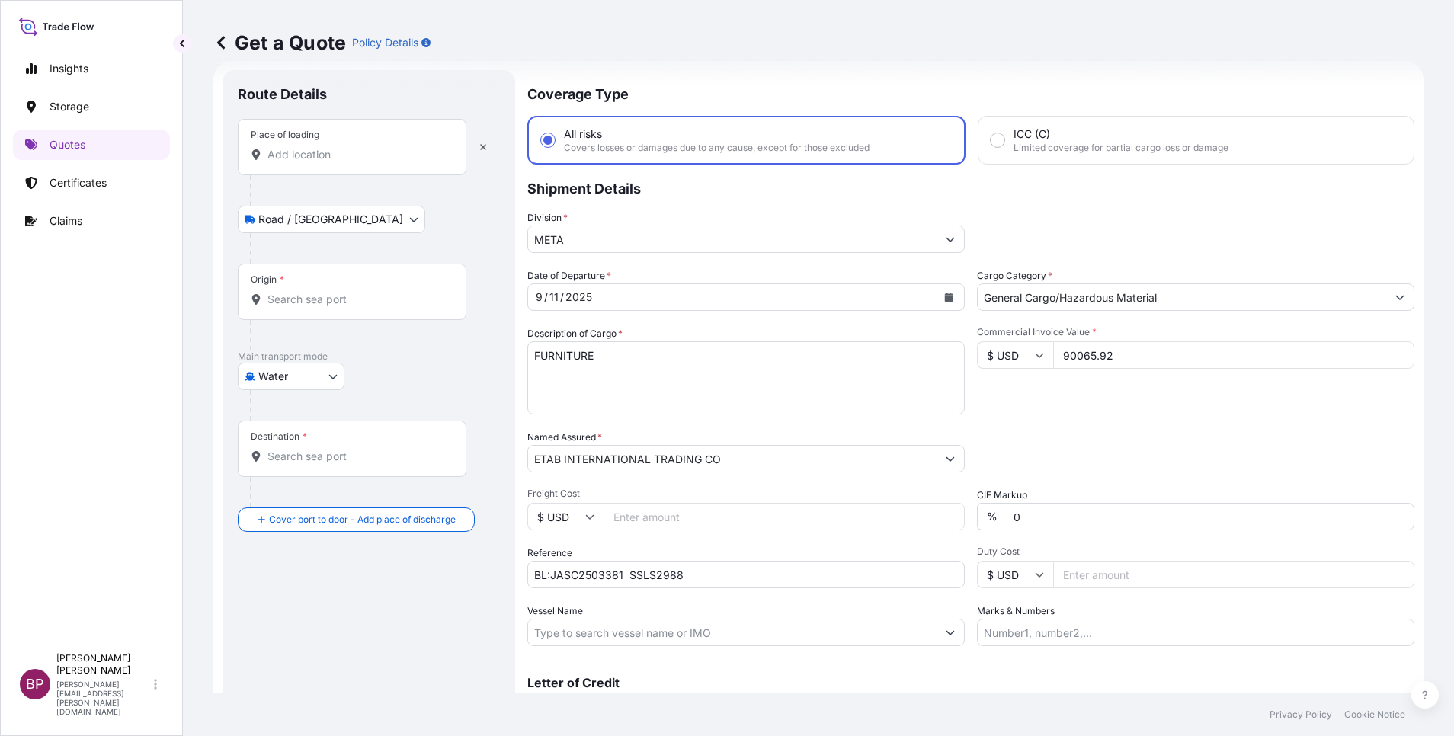
click at [383, 148] on input "Place of loading" at bounding box center [358, 154] width 180 height 15
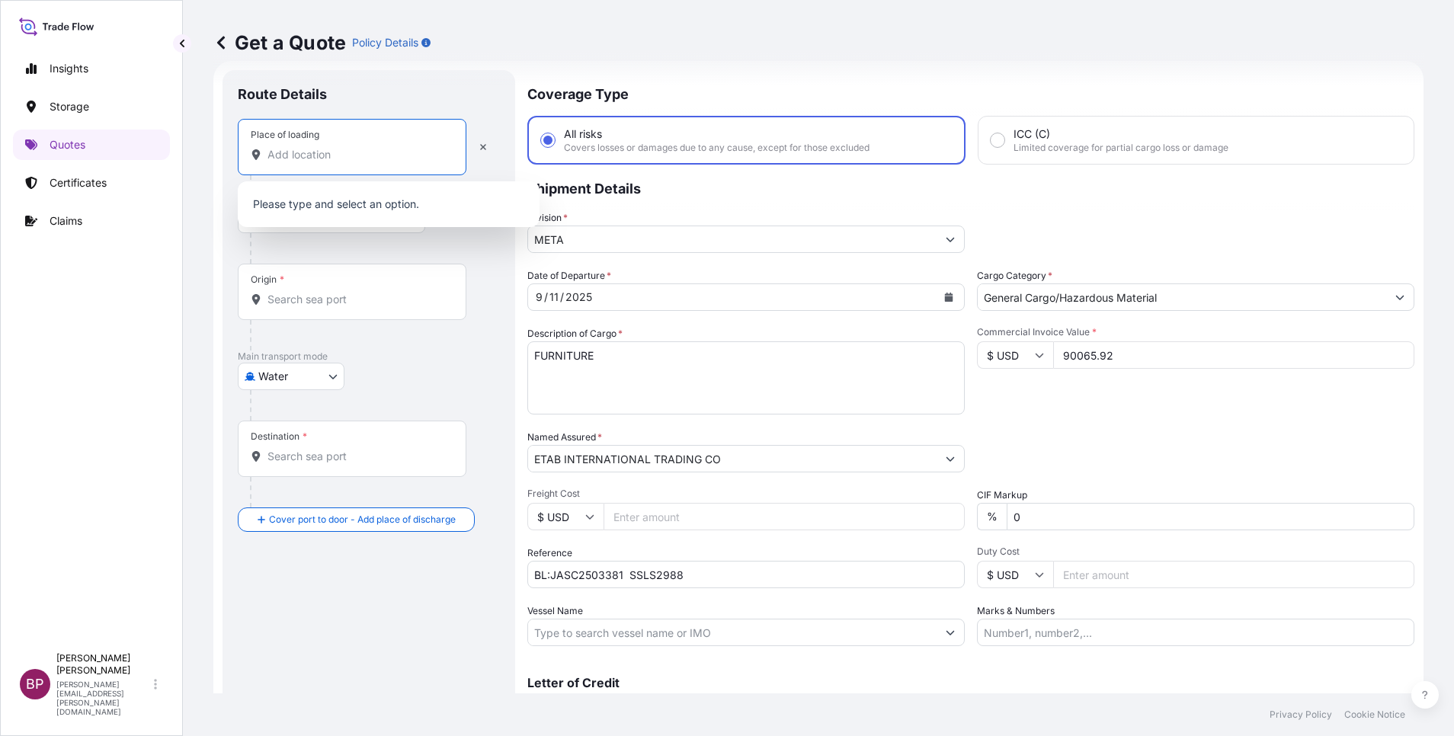
paste input "NANSHA"
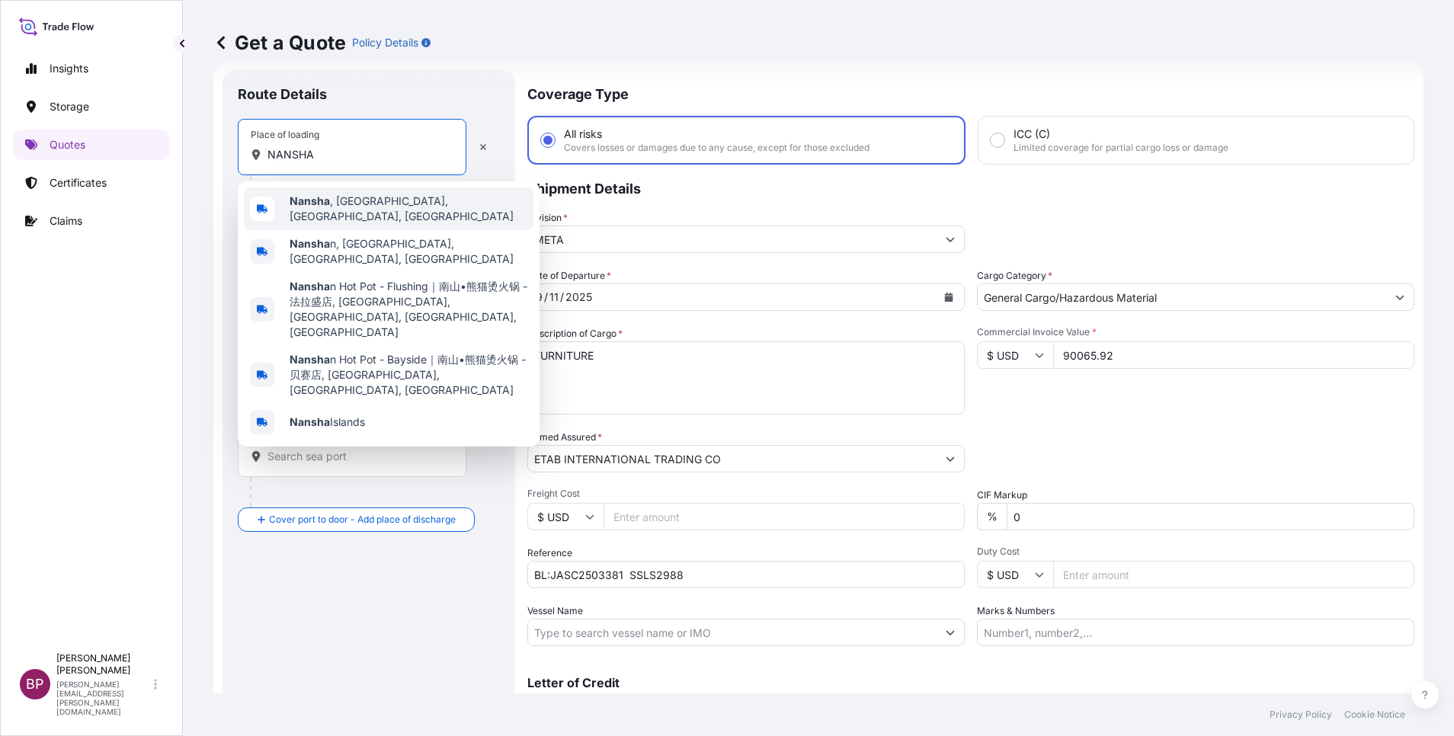
click at [382, 213] on span "[GEOGRAPHIC_DATA] , [GEOGRAPHIC_DATA], [GEOGRAPHIC_DATA], [GEOGRAPHIC_DATA]" at bounding box center [409, 209] width 238 height 30
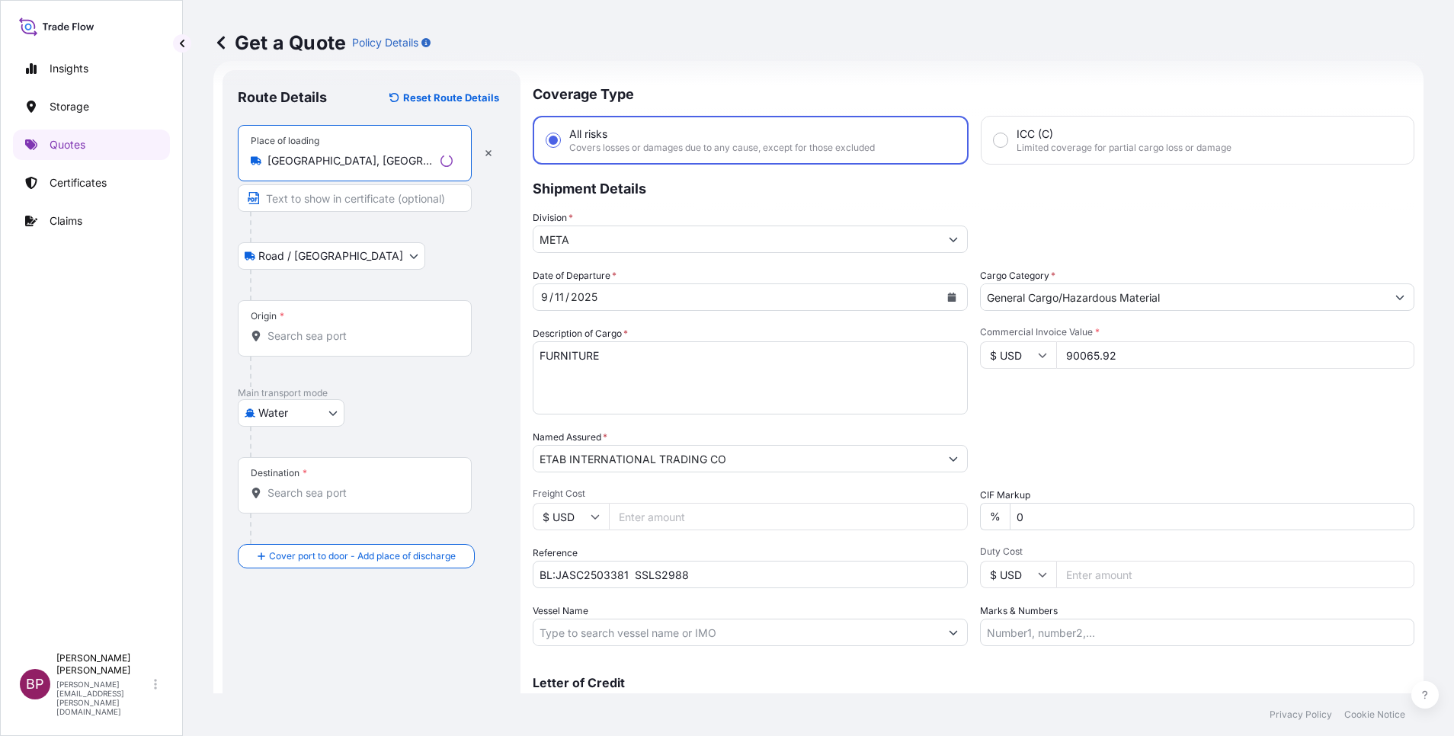
type input "[GEOGRAPHIC_DATA], [GEOGRAPHIC_DATA], [GEOGRAPHIC_DATA], [GEOGRAPHIC_DATA]"
click at [353, 328] on div "Origin *" at bounding box center [355, 328] width 234 height 56
click at [353, 328] on input "Origin *" at bounding box center [360, 335] width 185 height 15
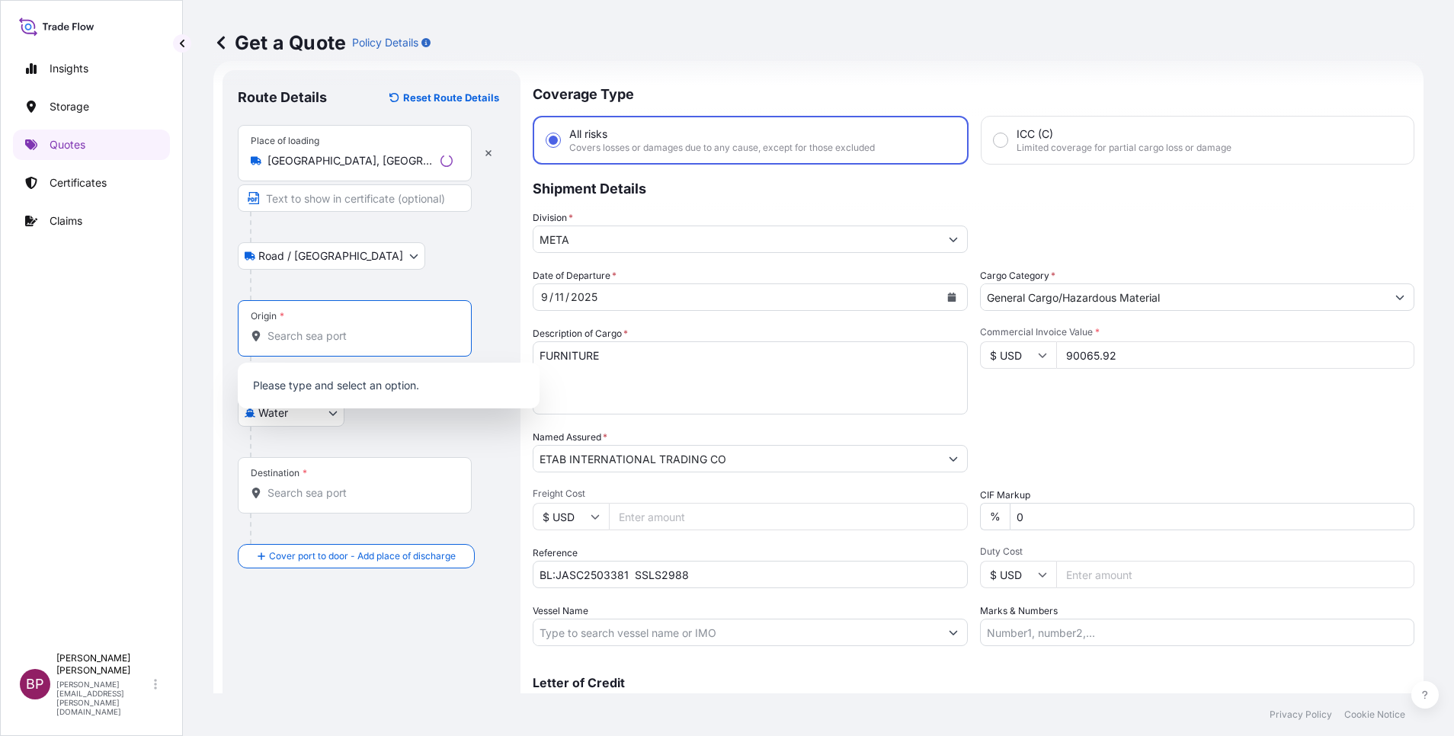
paste input "NANSHA"
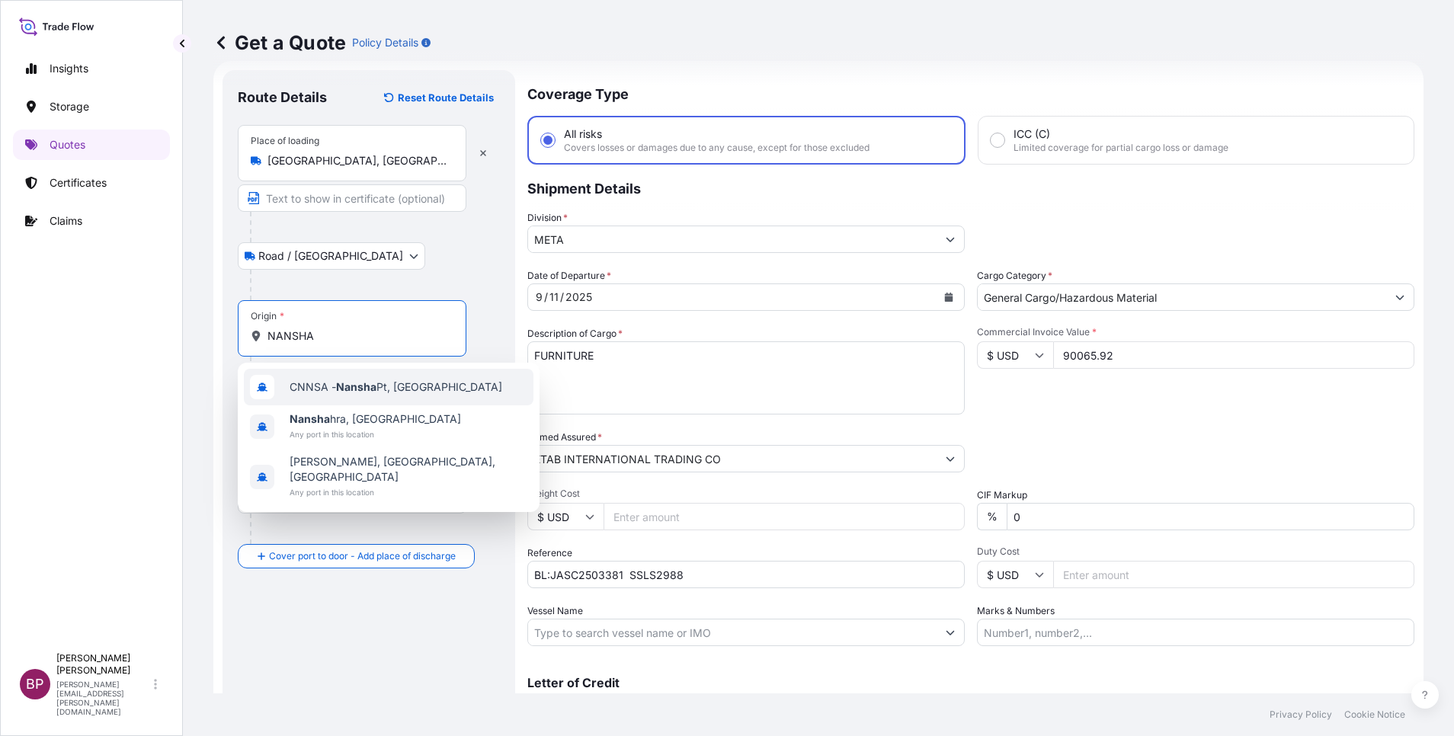
click at [410, 392] on span "CNNSA - Nansha Pt, [GEOGRAPHIC_DATA]" at bounding box center [396, 387] width 213 height 15
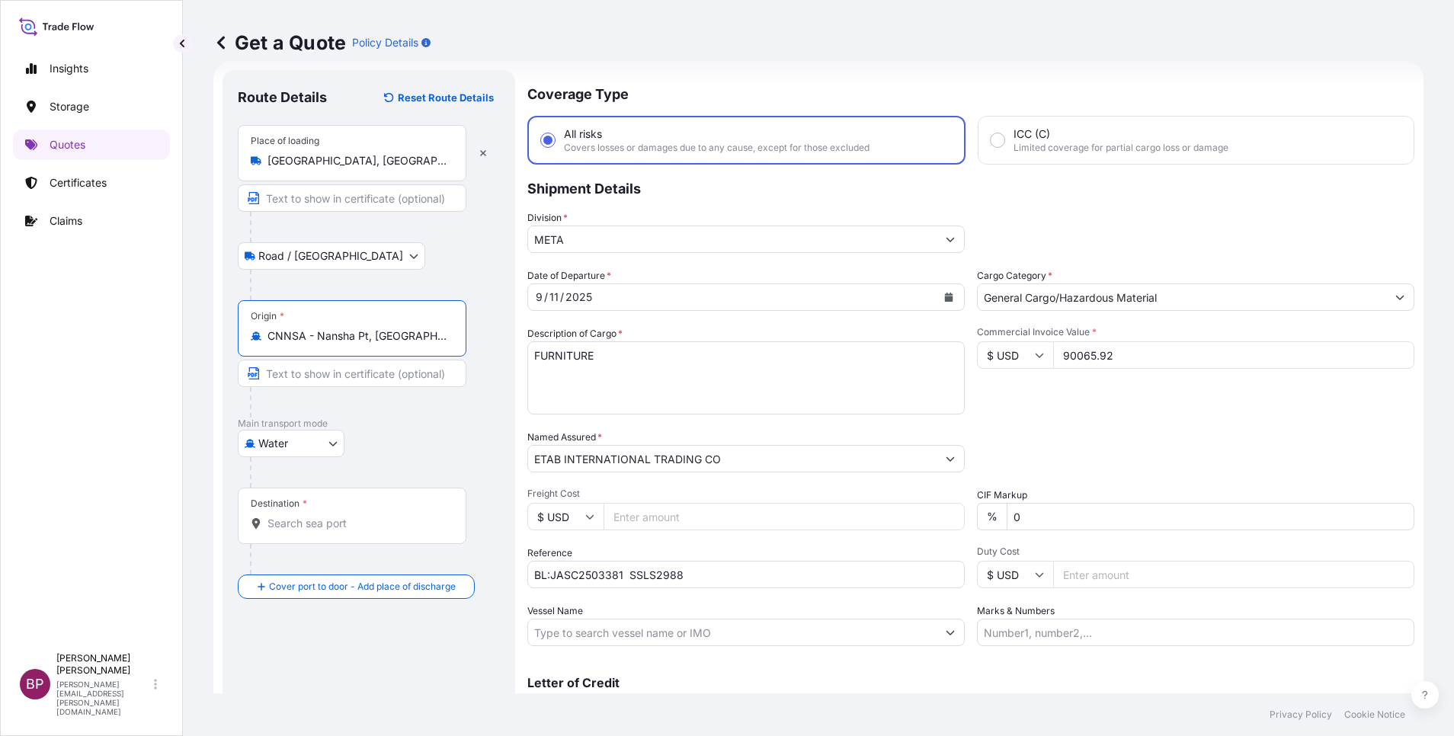
type input "CNNSA - Nansha Pt, [GEOGRAPHIC_DATA]"
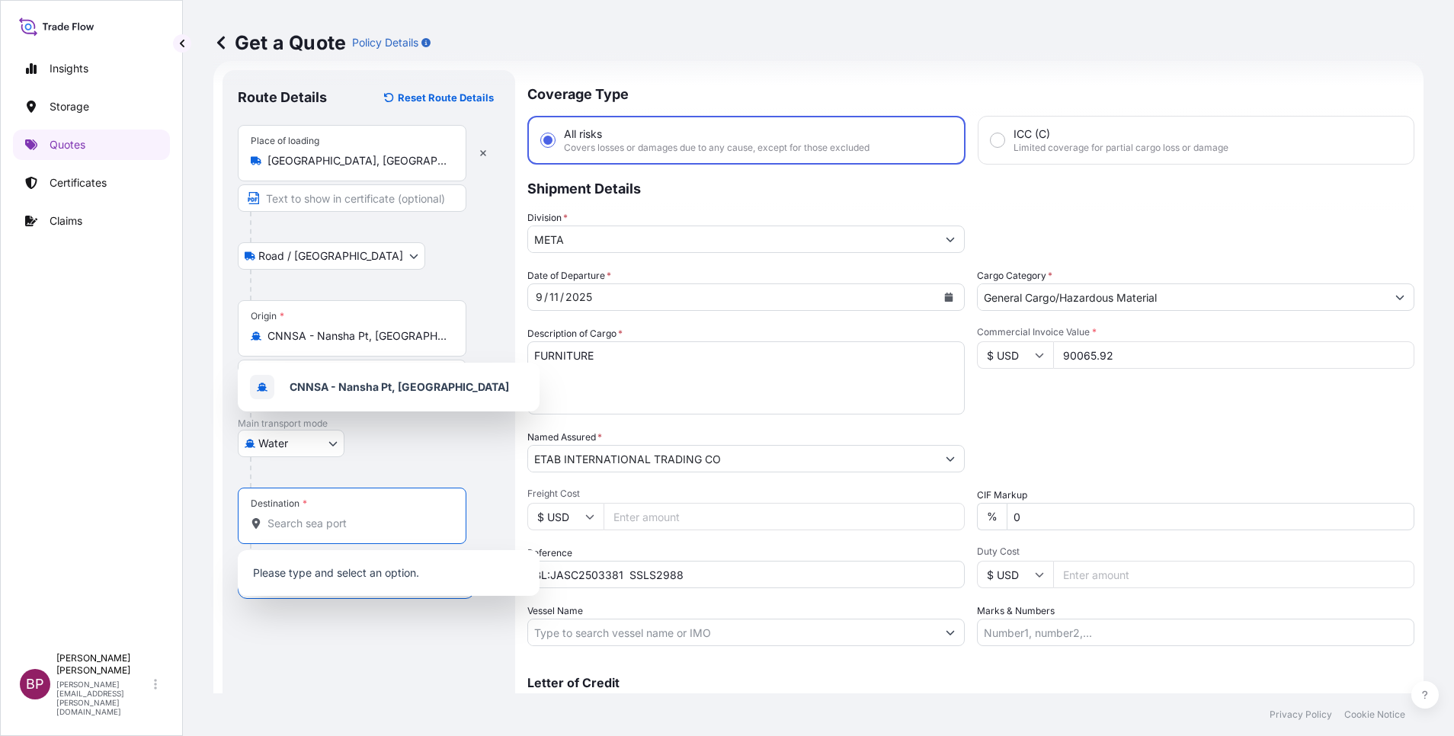
click at [354, 519] on input "Destination *" at bounding box center [358, 523] width 180 height 15
paste input "DAMMAM"
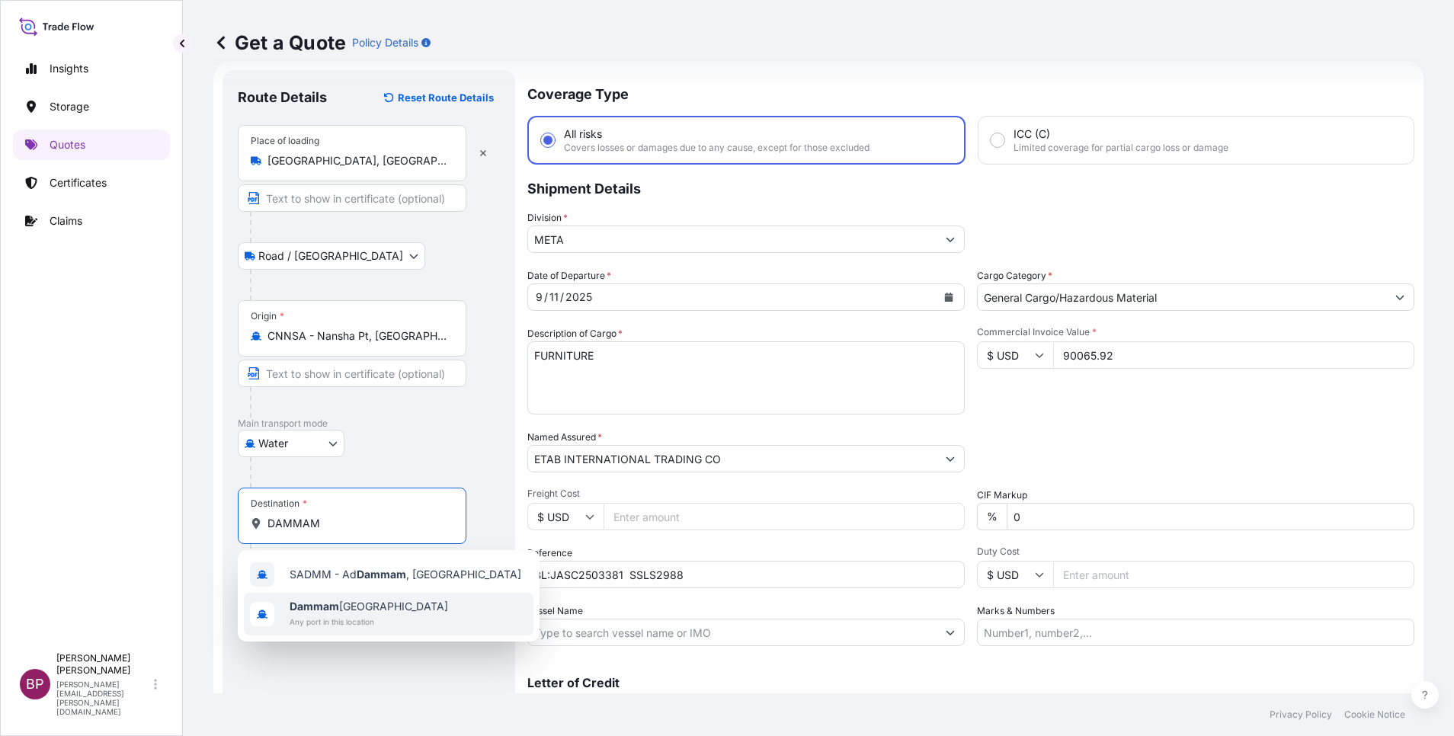
click at [376, 614] on div "[GEOGRAPHIC_DATA] [GEOGRAPHIC_DATA] Any port in this location" at bounding box center [369, 614] width 159 height 30
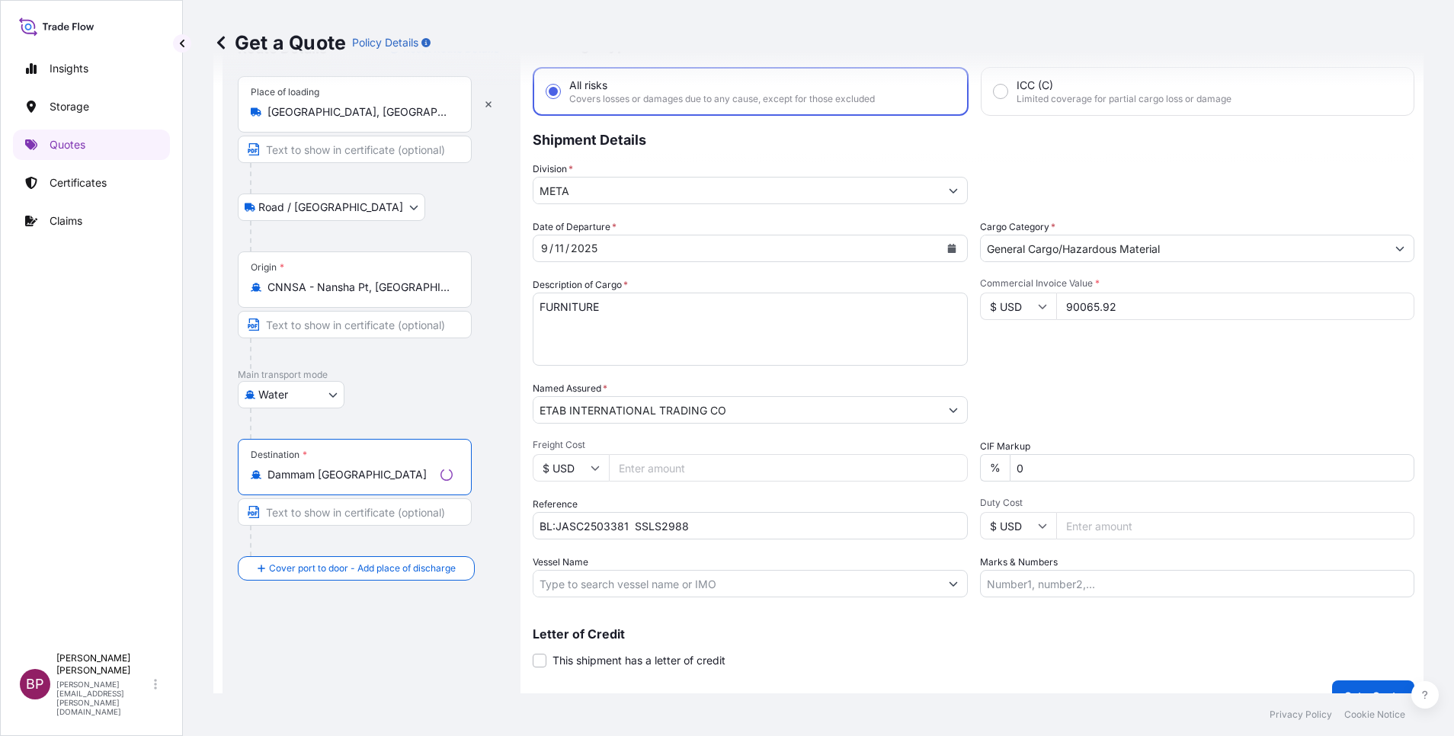
scroll to position [100, 0]
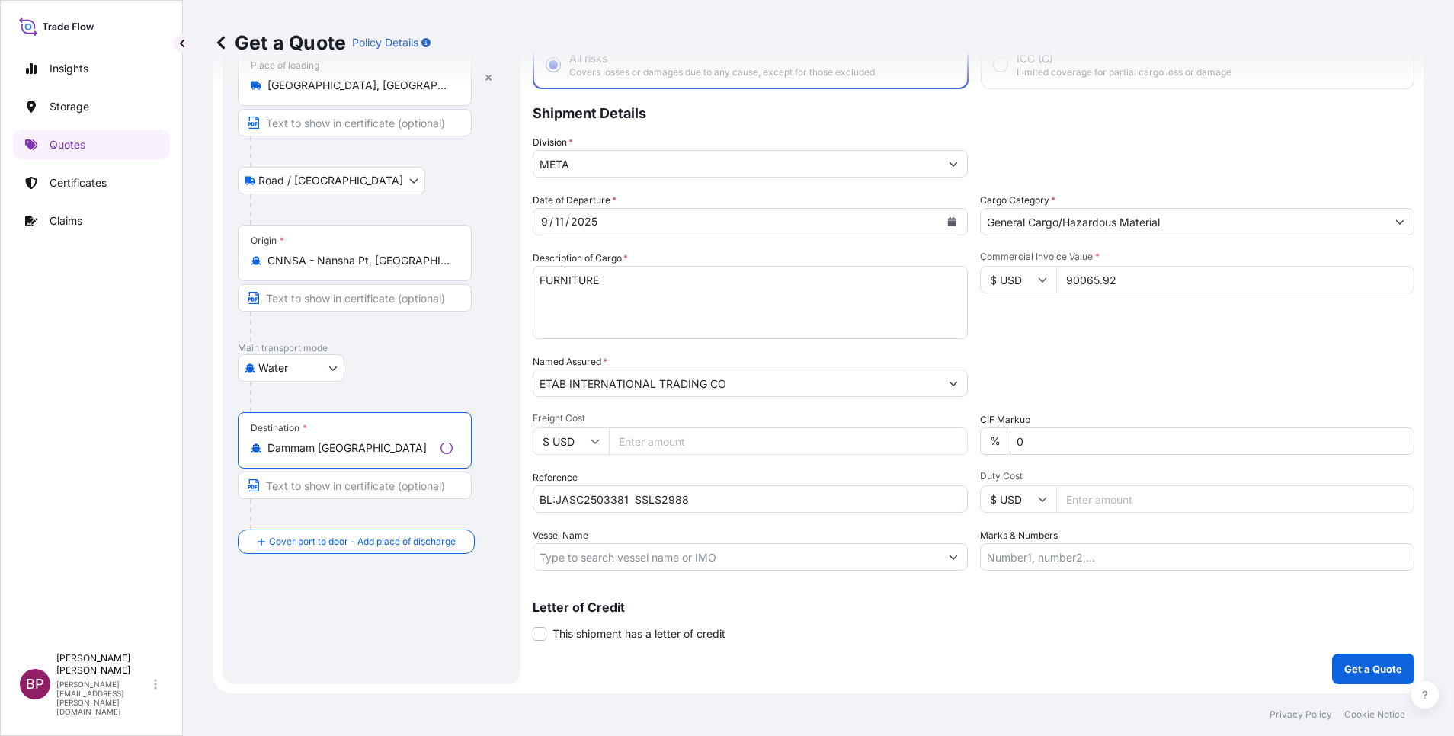
type input "Dammam [GEOGRAPHIC_DATA]"
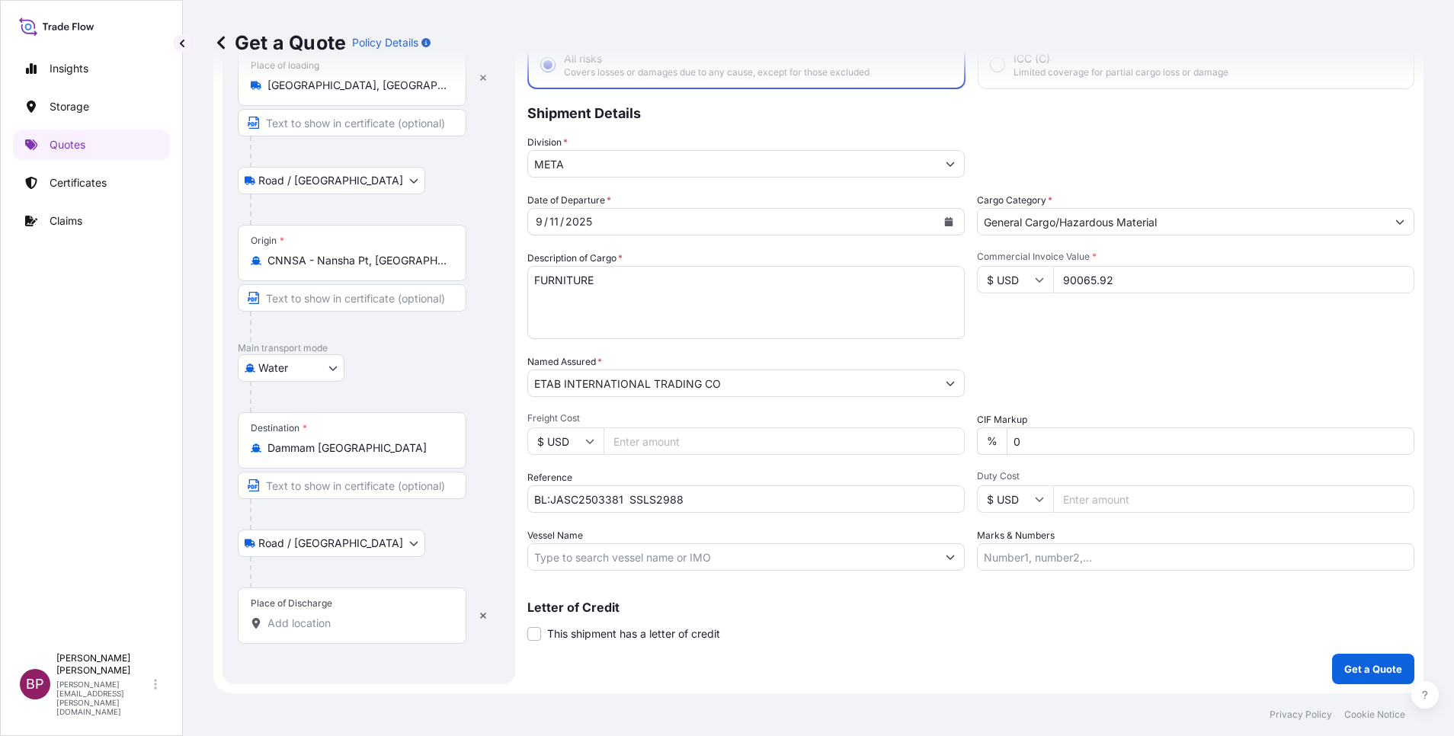
click at [337, 626] on input "Place of Discharge" at bounding box center [358, 623] width 180 height 15
paste input "DAMMAM"
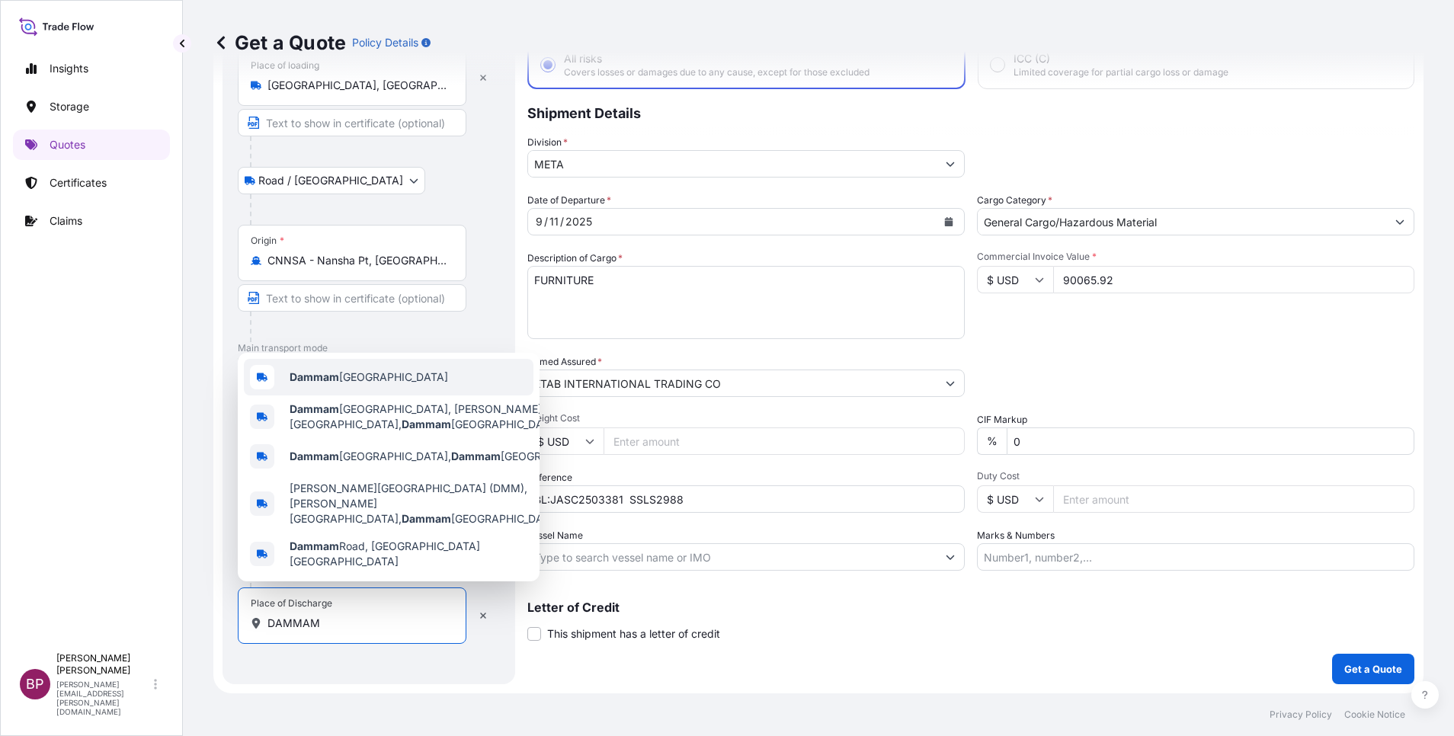
click at [406, 387] on div "Dammam [GEOGRAPHIC_DATA]" at bounding box center [389, 377] width 290 height 37
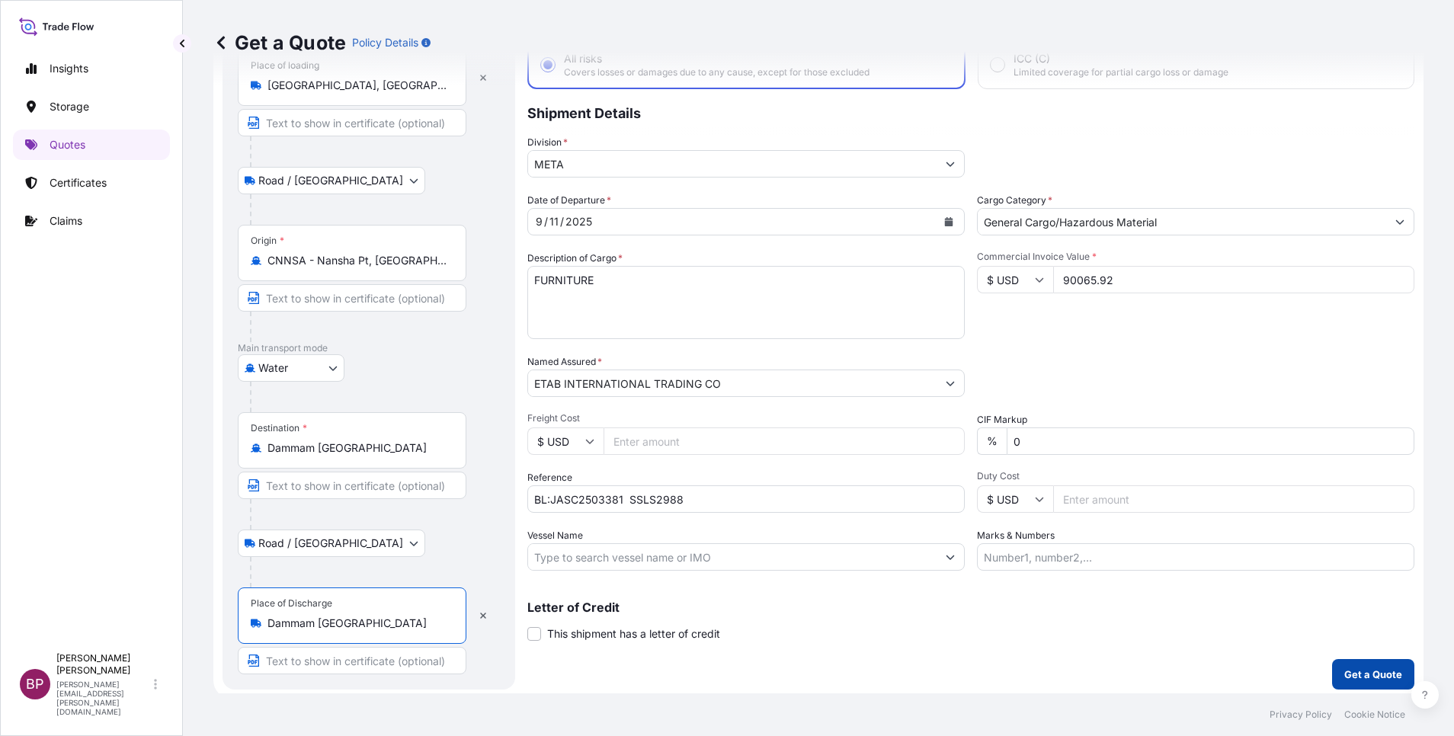
type input "Dammam [GEOGRAPHIC_DATA]"
click at [1352, 673] on p "Get a Quote" at bounding box center [1373, 674] width 58 height 15
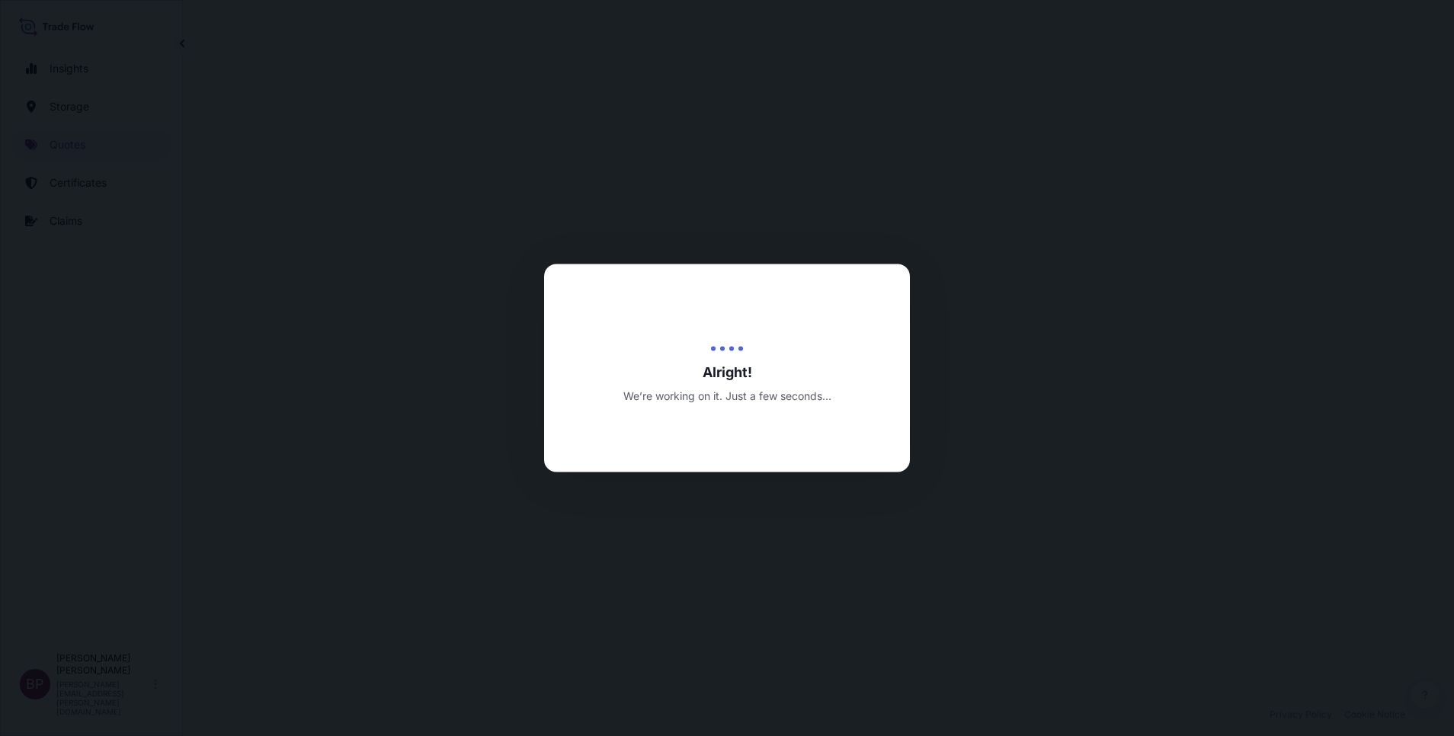
select select "Road / [GEOGRAPHIC_DATA]"
select select "Water"
select select "Road / [GEOGRAPHIC_DATA]"
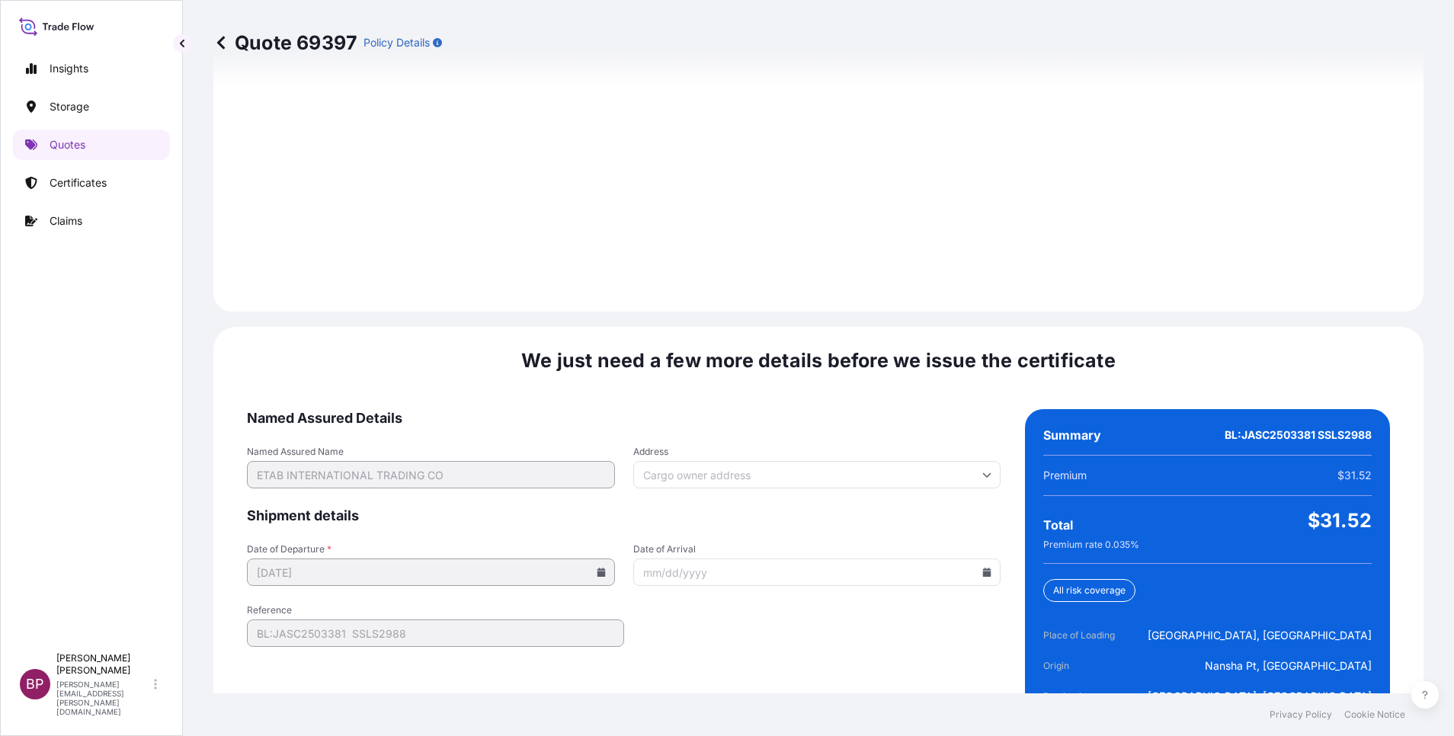
scroll to position [2259, 0]
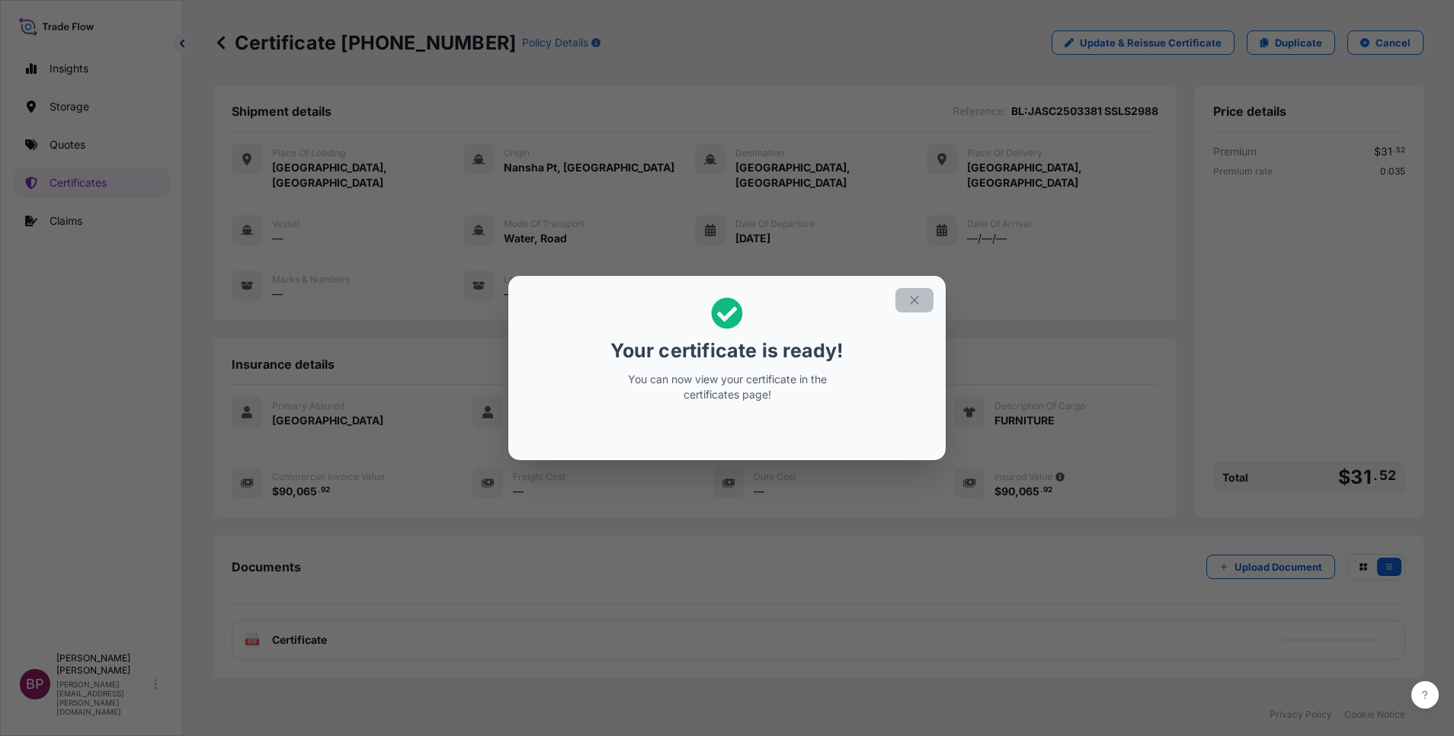
click at [914, 304] on icon "button" at bounding box center [915, 300] width 14 height 14
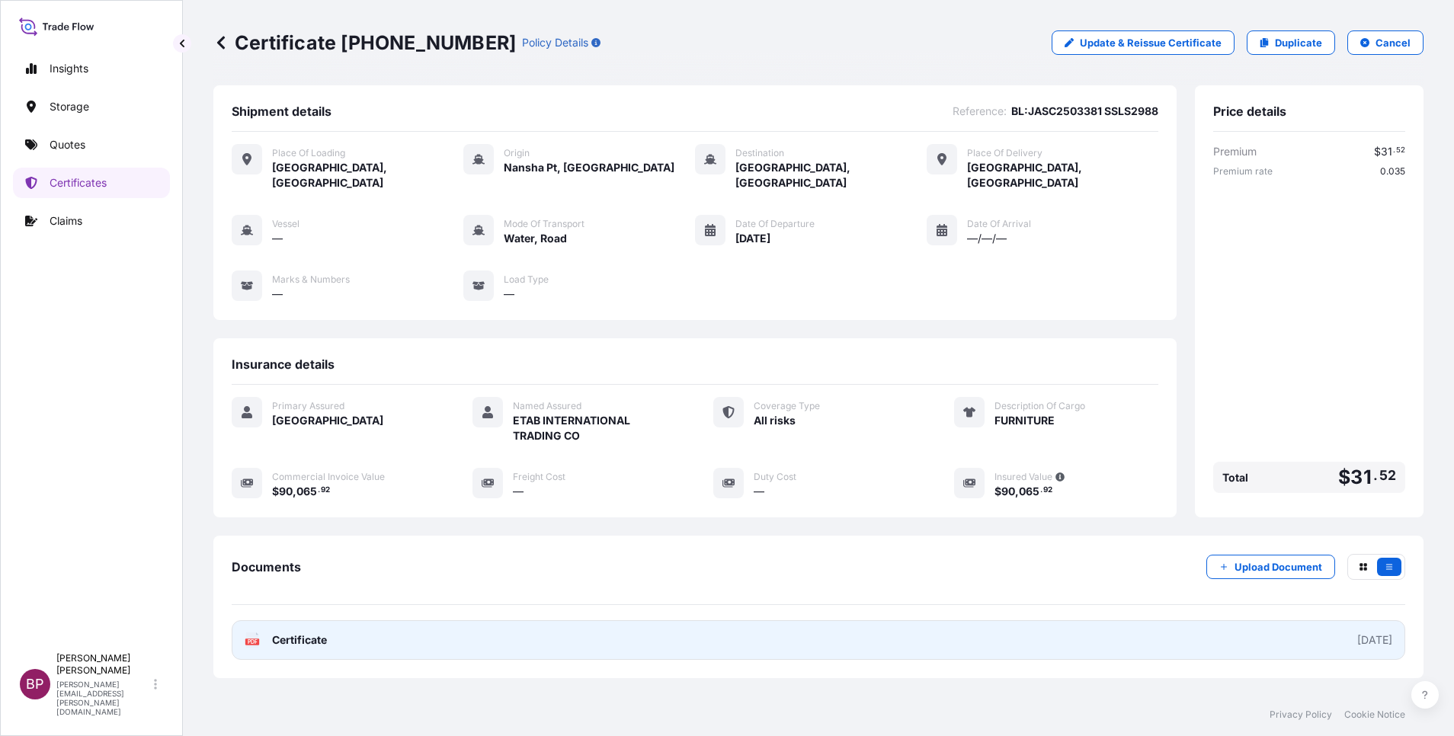
click at [317, 633] on span "Certificate" at bounding box center [299, 640] width 55 height 15
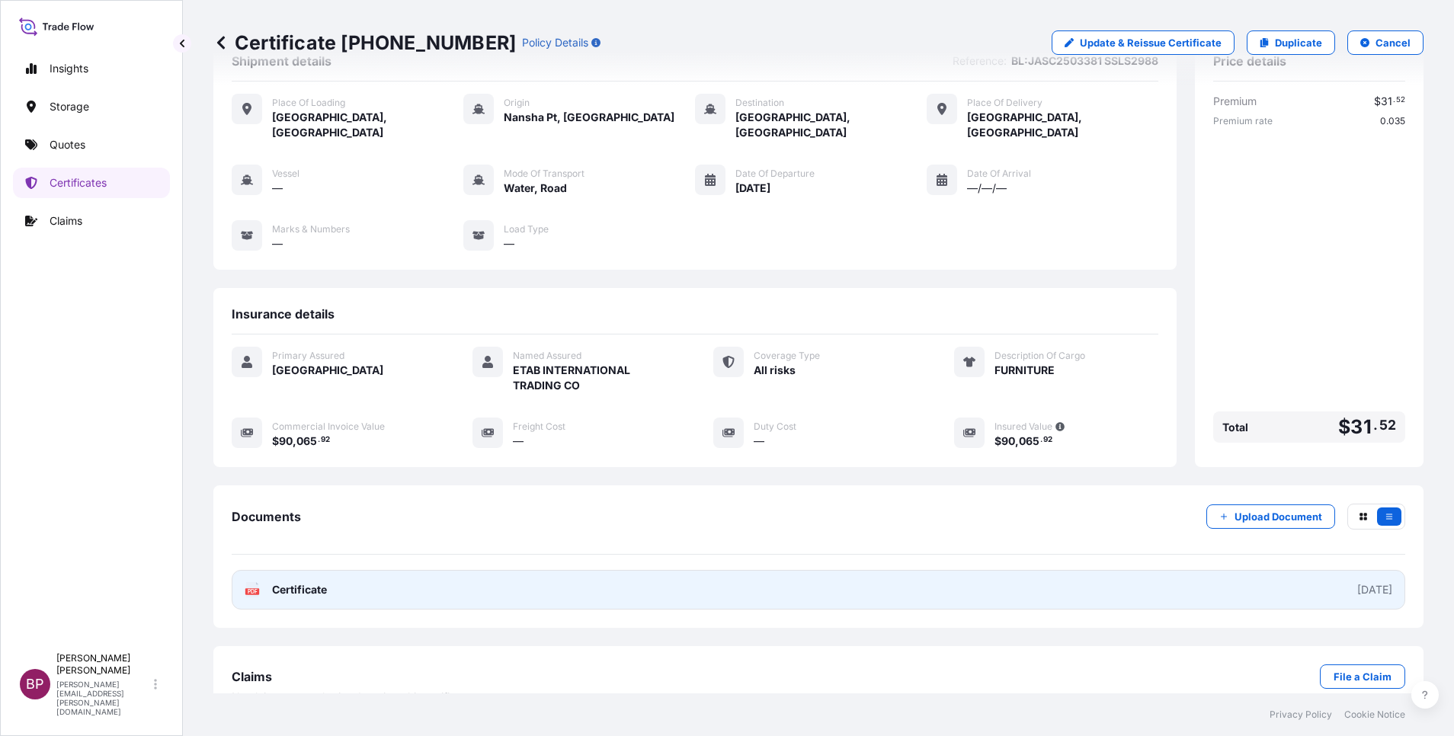
scroll to position [65, 0]
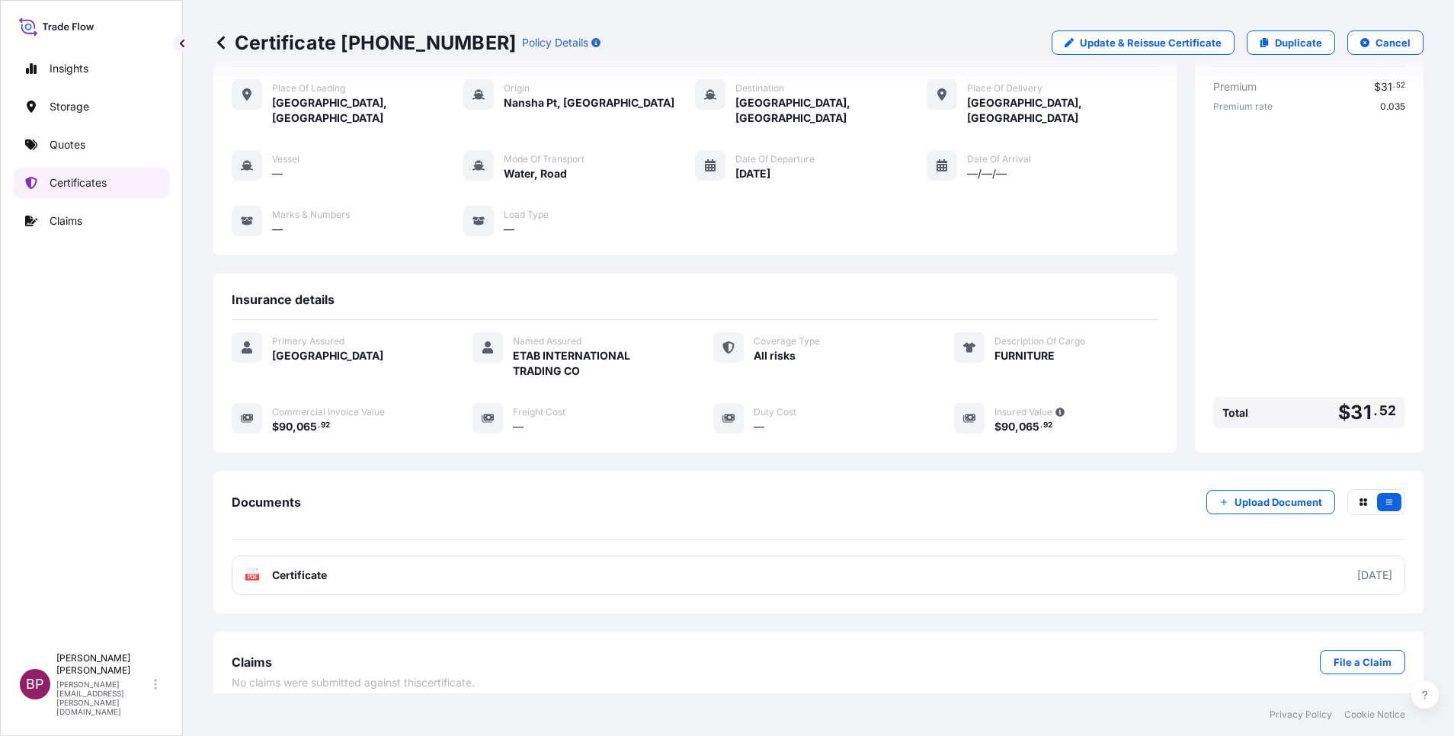
click at [91, 181] on p "Certificates" at bounding box center [78, 182] width 57 height 15
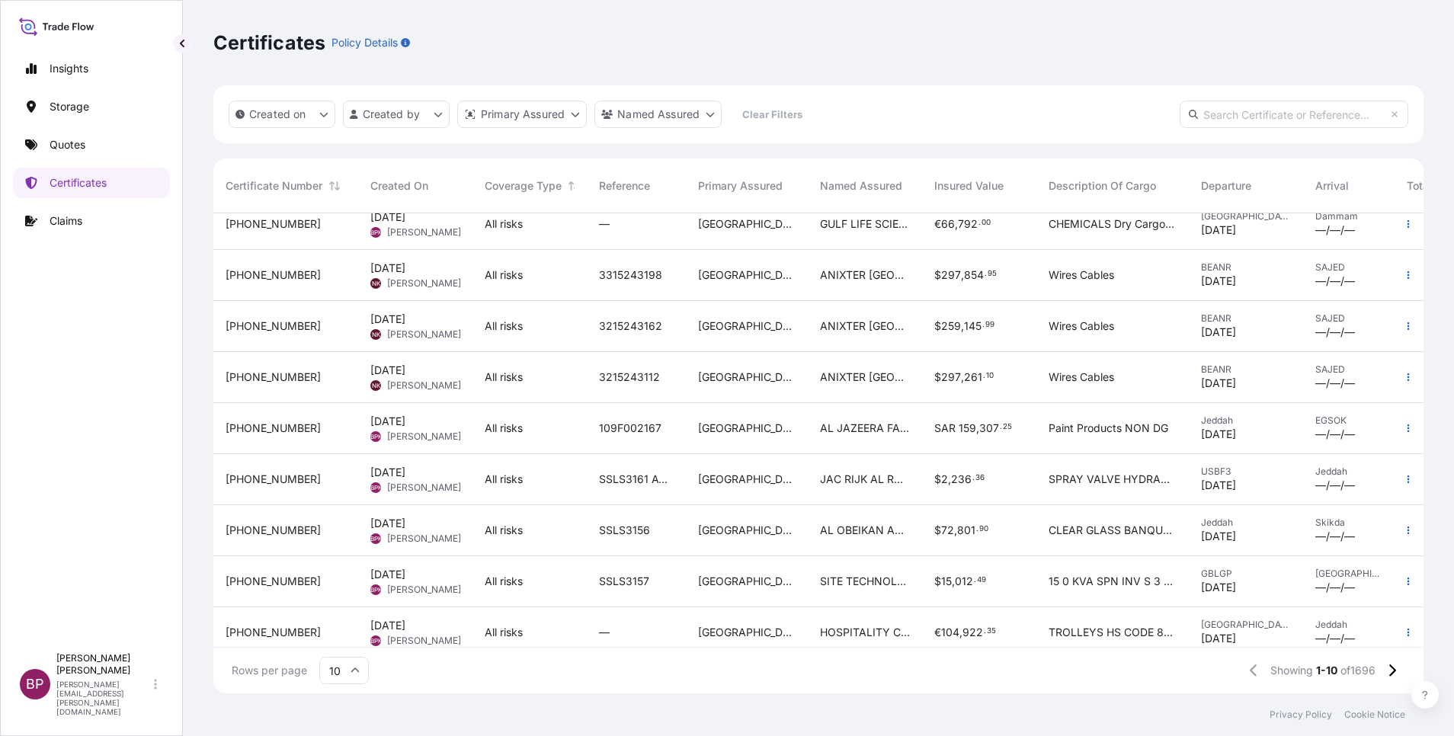
scroll to position [95, 0]
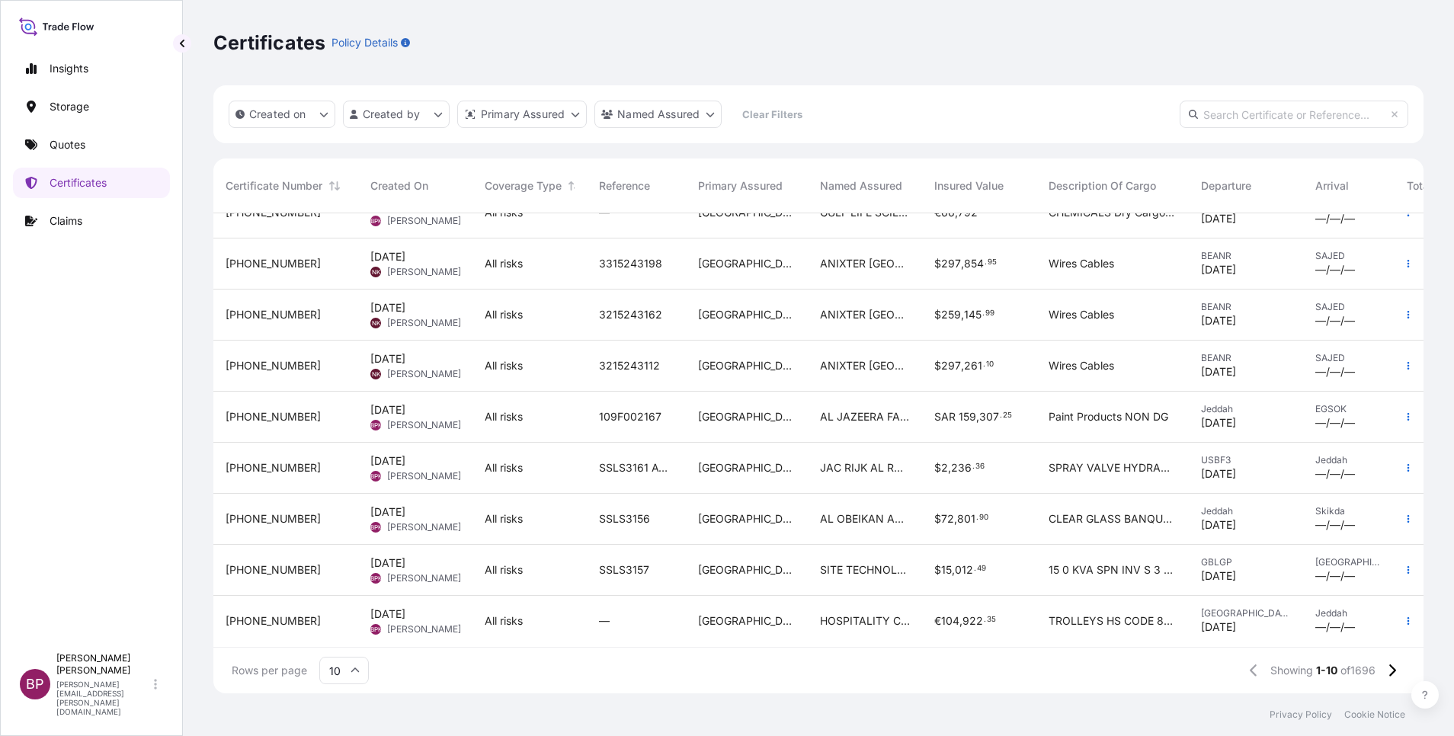
click at [357, 670] on icon at bounding box center [355, 670] width 8 height 5
click at [349, 635] on div "50" at bounding box center [343, 628] width 37 height 29
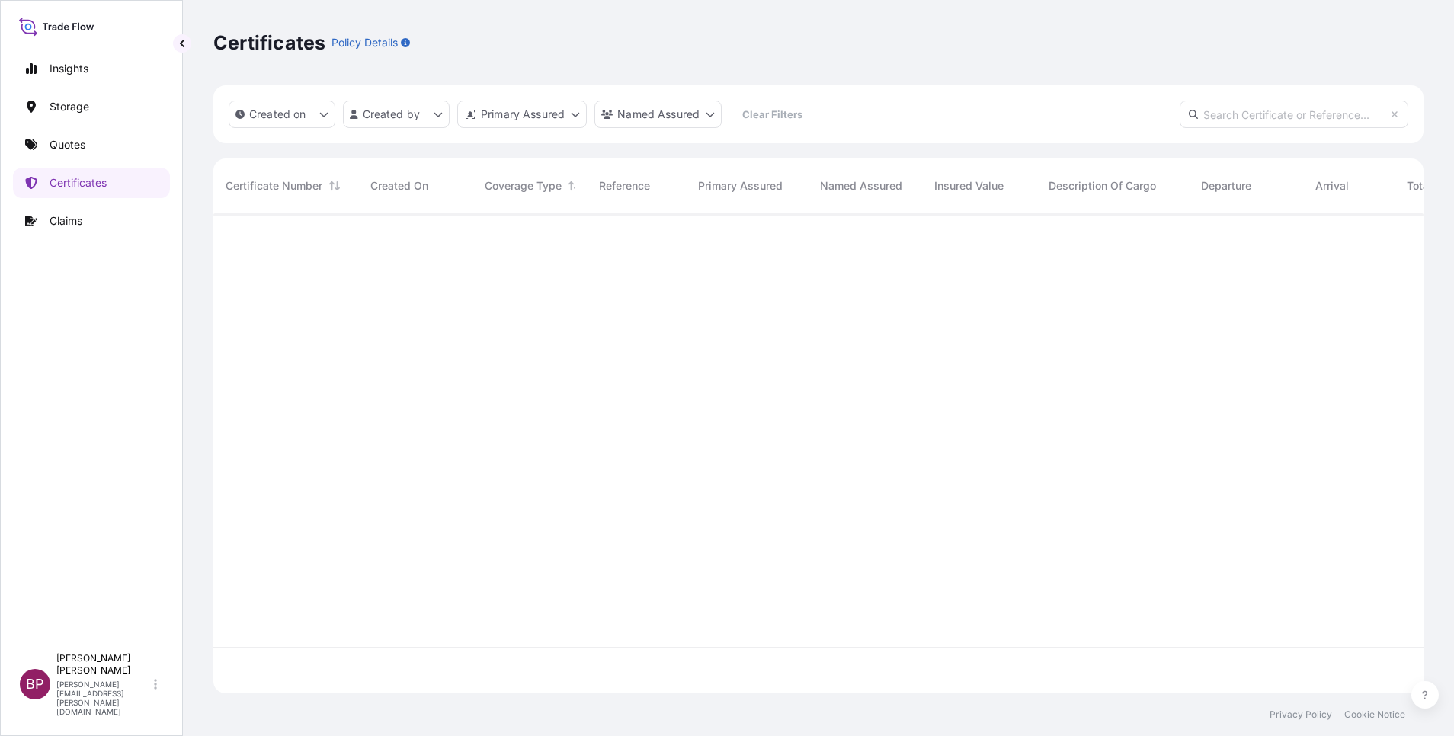
click at [1338, 113] on input "text" at bounding box center [1294, 114] width 229 height 27
click at [91, 185] on p "Certificates" at bounding box center [78, 182] width 57 height 15
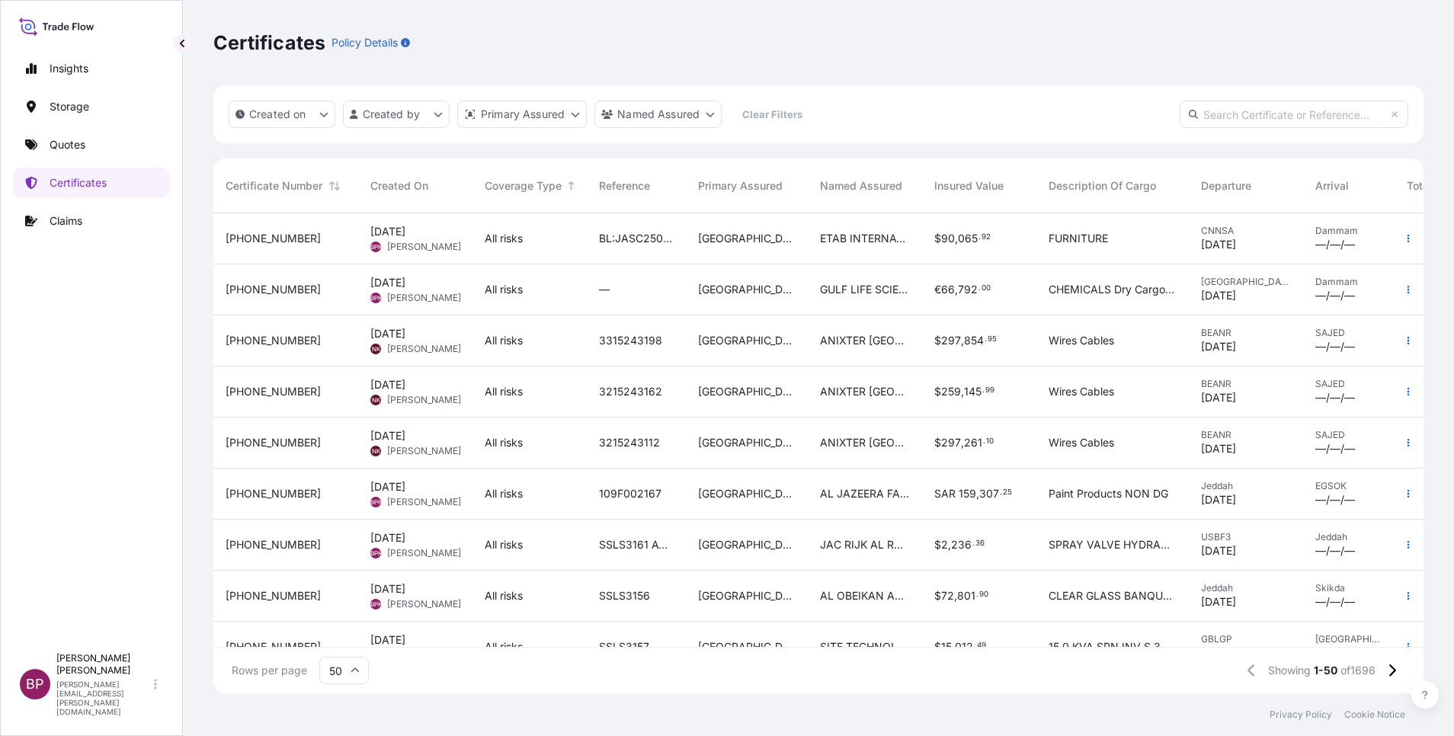
click at [1277, 120] on input "text" at bounding box center [1294, 114] width 229 height 27
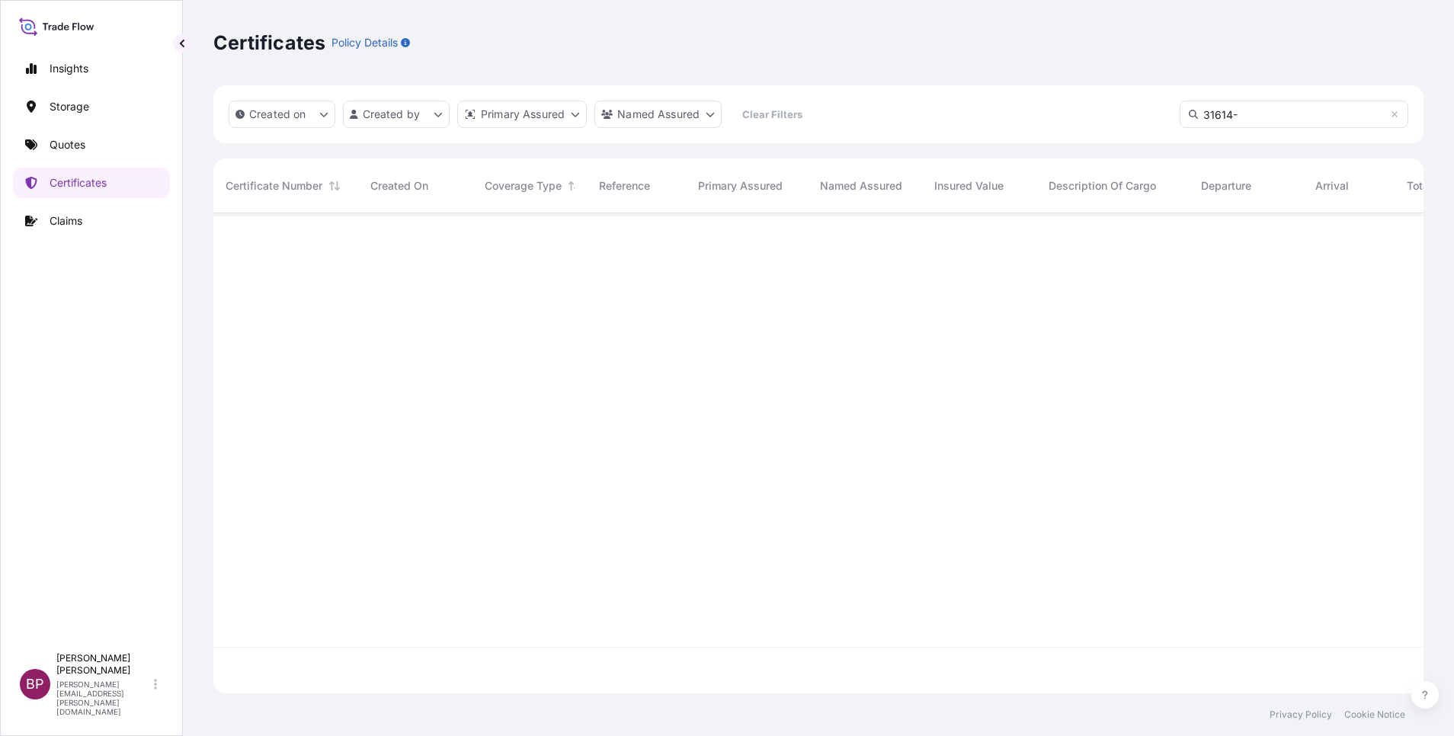
scroll to position [471, 1193]
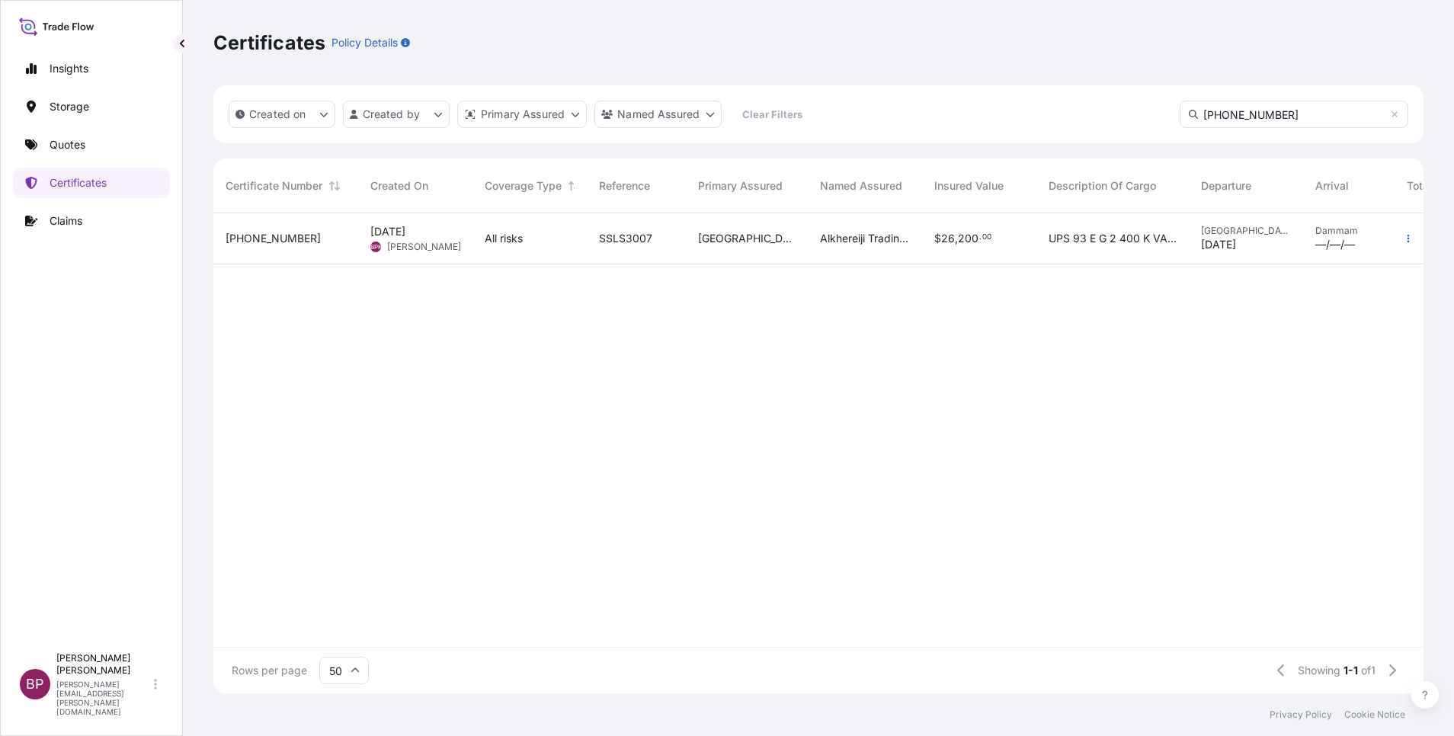
type input "[PHONE_NUMBER]"
click at [1081, 252] on div "UPS 93 E G 2 400 K VA HE VA BF EMEA" at bounding box center [1112, 238] width 152 height 51
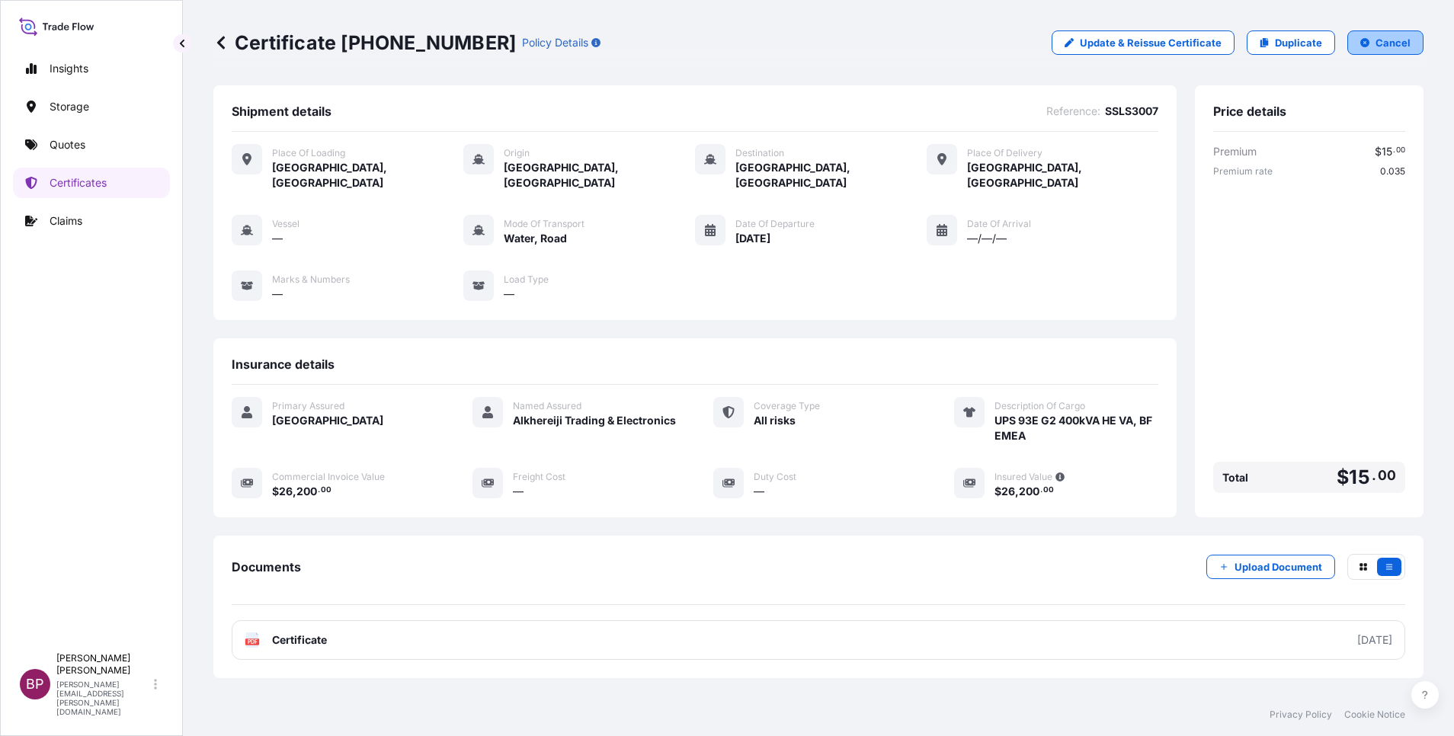
click at [1376, 47] on p "Cancel" at bounding box center [1393, 42] width 35 height 15
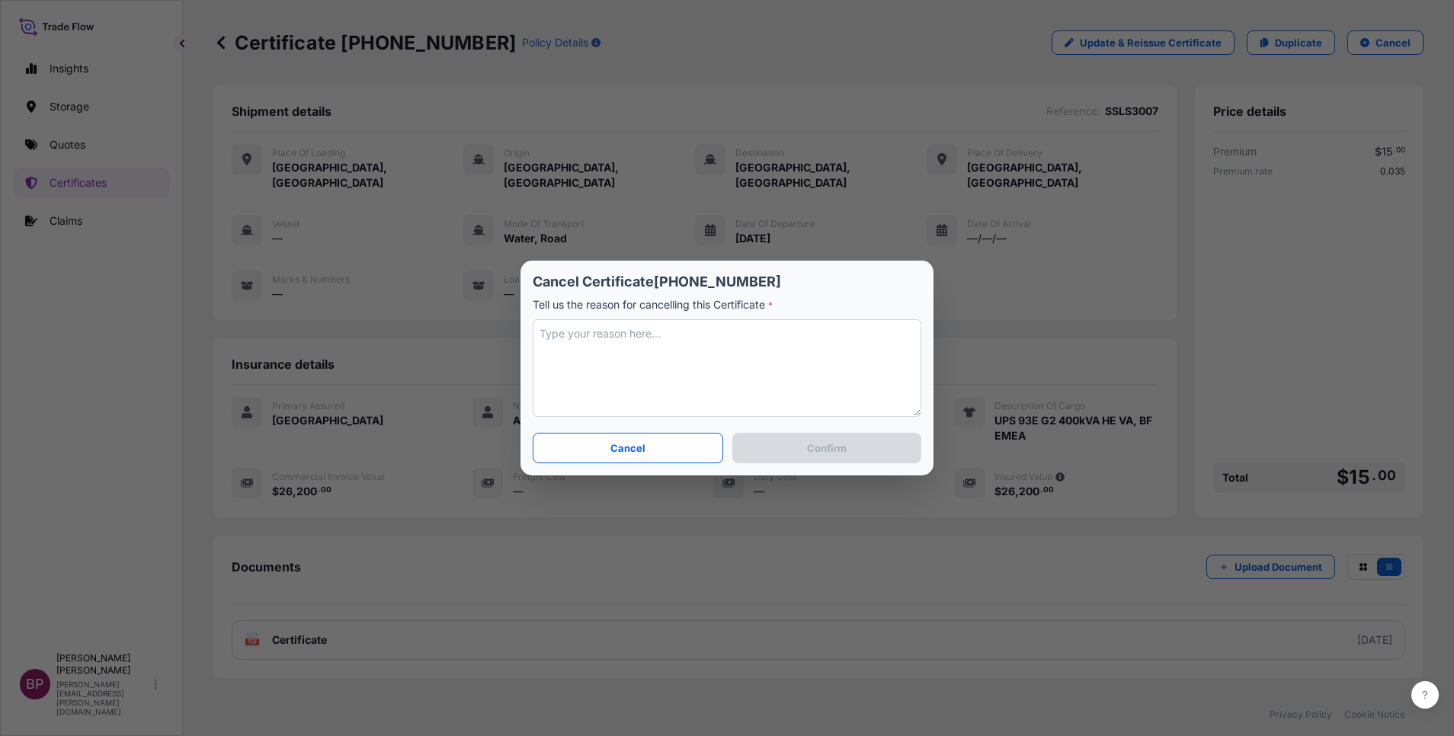
click at [657, 358] on textarea at bounding box center [727, 368] width 389 height 98
type textarea "r"
type textarea "value to be revised"
click at [839, 448] on p "Confirm" at bounding box center [827, 448] width 40 height 15
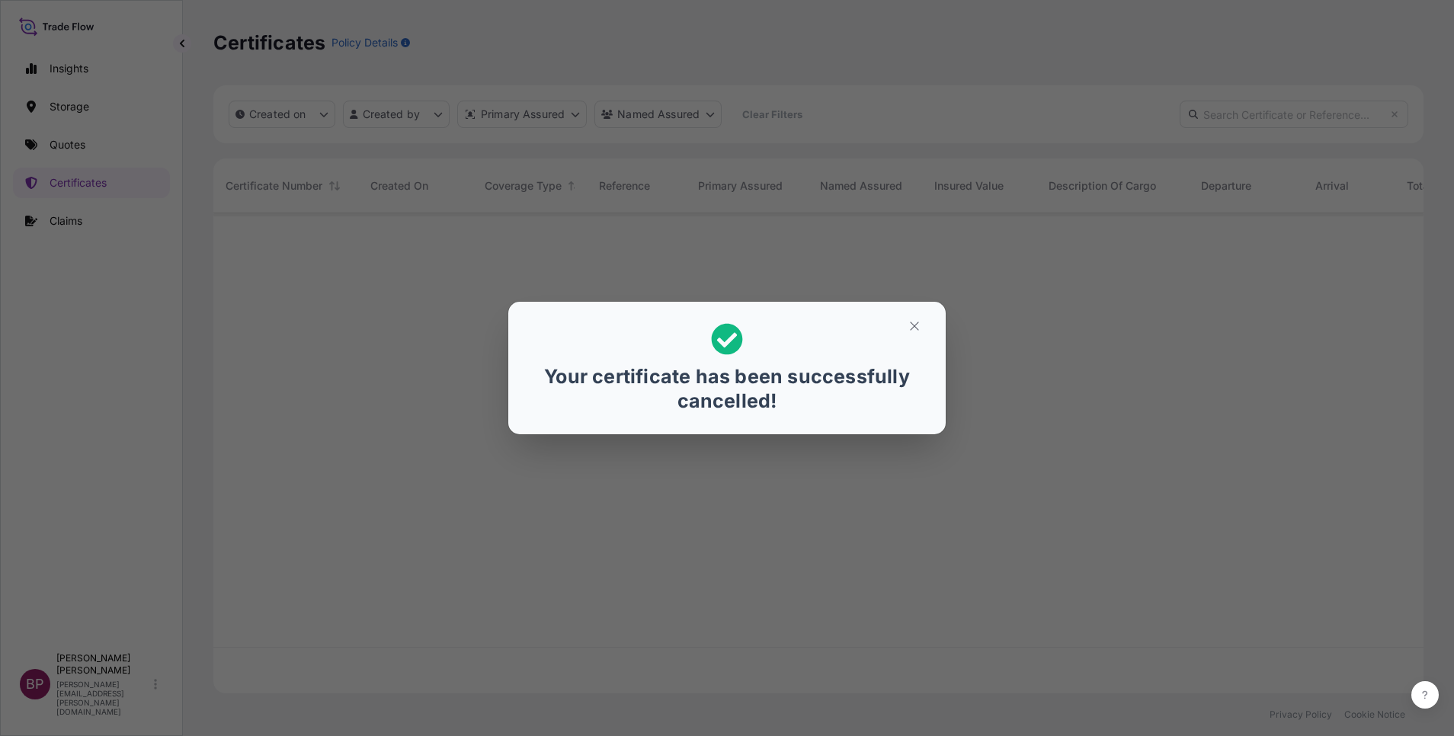
scroll to position [471, 1193]
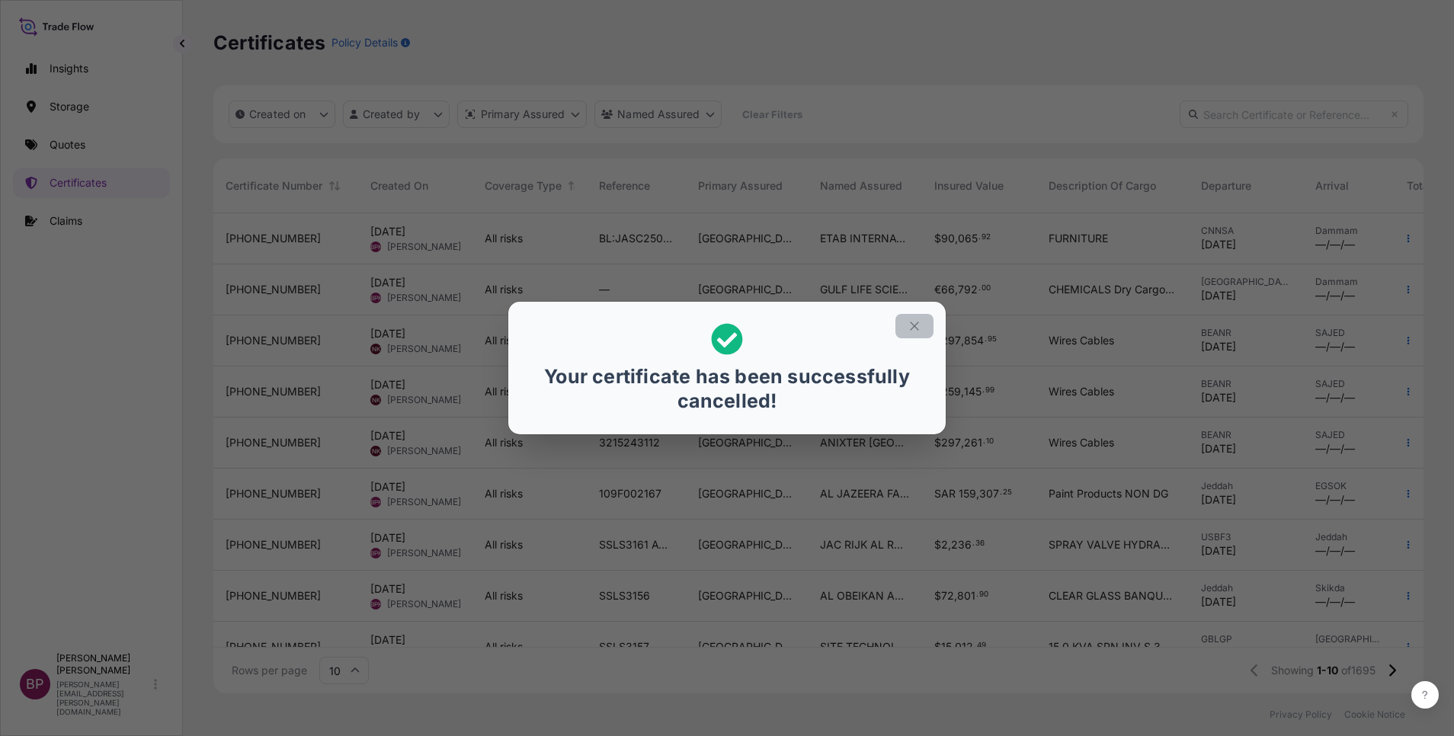
click at [909, 332] on icon "button" at bounding box center [915, 326] width 14 height 14
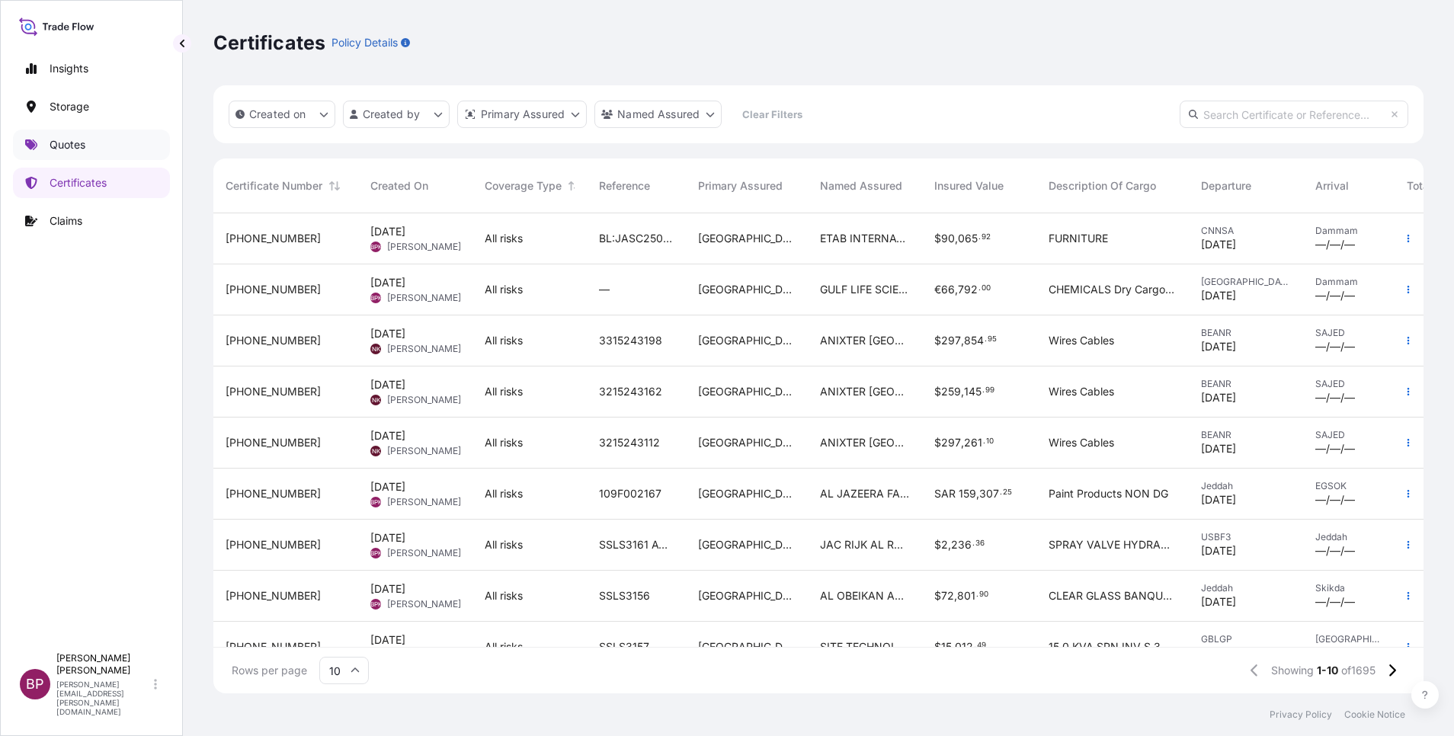
click at [84, 141] on p "Quotes" at bounding box center [68, 144] width 36 height 15
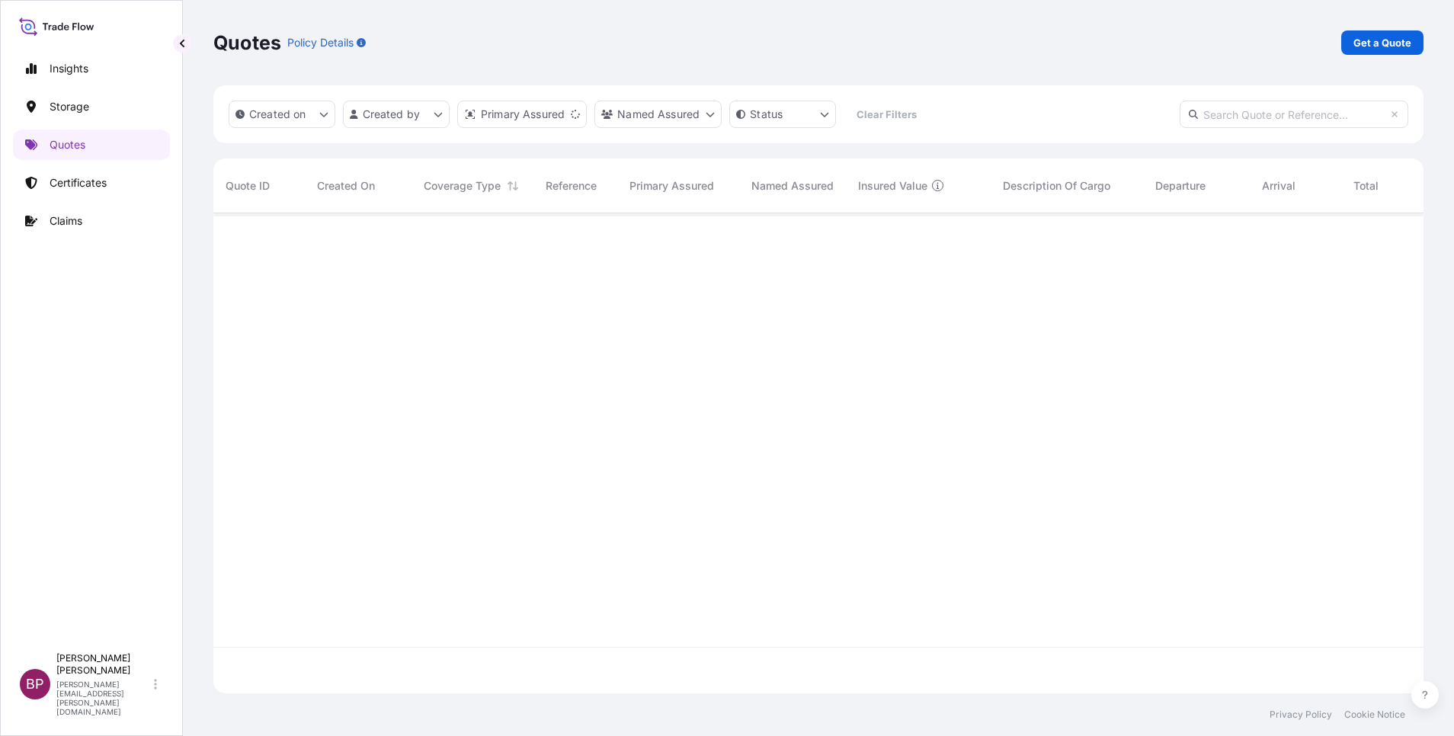
scroll to position [471, 1193]
click at [1389, 40] on p "Get a Quote" at bounding box center [1383, 42] width 58 height 15
select select "Water"
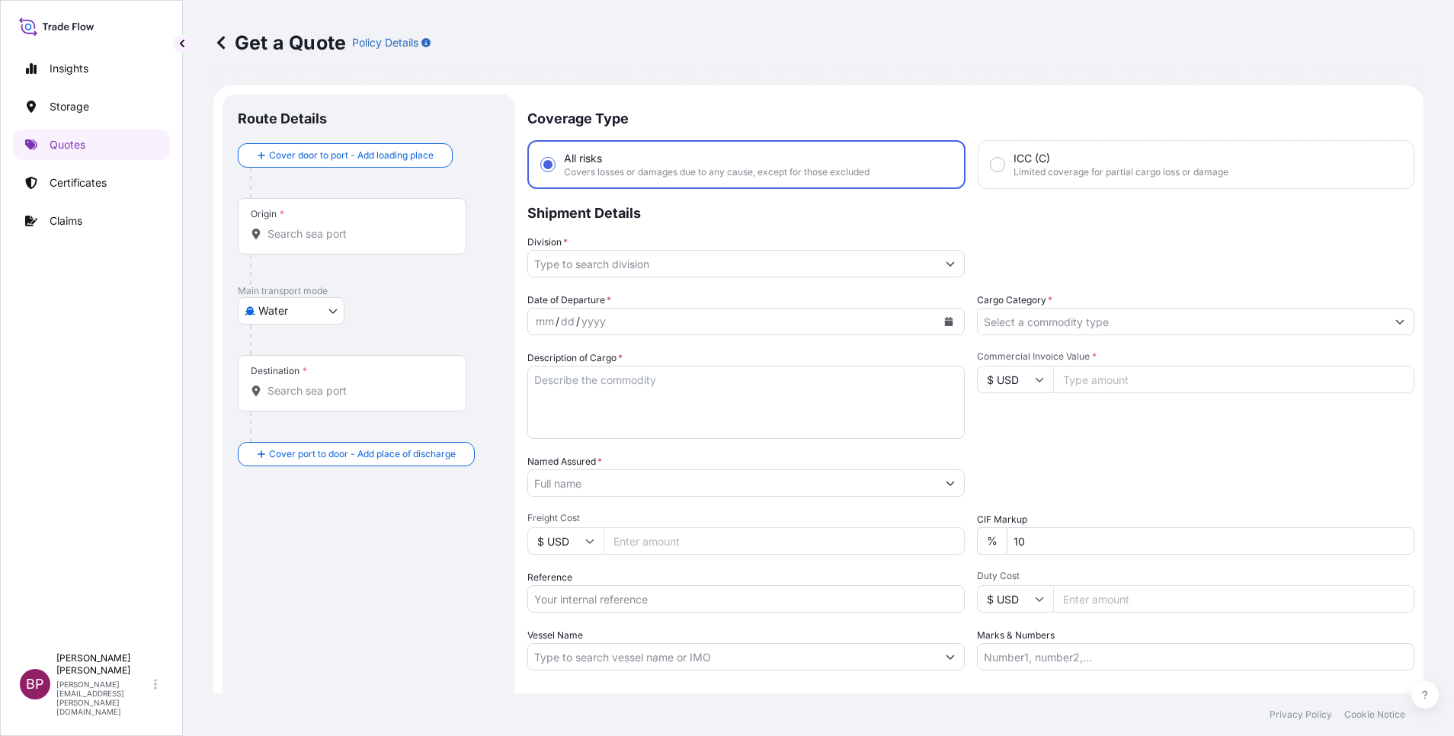
scroll to position [24, 0]
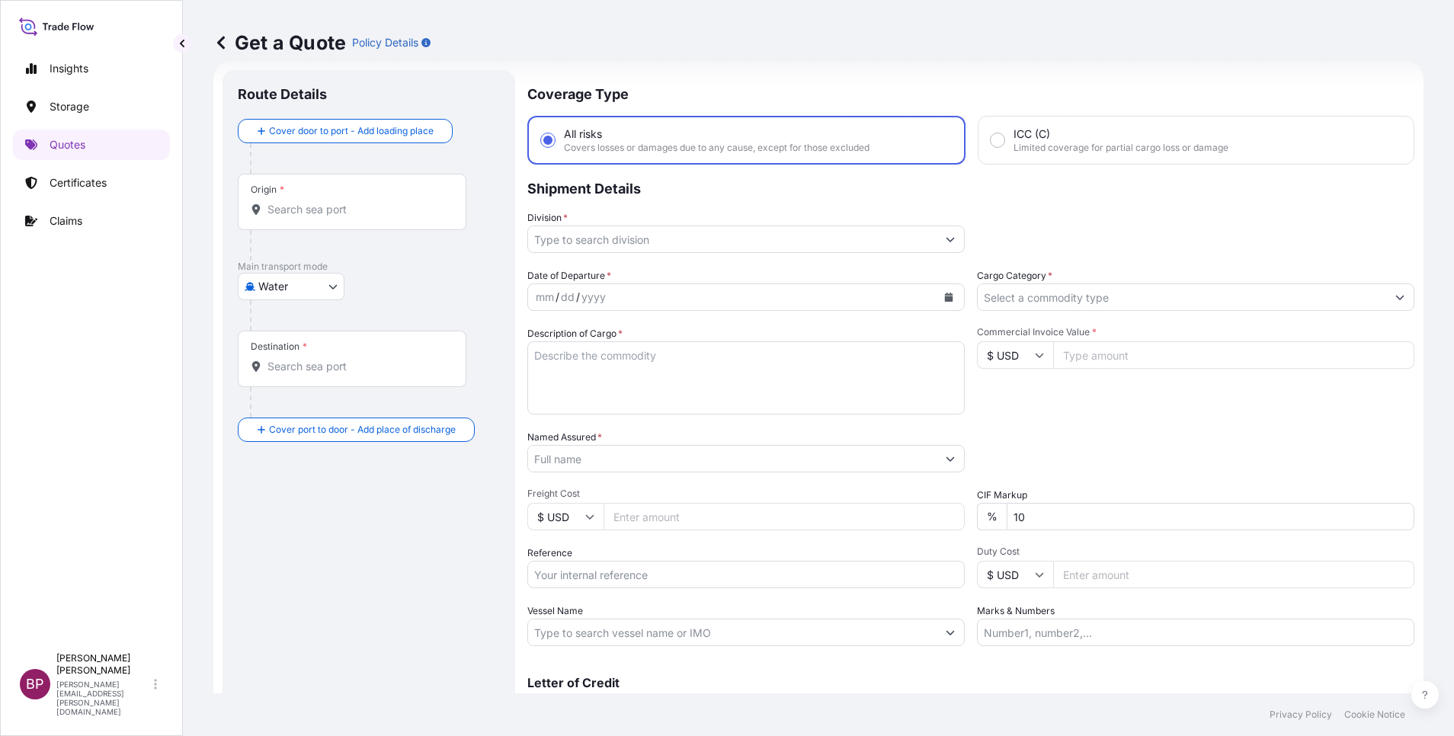
click at [1078, 291] on input "Cargo Category *" at bounding box center [1182, 297] width 408 height 27
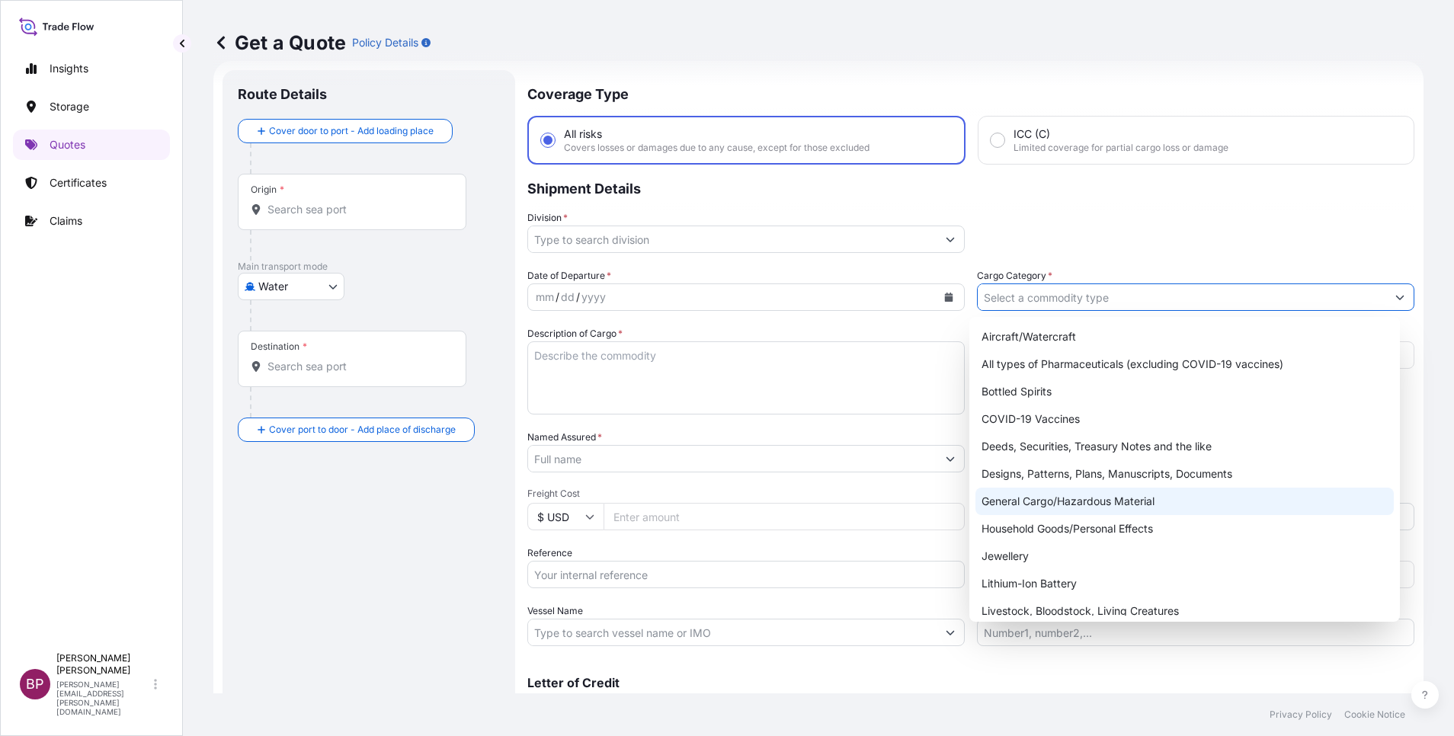
click at [1071, 505] on div "General Cargo/Hazardous Material" at bounding box center [1185, 501] width 418 height 27
type input "General Cargo/Hazardous Material"
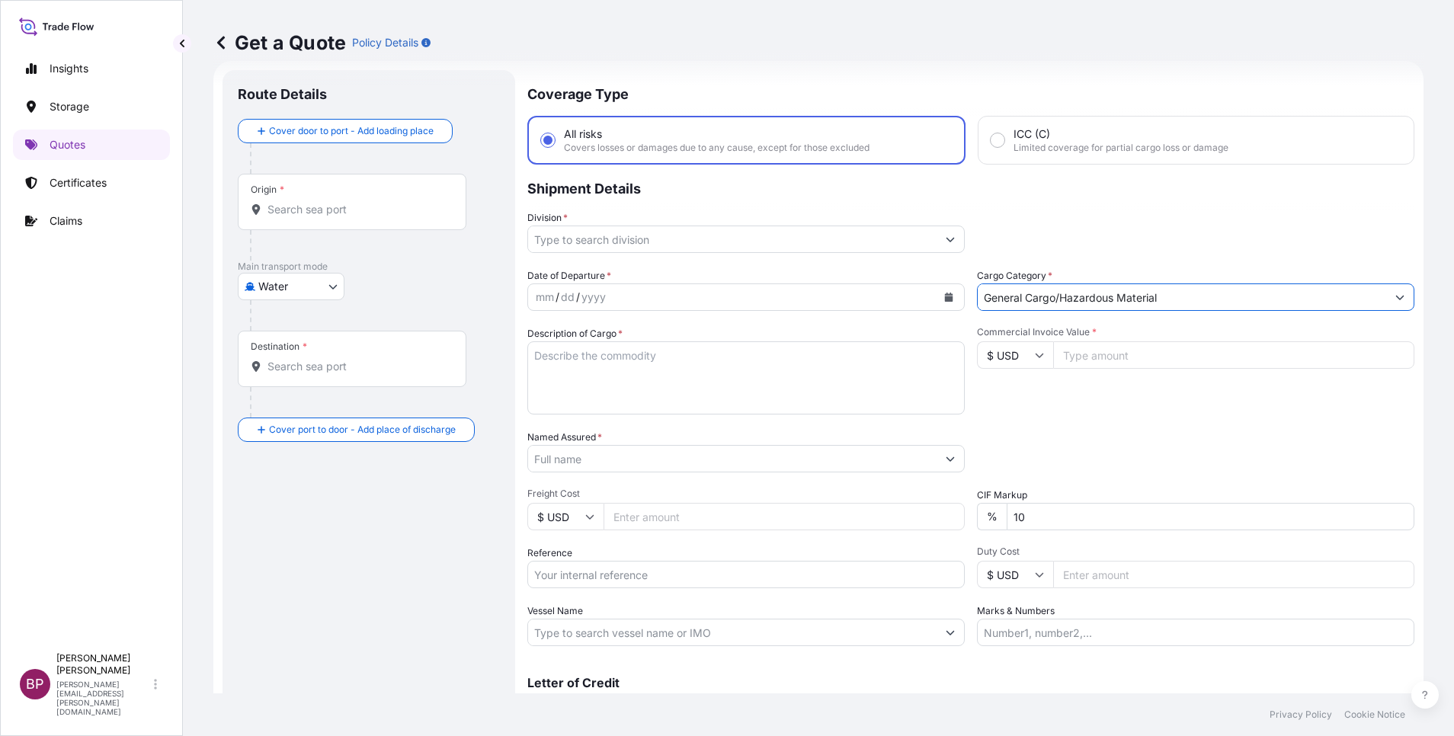
click at [937, 227] on button "Show suggestions" at bounding box center [950, 239] width 27 height 27
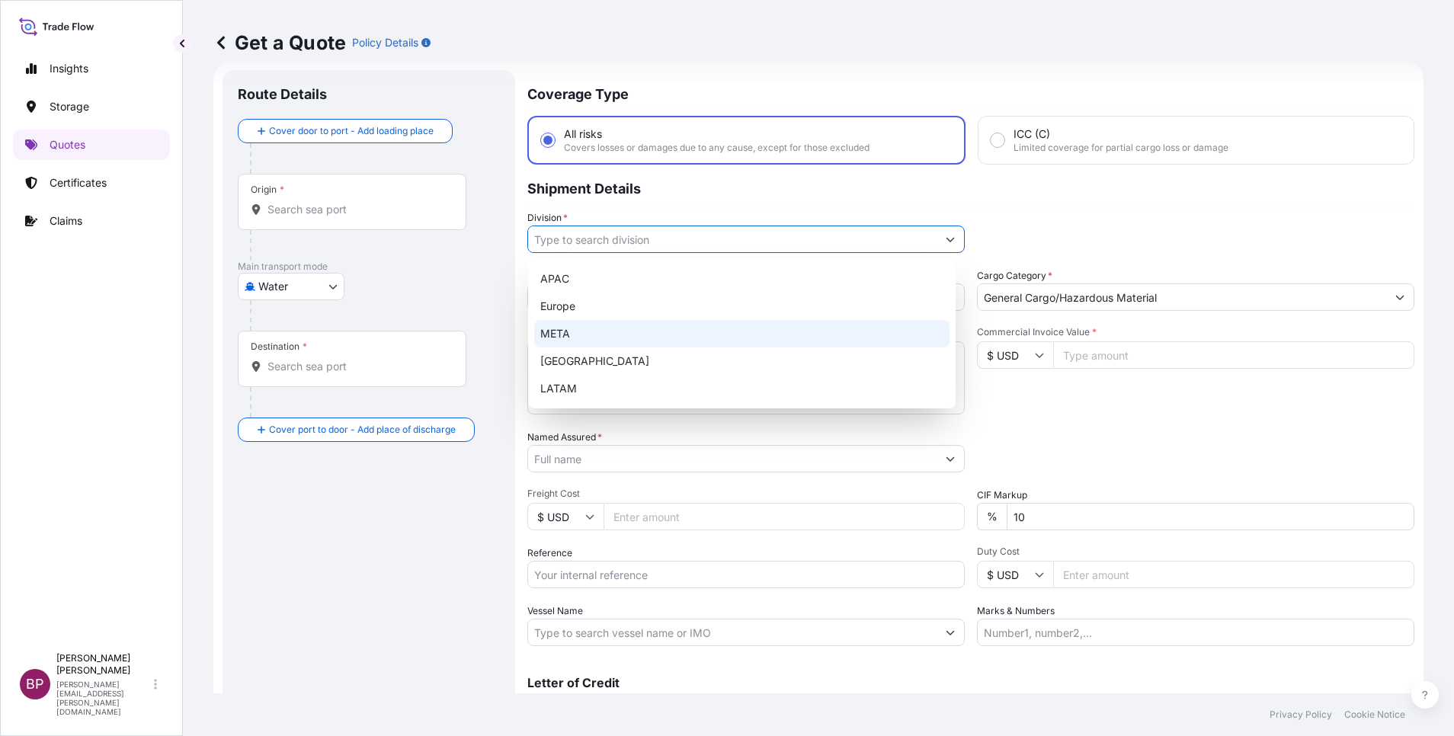
click at [600, 337] on div "META" at bounding box center [741, 333] width 415 height 27
type input "META"
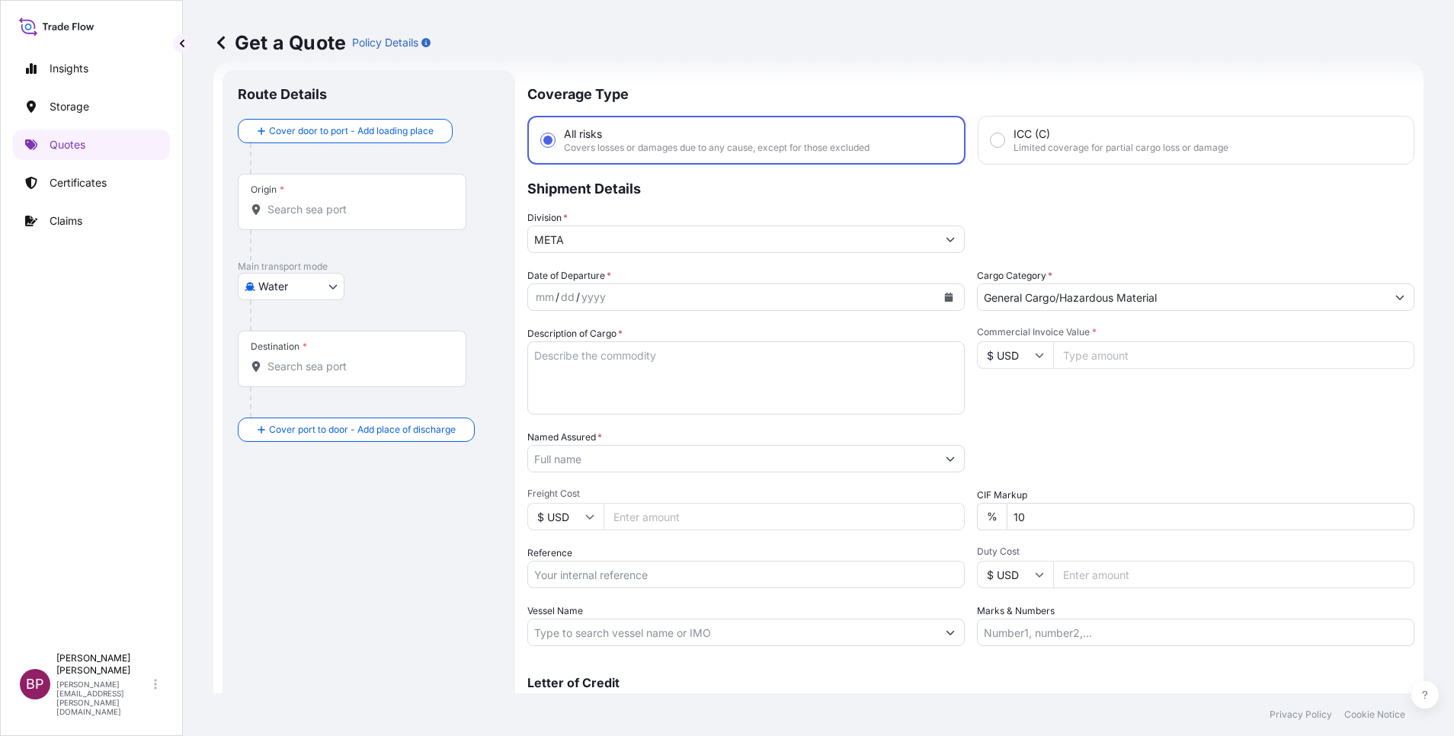
drag, startPoint x: 1080, startPoint y: 360, endPoint x: 1075, endPoint y: 371, distance: 12.6
click at [1081, 359] on input "Commercial Invoice Value *" at bounding box center [1233, 354] width 361 height 27
paste input "52800"
type input "52800"
drag, startPoint x: 764, startPoint y: 496, endPoint x: 434, endPoint y: 466, distance: 331.4
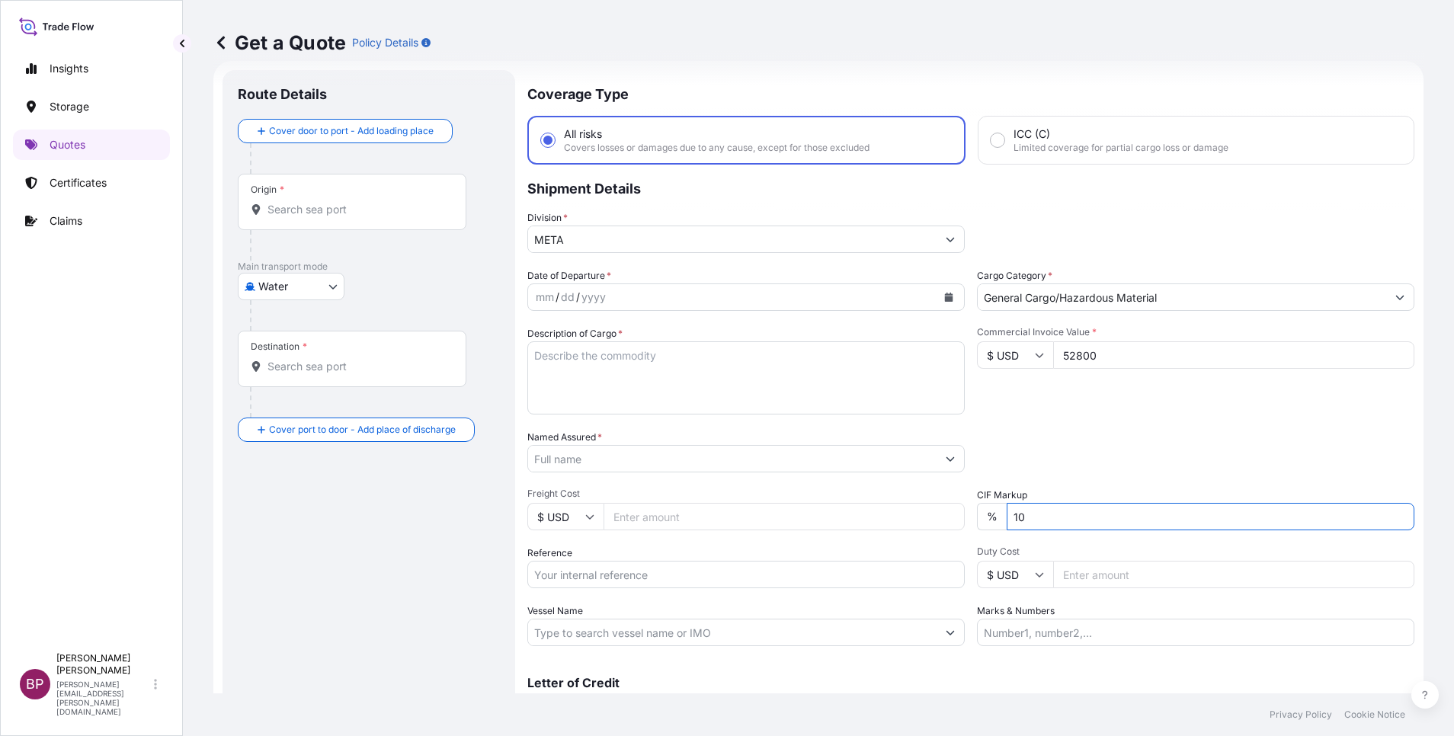
click at [592, 476] on div "Date of Departure * mm / dd / yyyy Cargo Category * General Cargo/Hazardous Mat…" at bounding box center [970, 457] width 887 height 378
type input "0"
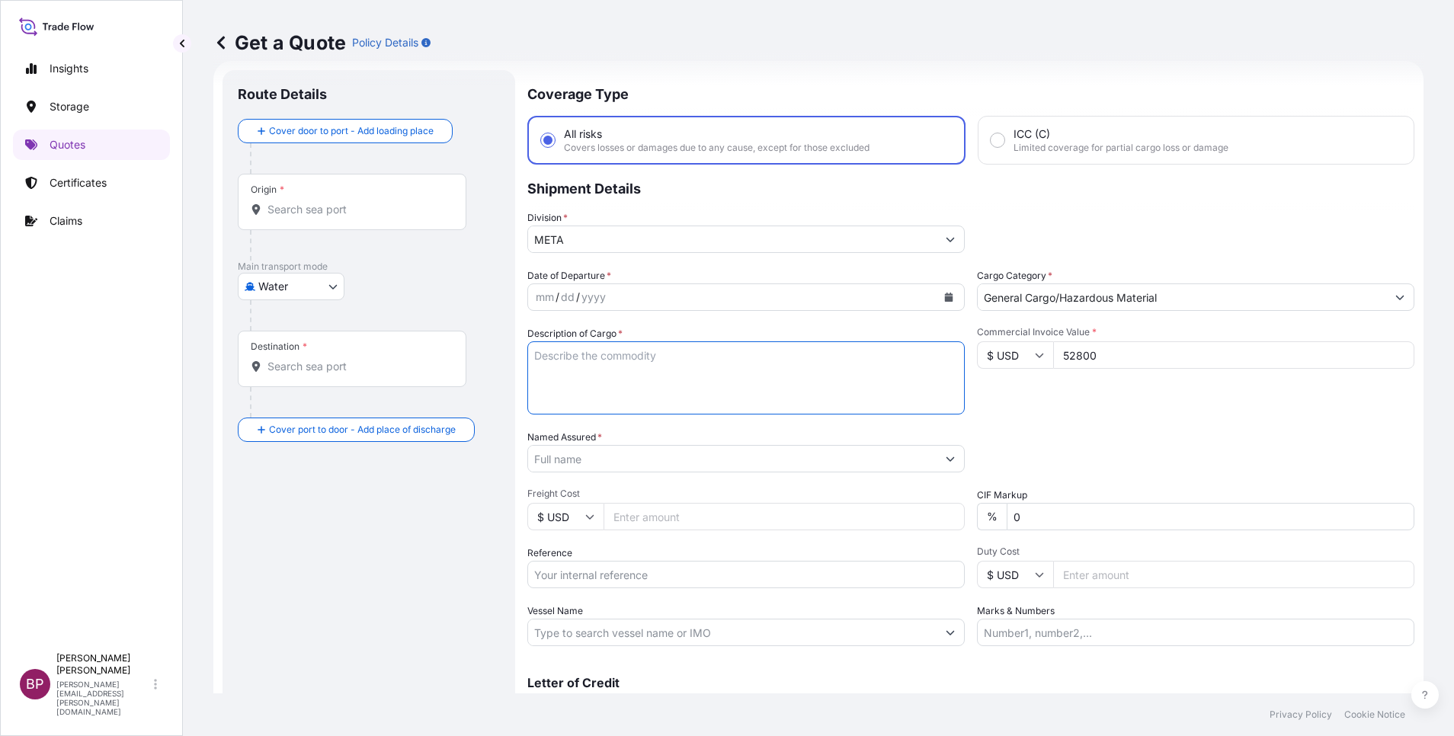
drag, startPoint x: 641, startPoint y: 364, endPoint x: 648, endPoint y: 392, distance: 28.3
click at [644, 365] on textarea "Description of Cargo *" at bounding box center [745, 377] width 437 height 73
paste textarea "UPS 93E G2 400kVA HE VA, BF EMEA"
type textarea "UPS 93E G2 400kVA HE VA, BF EMEA"
click at [615, 569] on input "Reference" at bounding box center [745, 574] width 437 height 27
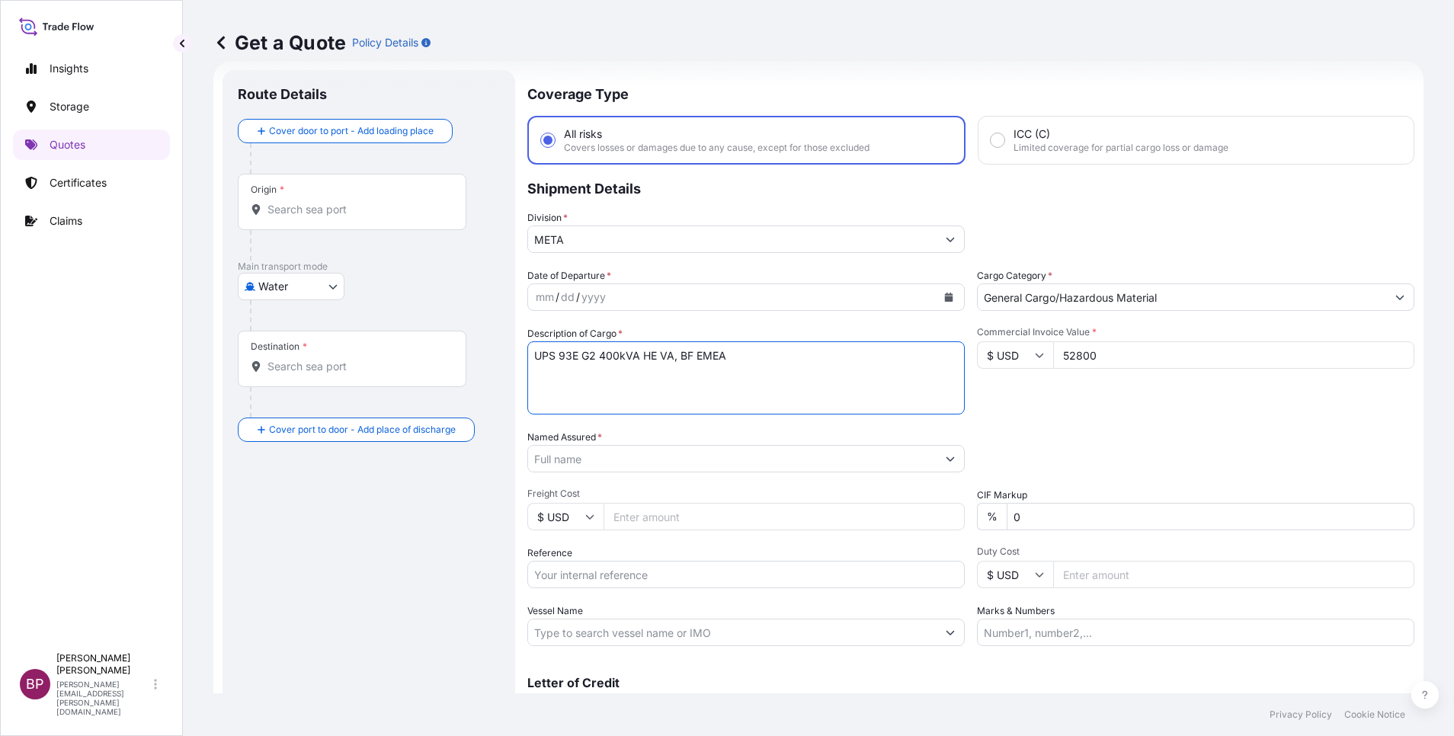
paste input "SSLS3007"
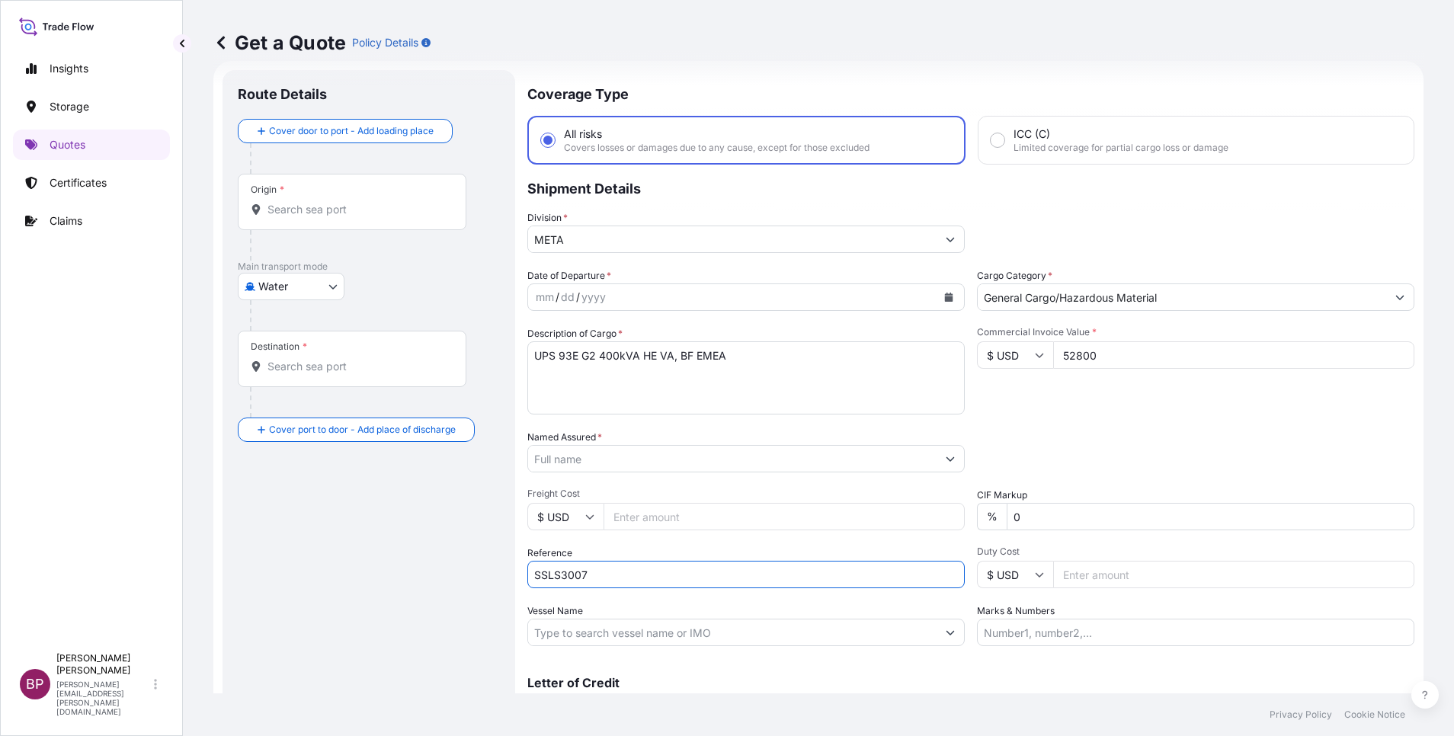
type input "SSLS3007"
click at [683, 461] on input "Named Assured *" at bounding box center [732, 458] width 408 height 27
paste input "Alkhereiji Trading & Electronics"
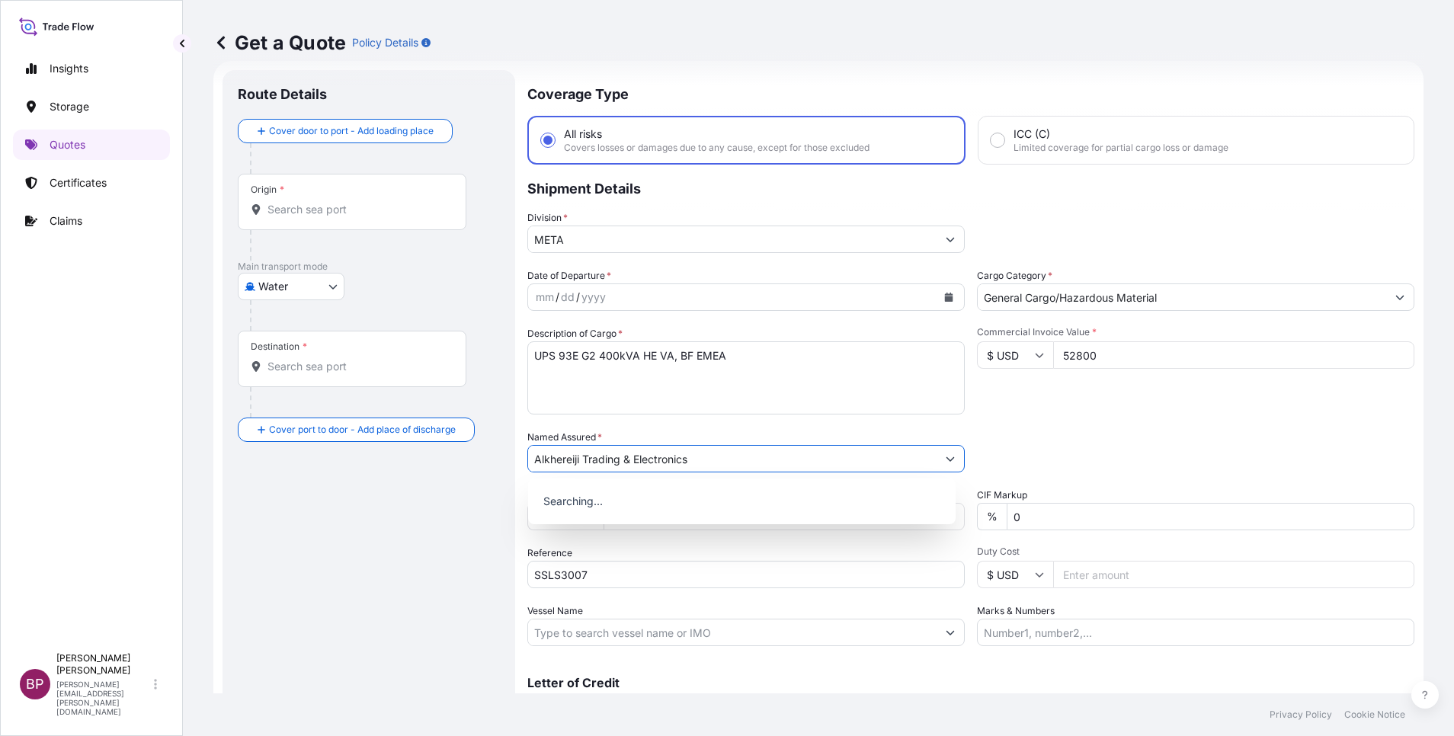
type input "Alkhereiji Trading & Electronics"
click at [945, 298] on icon "Calendar" at bounding box center [949, 297] width 8 height 9
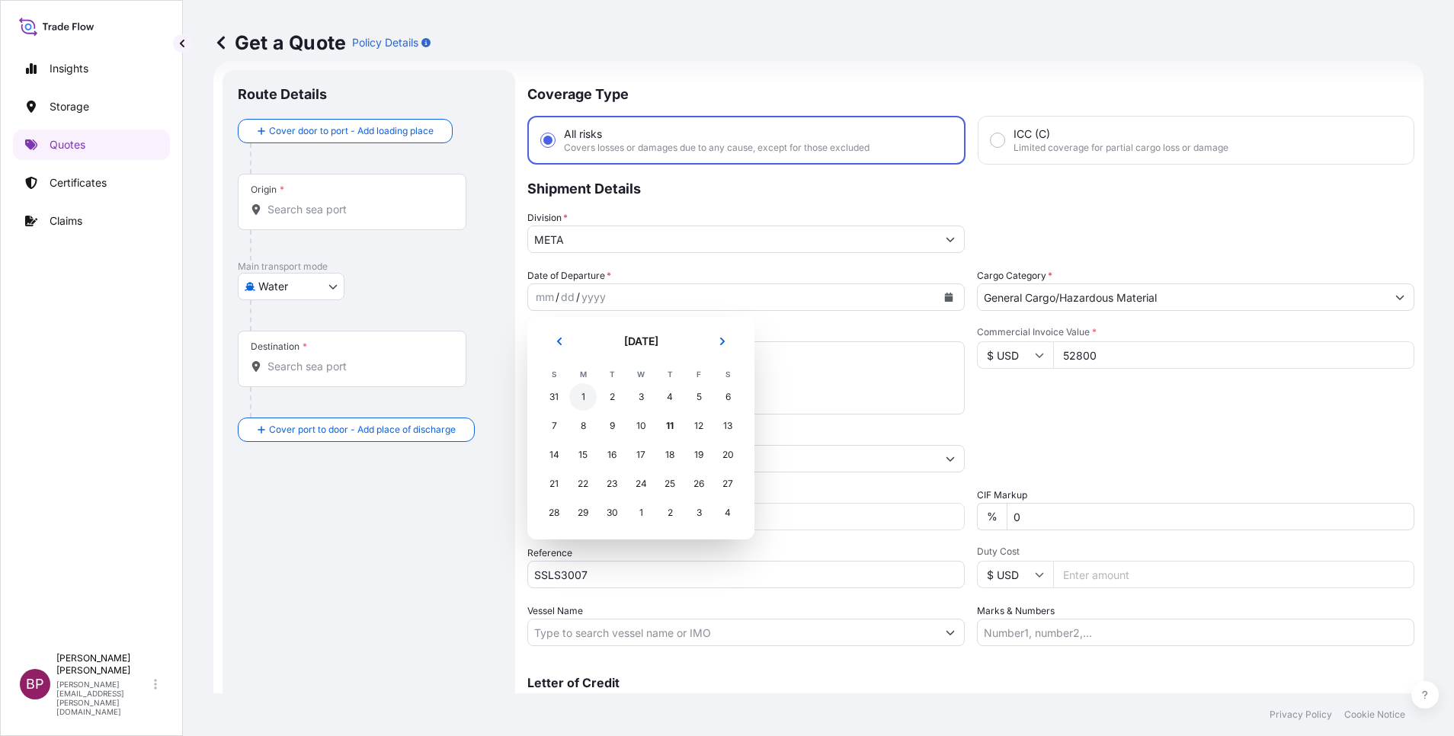
click at [586, 402] on div "1" at bounding box center [582, 396] width 27 height 27
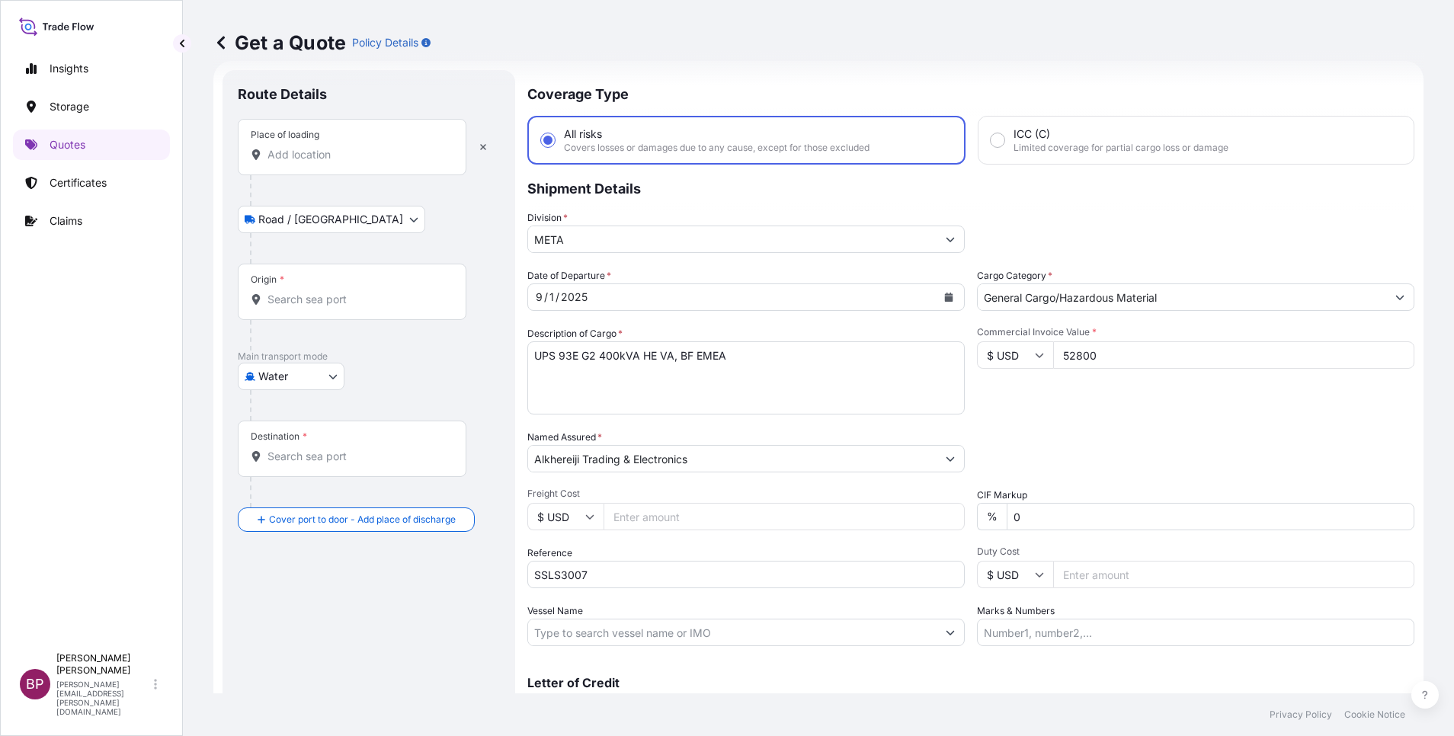
click at [332, 155] on input "Place of loading" at bounding box center [358, 154] width 180 height 15
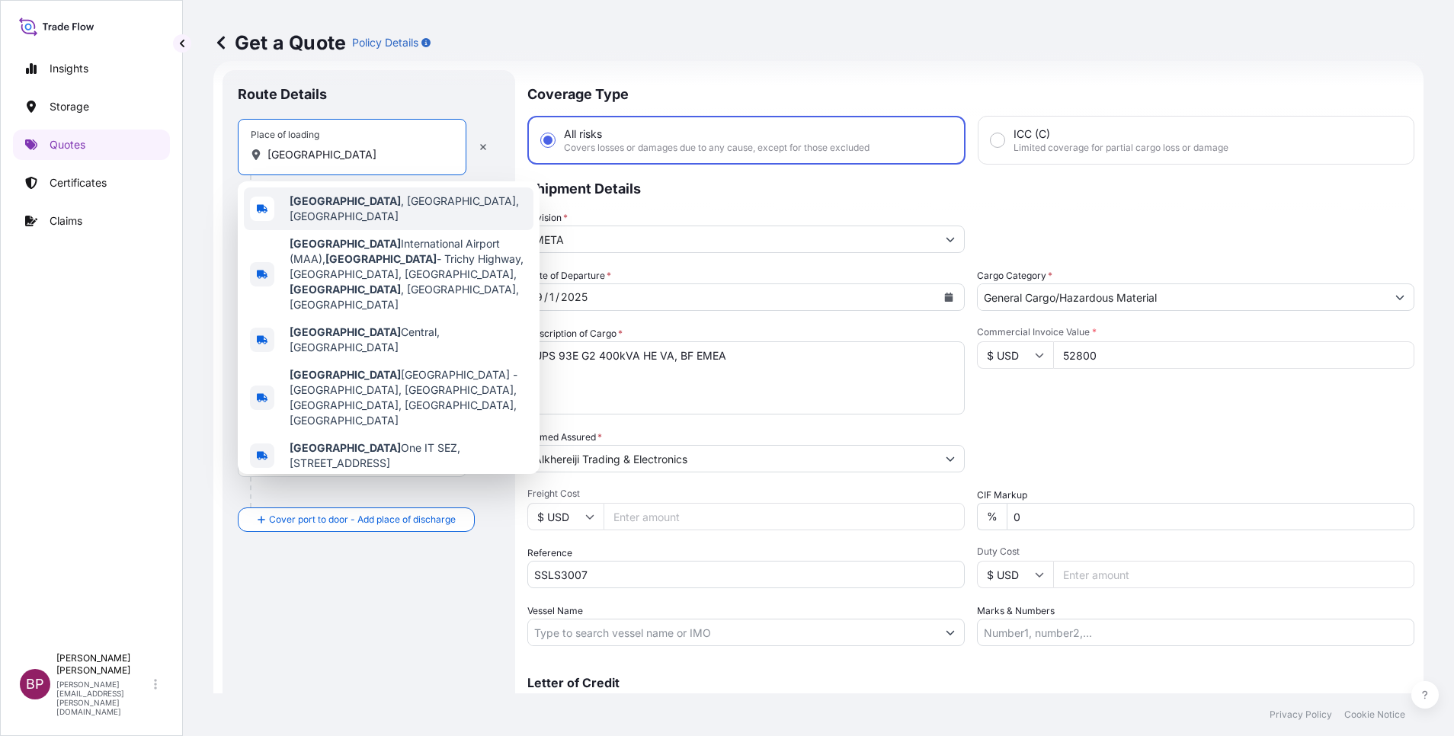
click at [378, 204] on span "[GEOGRAPHIC_DATA] , [GEOGRAPHIC_DATA], [GEOGRAPHIC_DATA]" at bounding box center [409, 209] width 238 height 30
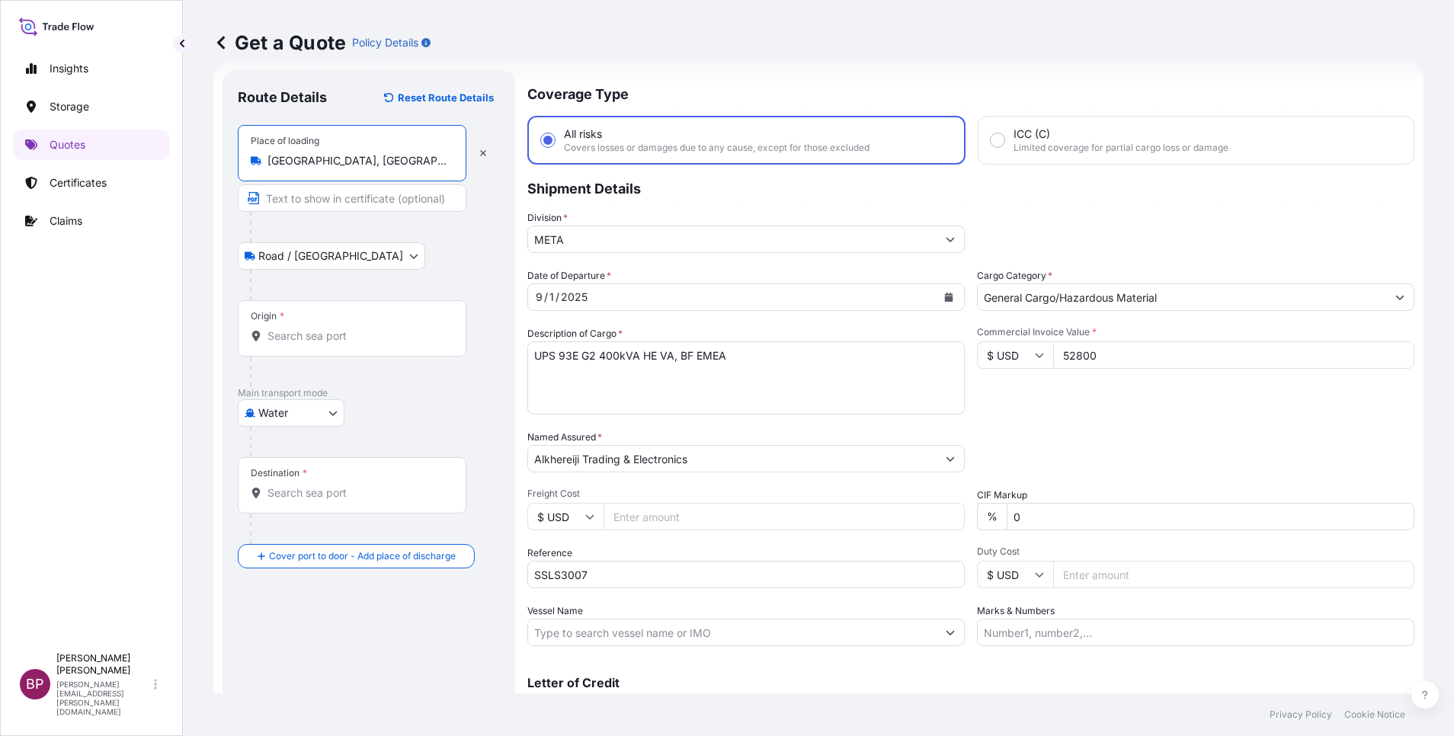
type input "[GEOGRAPHIC_DATA], [GEOGRAPHIC_DATA], [GEOGRAPHIC_DATA]"
click at [336, 322] on div "Origin *" at bounding box center [355, 328] width 234 height 56
click at [336, 328] on input "Origin *" at bounding box center [360, 335] width 185 height 15
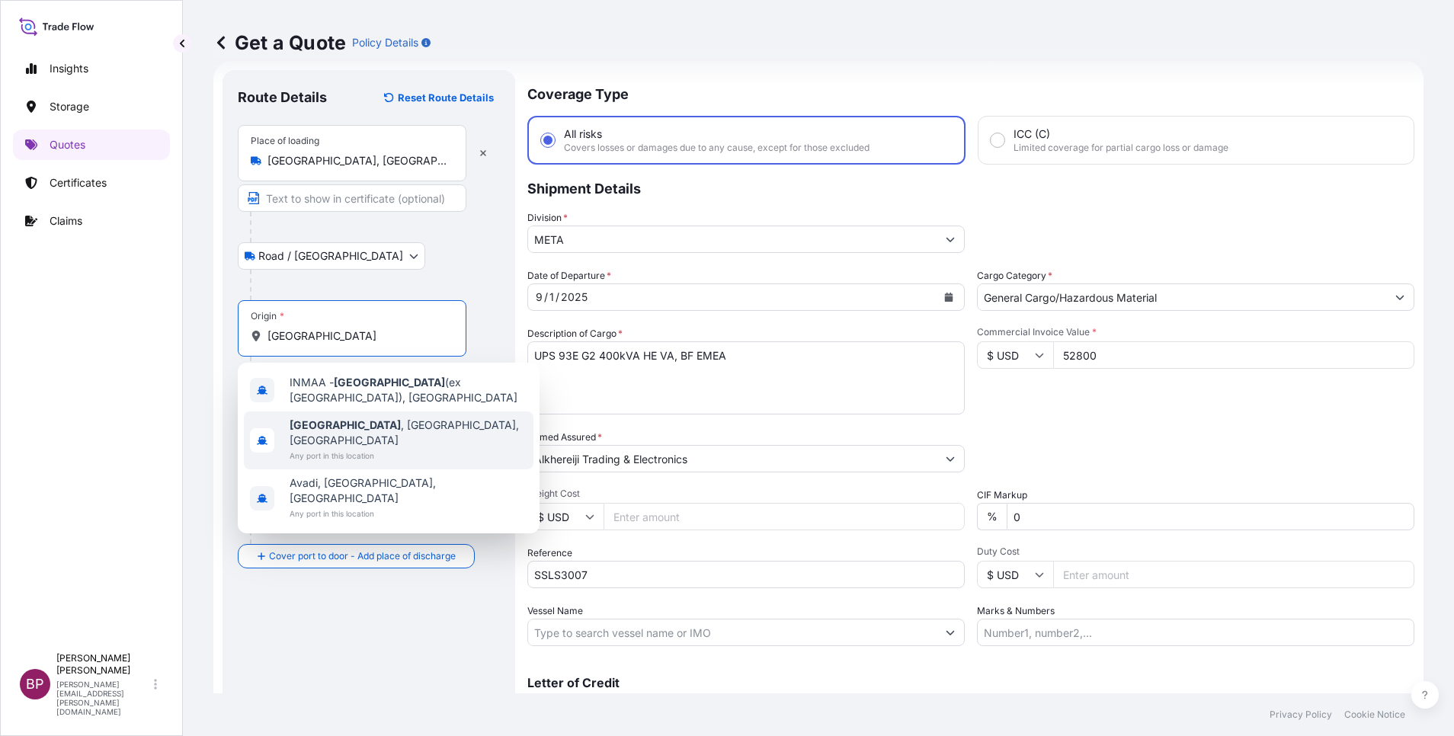
click at [376, 418] on span "[GEOGRAPHIC_DATA] , [GEOGRAPHIC_DATA], [GEOGRAPHIC_DATA]" at bounding box center [409, 433] width 238 height 30
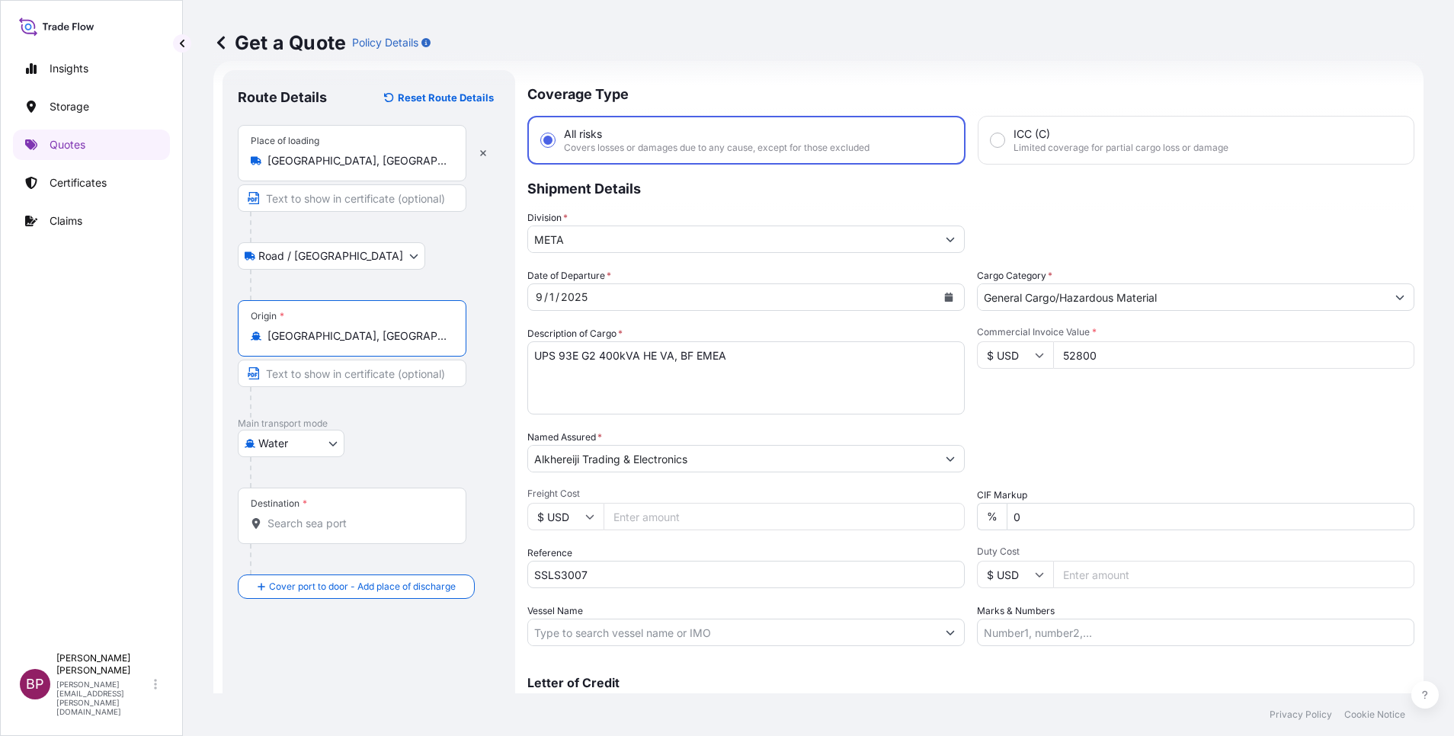
type input "[GEOGRAPHIC_DATA], [GEOGRAPHIC_DATA], [GEOGRAPHIC_DATA]"
click at [334, 527] on input "Destination *" at bounding box center [358, 523] width 180 height 15
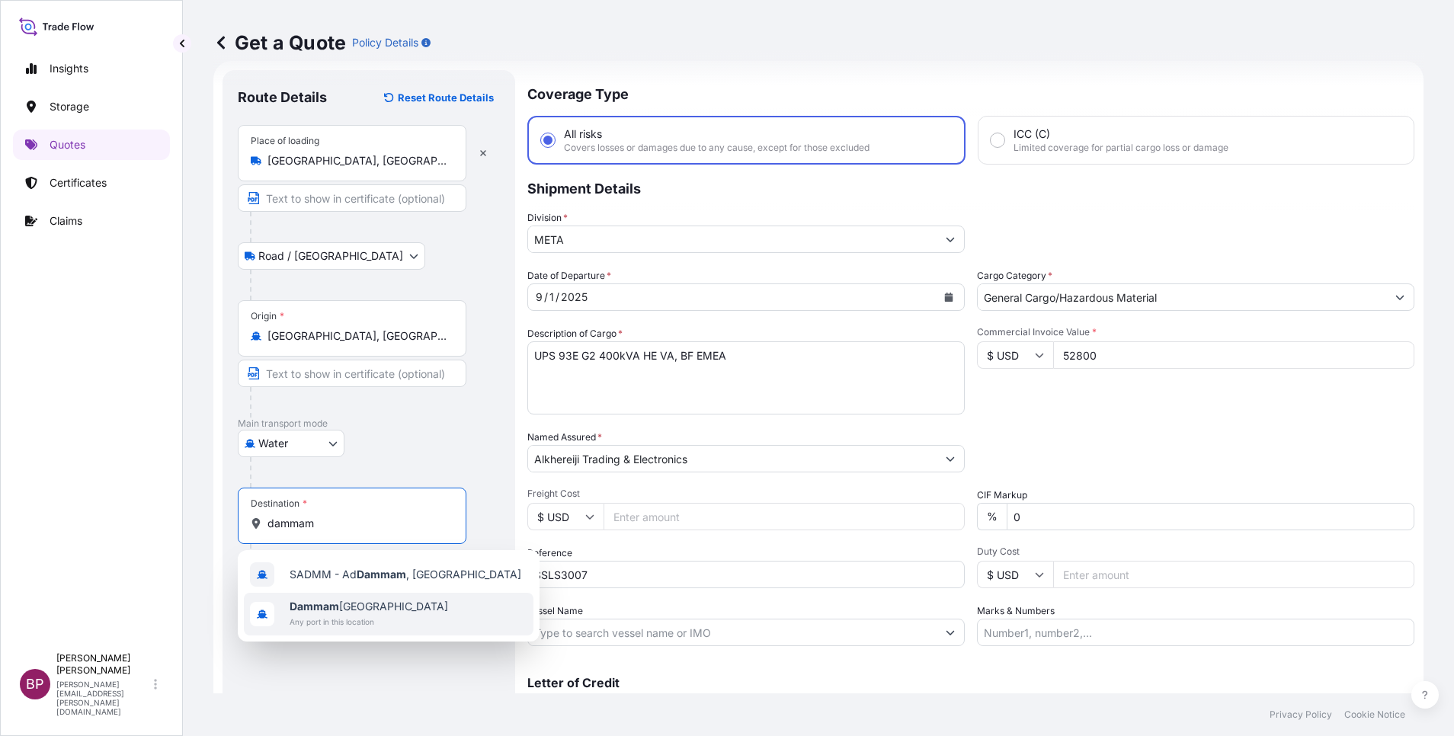
click at [346, 607] on span "Dammam [GEOGRAPHIC_DATA]" at bounding box center [369, 606] width 159 height 15
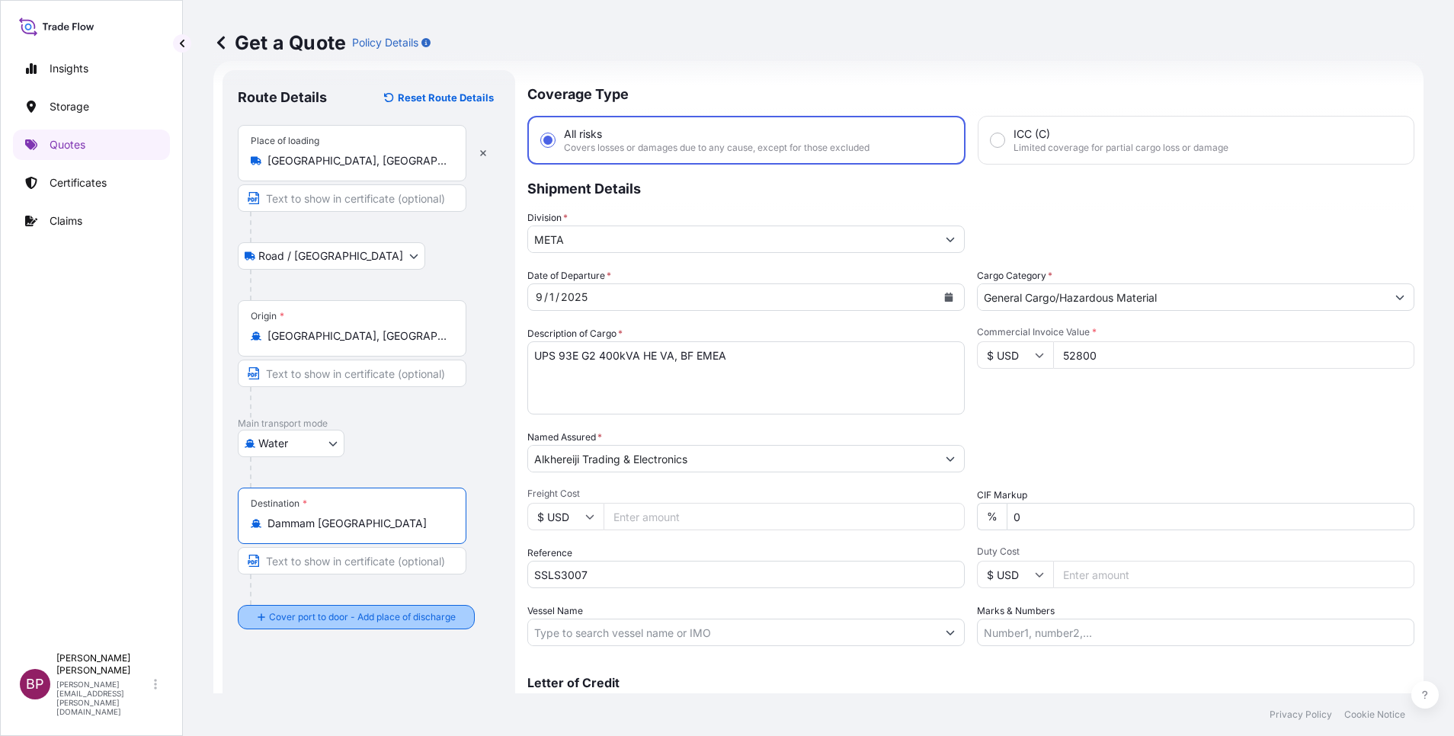
type input "Dammam [GEOGRAPHIC_DATA]"
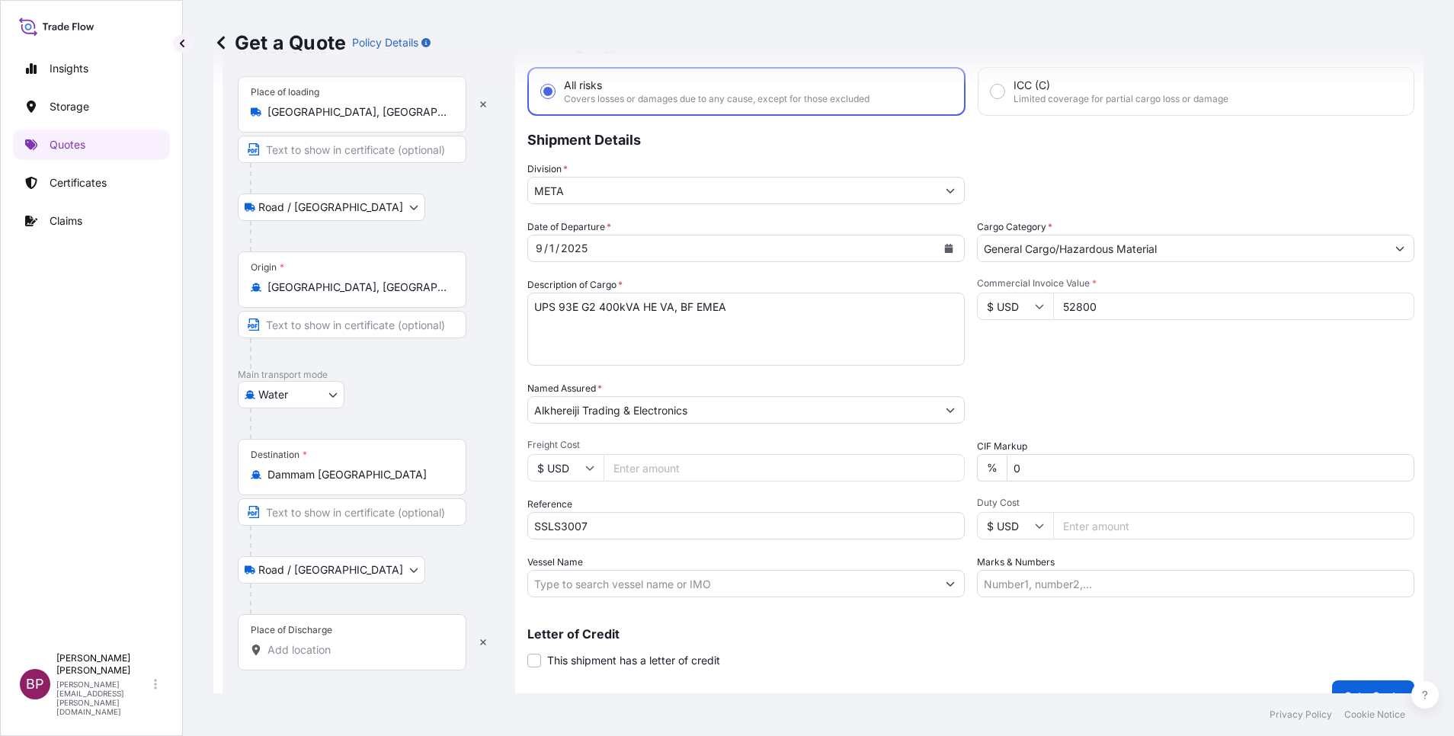
scroll to position [100, 0]
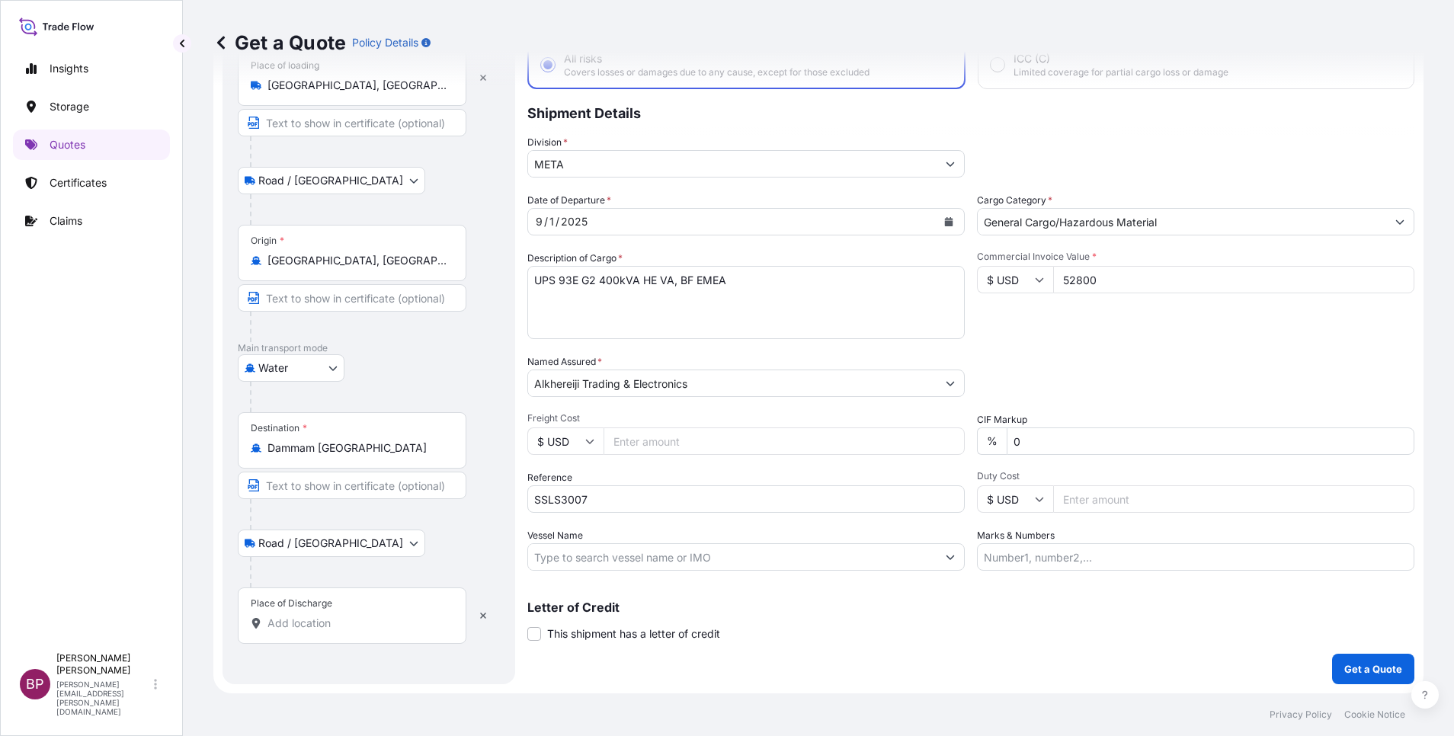
click at [348, 630] on input "Place of Discharge" at bounding box center [358, 623] width 180 height 15
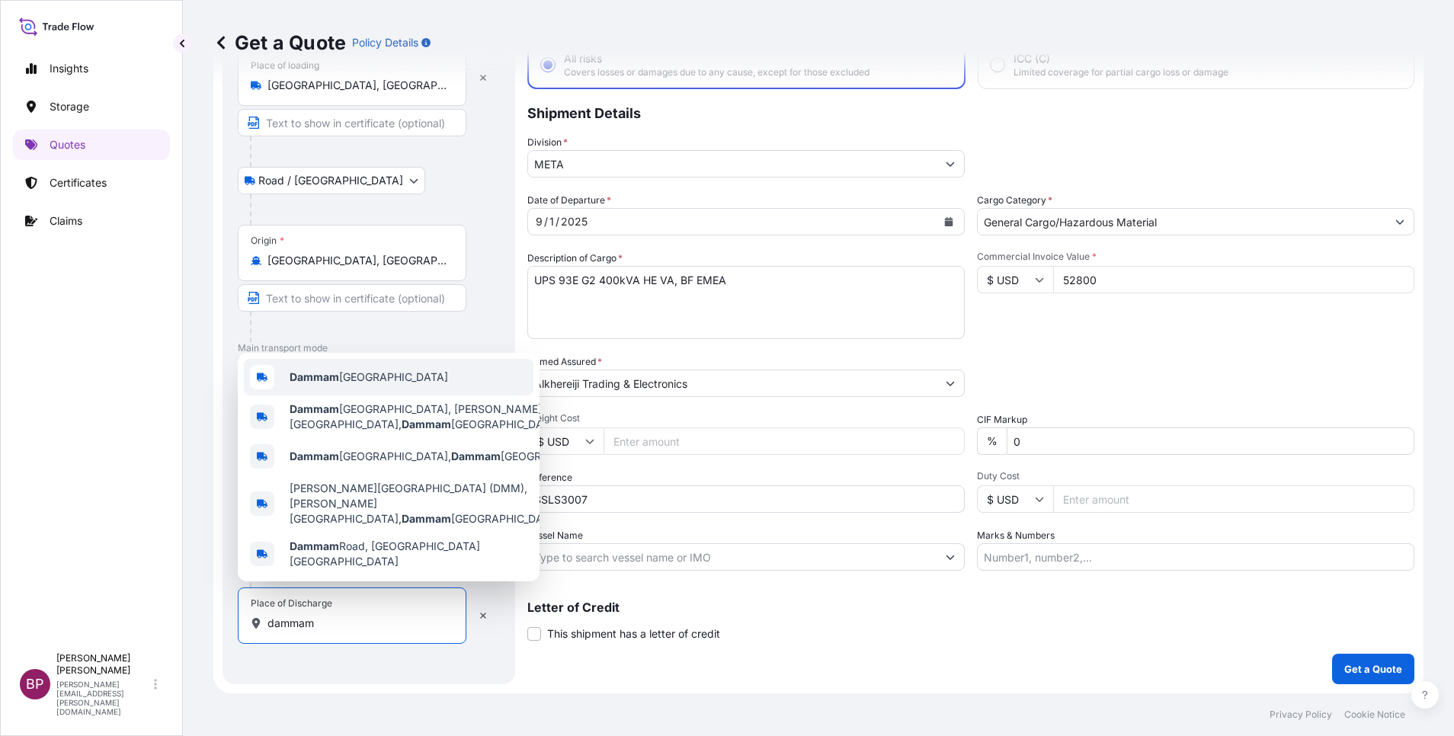
click at [387, 385] on span "Dammam [GEOGRAPHIC_DATA]" at bounding box center [369, 377] width 159 height 15
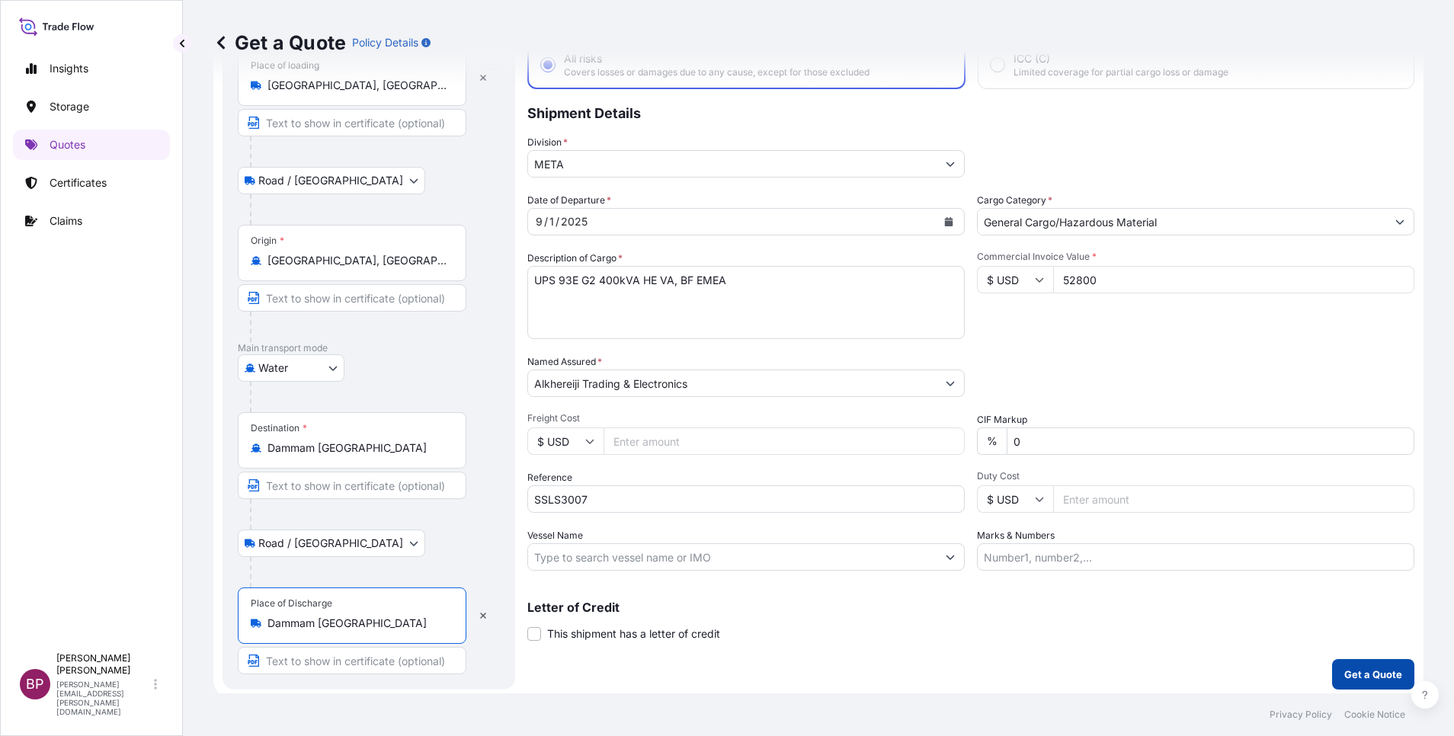
type input "Dammam [GEOGRAPHIC_DATA]"
click at [1366, 669] on p "Get a Quote" at bounding box center [1373, 674] width 58 height 15
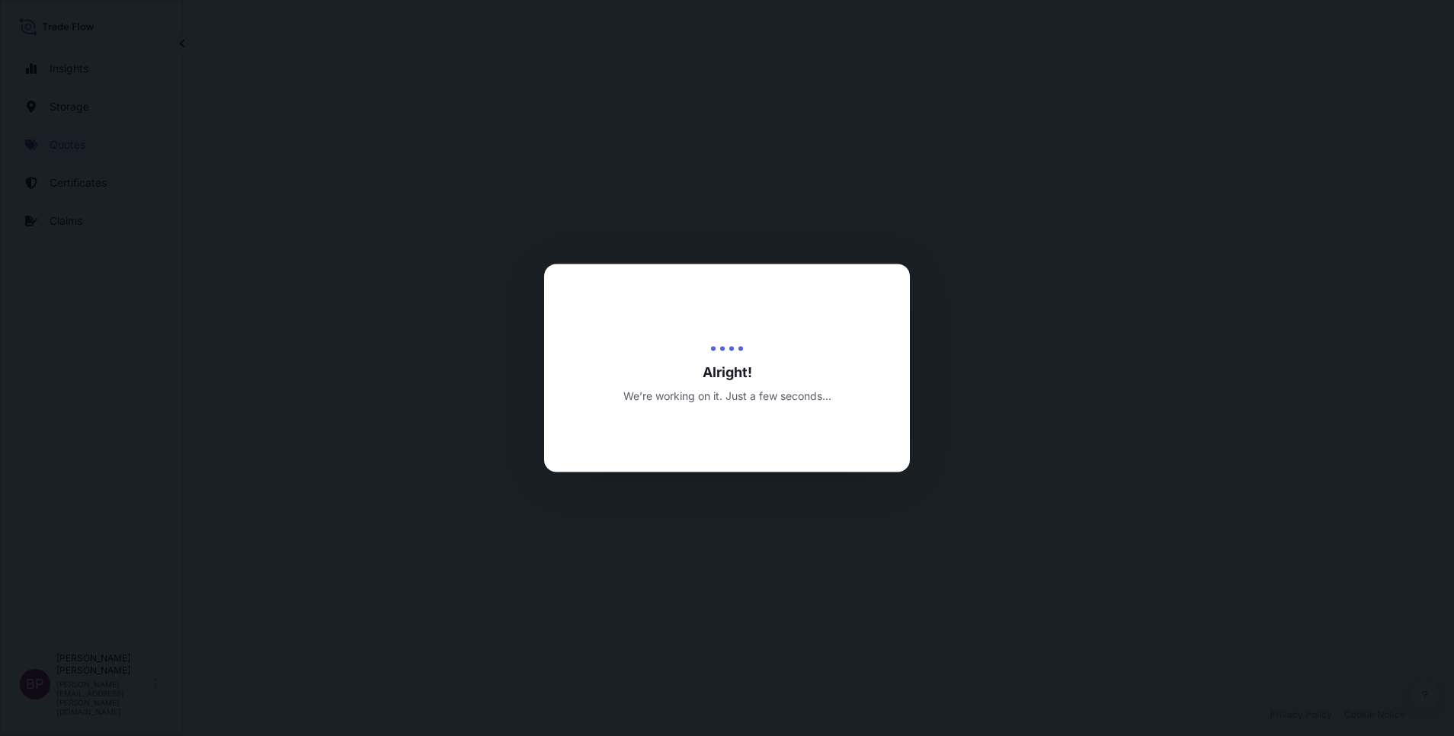
select select "Road / [GEOGRAPHIC_DATA]"
select select "Water"
select select "Road / [GEOGRAPHIC_DATA]"
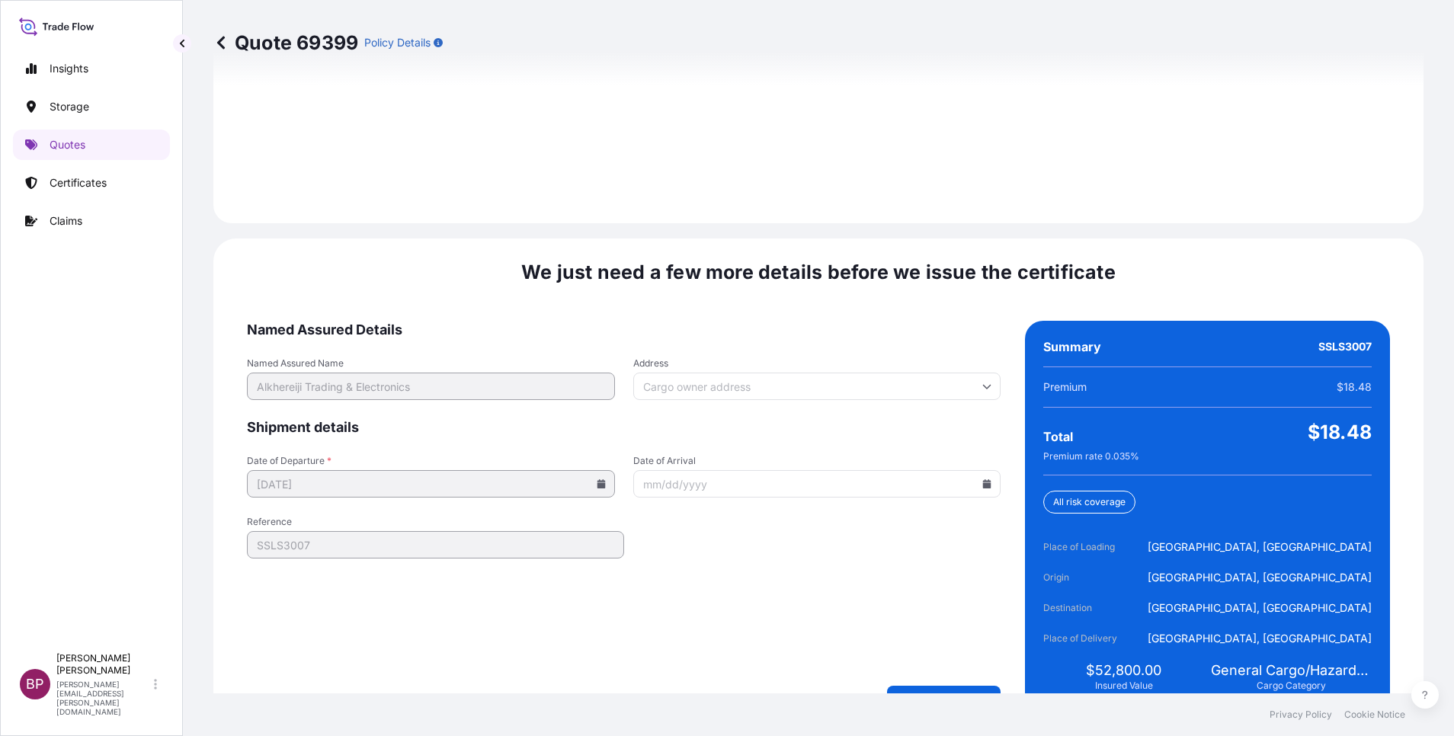
scroll to position [2259, 0]
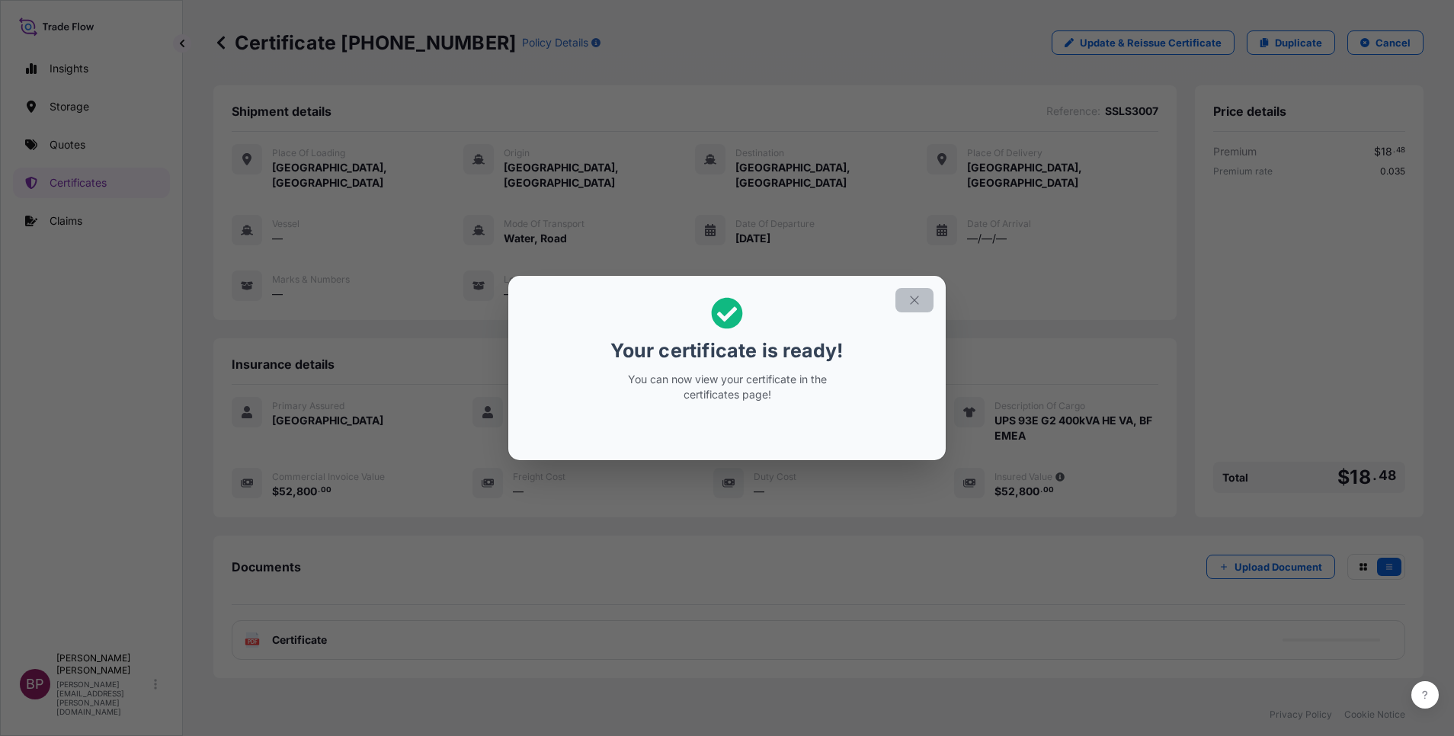
click at [919, 297] on icon "button" at bounding box center [915, 300] width 14 height 14
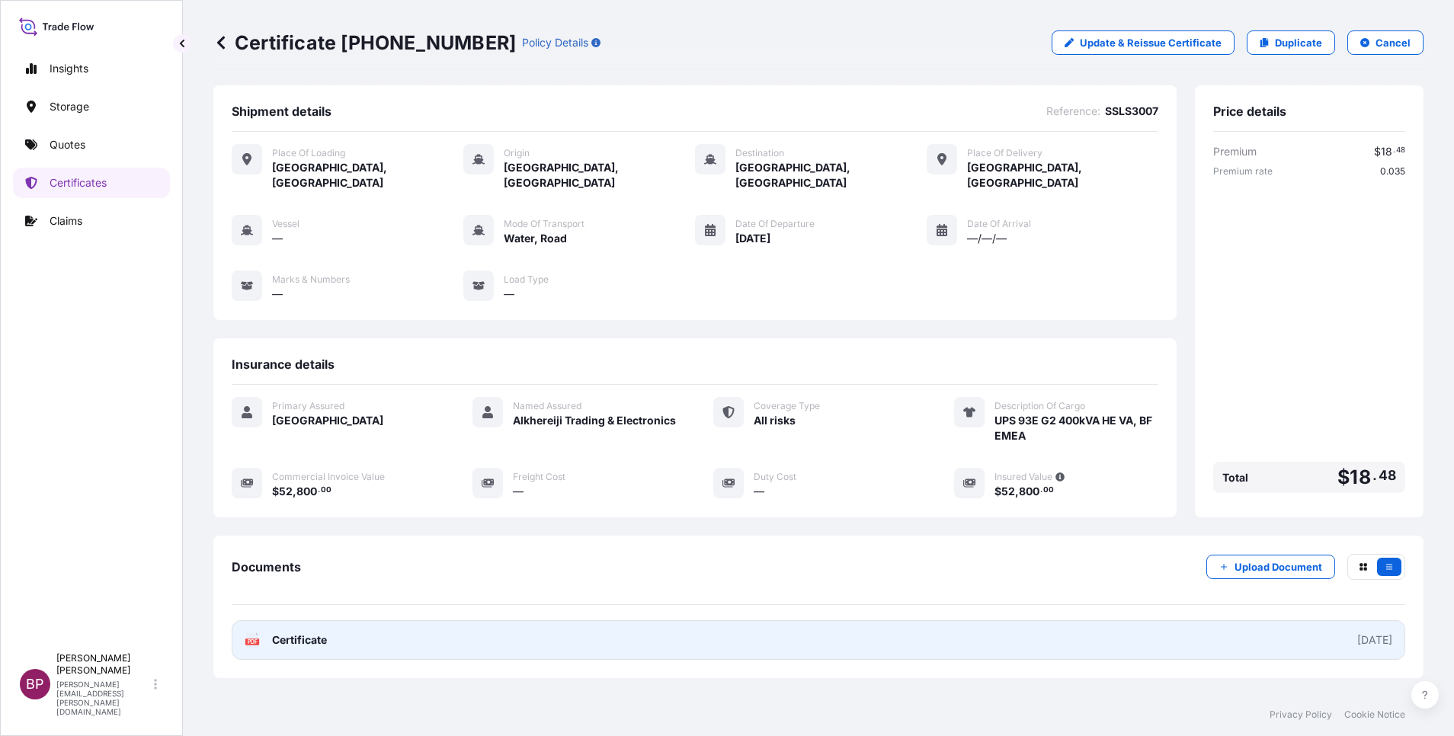
click at [312, 633] on span "Certificate" at bounding box center [299, 640] width 55 height 15
